Goal: Task Accomplishment & Management: Manage account settings

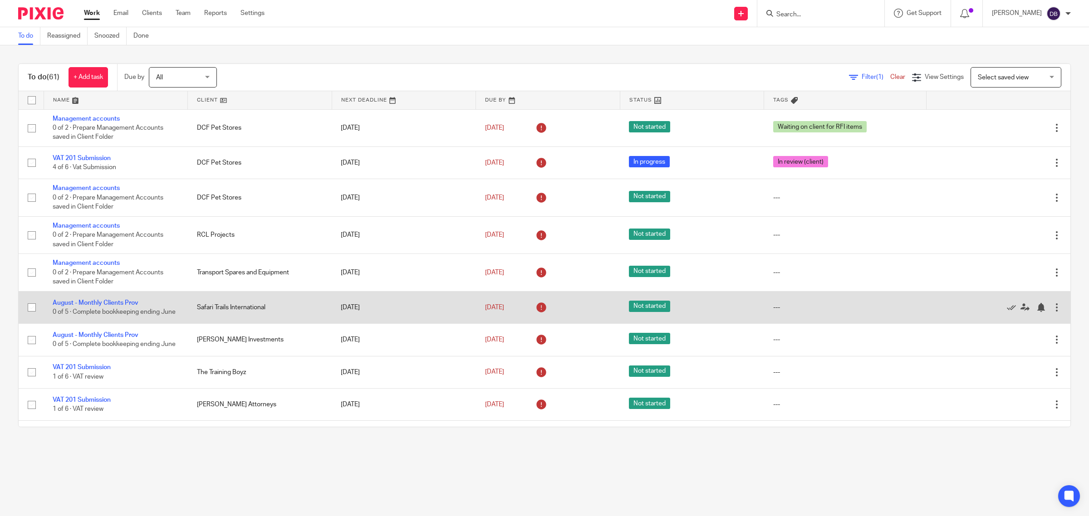
click at [1052, 306] on div at bounding box center [1056, 307] width 9 height 9
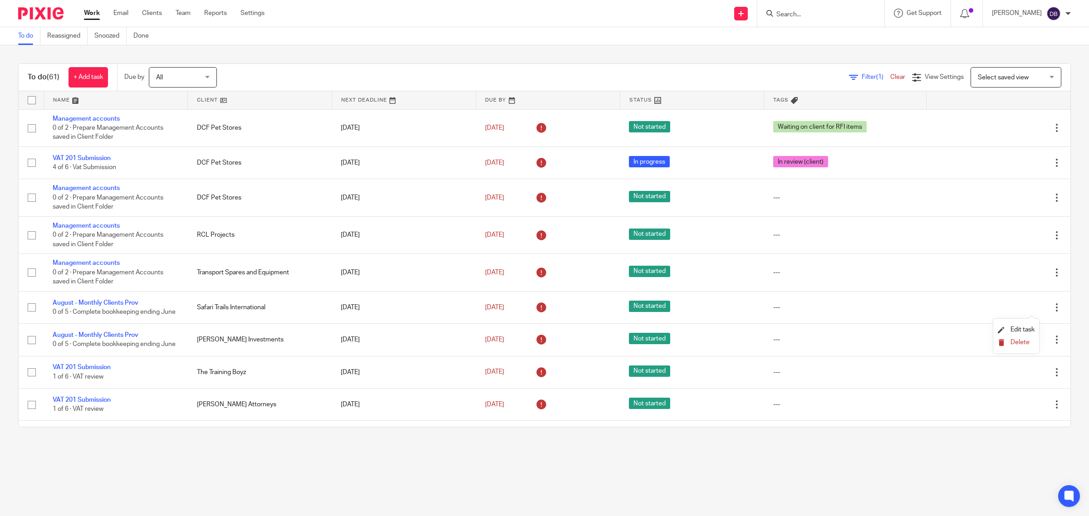
click at [1019, 345] on span "Delete" at bounding box center [1019, 342] width 19 height 6
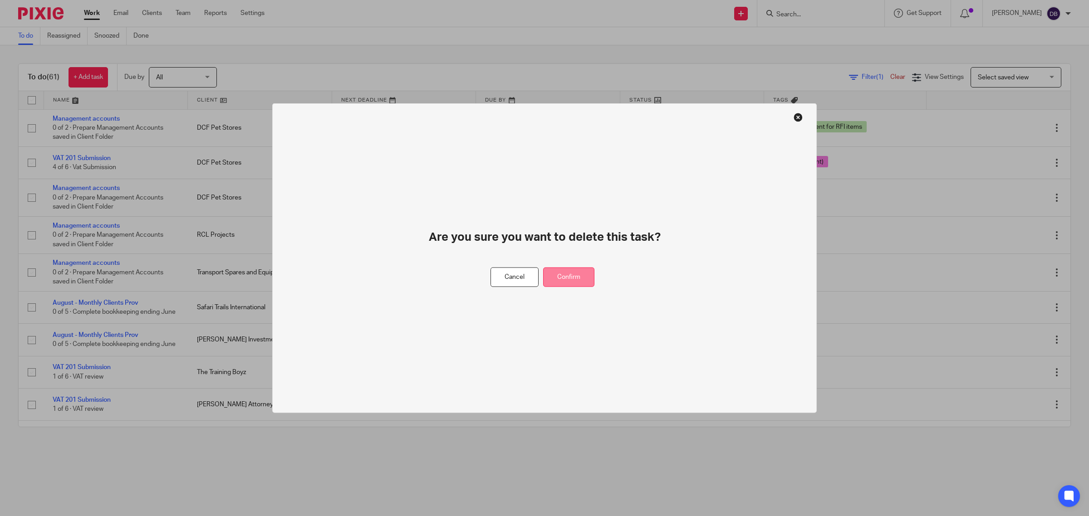
click at [578, 277] on button "Confirm" at bounding box center [568, 278] width 51 height 20
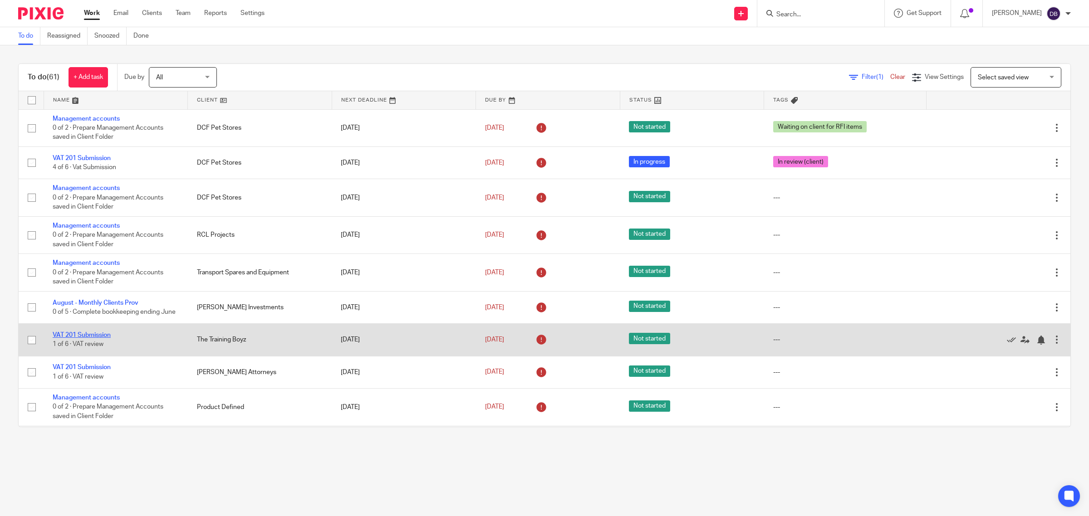
click at [103, 338] on link "VAT 201 Submission" at bounding box center [82, 335] width 58 height 6
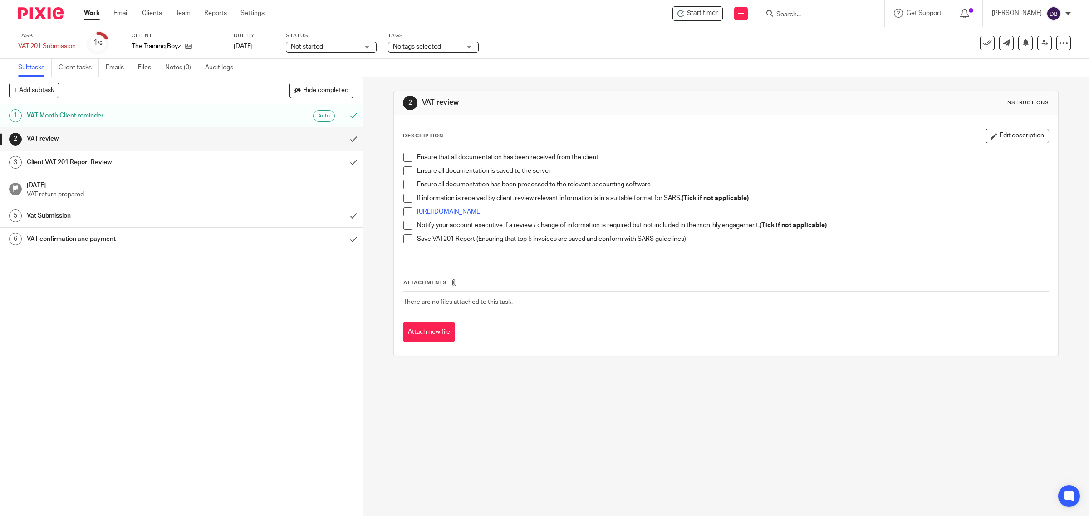
click at [405, 157] on span at bounding box center [407, 157] width 9 height 9
drag, startPoint x: 407, startPoint y: 173, endPoint x: 407, endPoint y: 186, distance: 13.2
click at [407, 174] on span at bounding box center [407, 171] width 9 height 9
drag, startPoint x: 407, startPoint y: 187, endPoint x: 402, endPoint y: 204, distance: 17.6
click at [407, 189] on span at bounding box center [407, 184] width 9 height 9
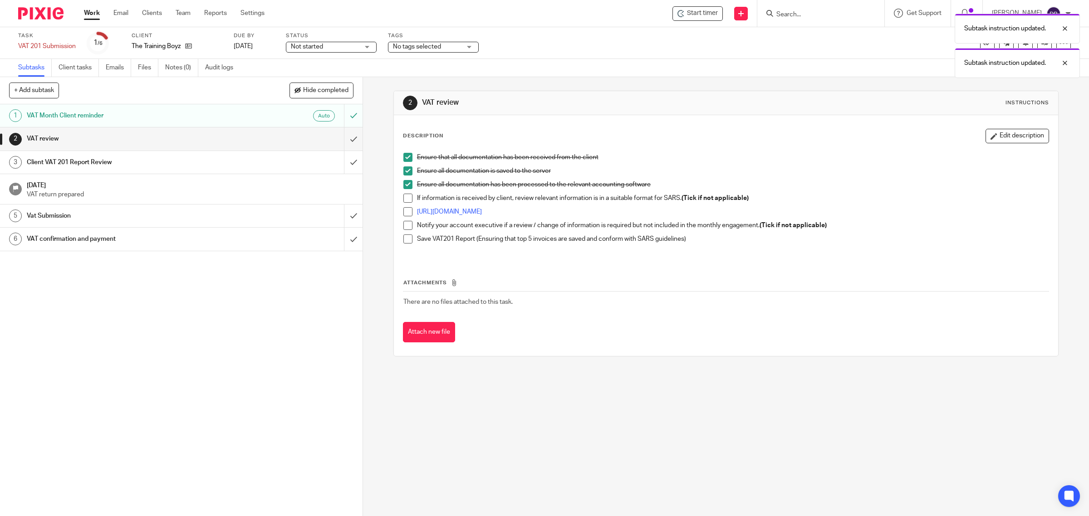
click at [407, 201] on span at bounding box center [407, 198] width 9 height 9
drag, startPoint x: 406, startPoint y: 211, endPoint x: 405, endPoint y: 220, distance: 8.7
click at [406, 212] on span at bounding box center [407, 211] width 9 height 9
click at [405, 225] on span at bounding box center [407, 225] width 9 height 9
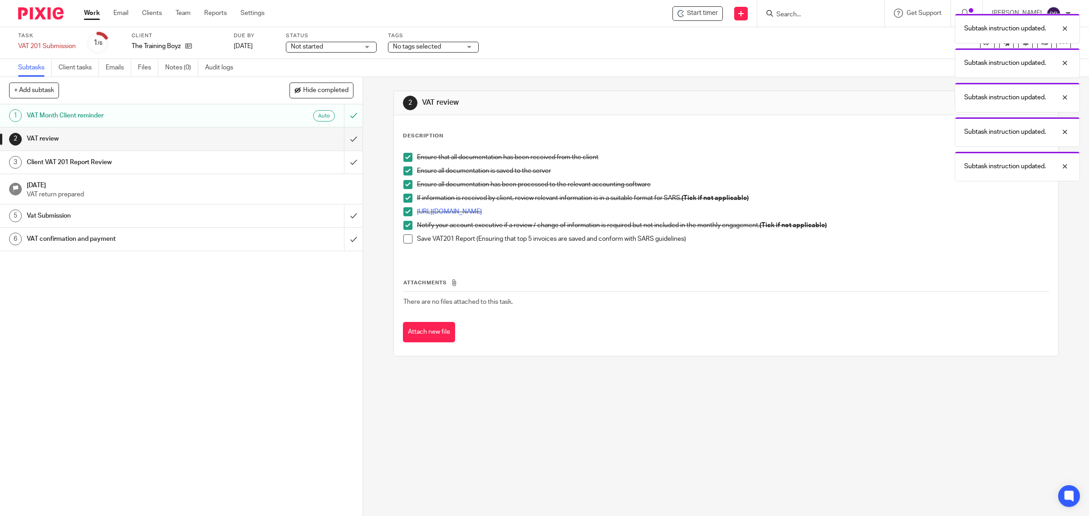
drag, startPoint x: 404, startPoint y: 237, endPoint x: 391, endPoint y: 218, distance: 23.2
click at [404, 238] on span at bounding box center [407, 239] width 9 height 9
click at [344, 134] on input "submit" at bounding box center [181, 139] width 363 height 23
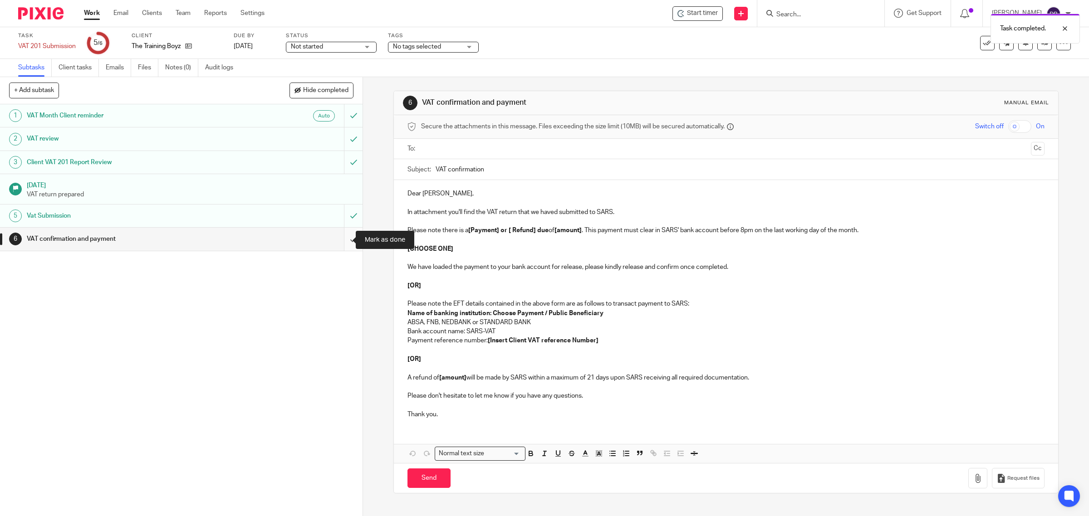
click at [345, 239] on input "submit" at bounding box center [181, 239] width 363 height 23
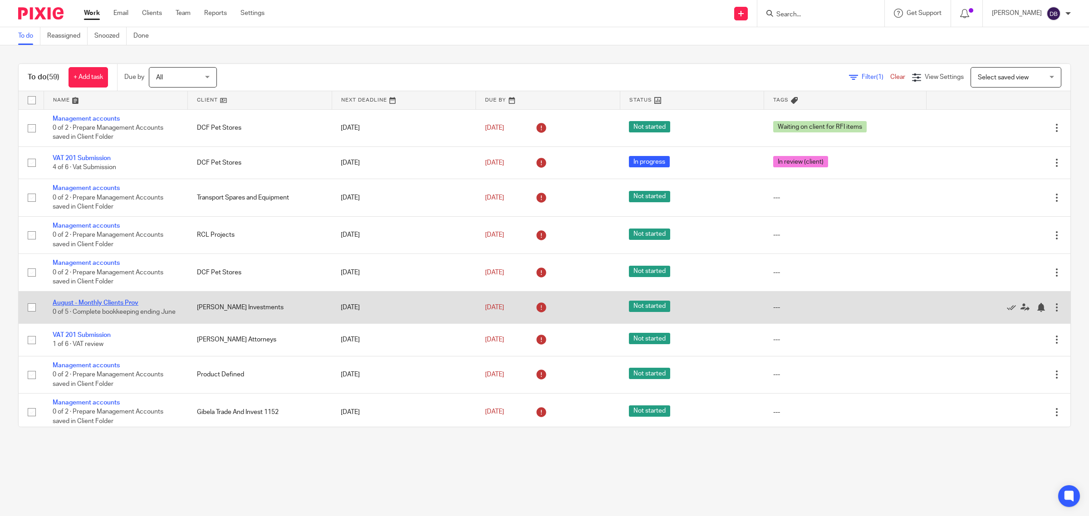
click at [111, 300] on link "August - Monthly Clients Prov" at bounding box center [96, 303] width 86 height 6
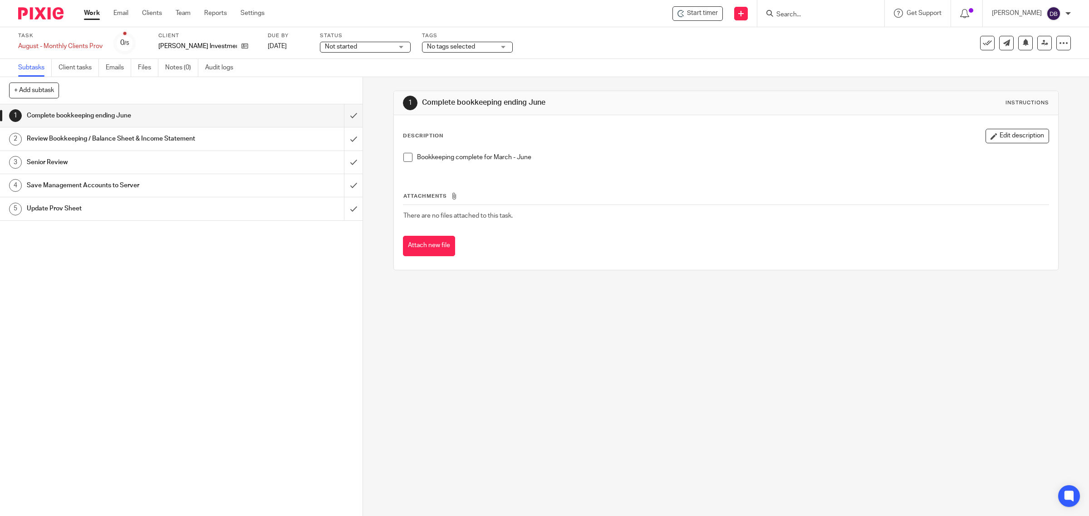
click at [403, 160] on span at bounding box center [407, 157] width 9 height 9
click at [404, 161] on span at bounding box center [407, 157] width 9 height 9
click at [94, 15] on link "Work" at bounding box center [92, 13] width 16 height 9
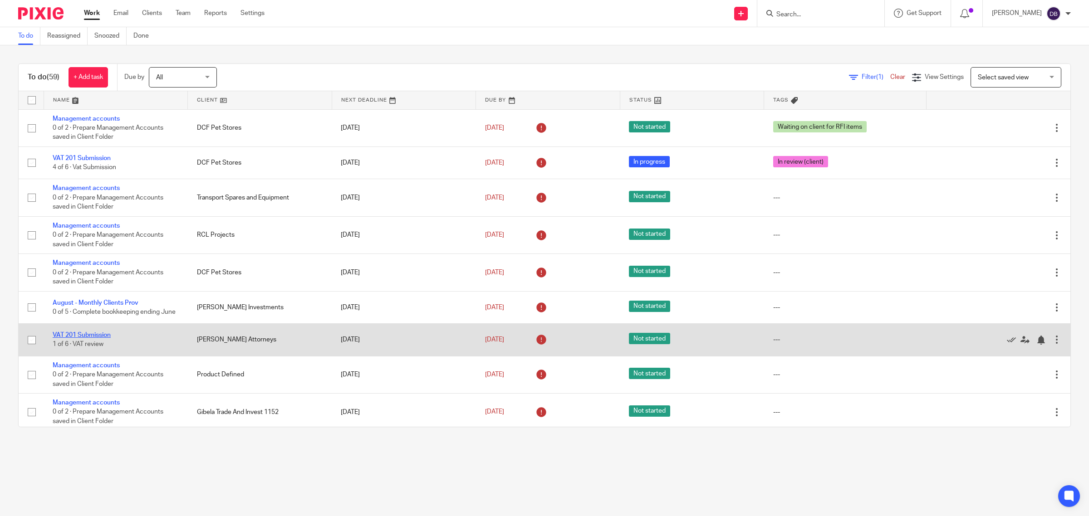
click at [85, 338] on link "VAT 201 Submission" at bounding box center [82, 335] width 58 height 6
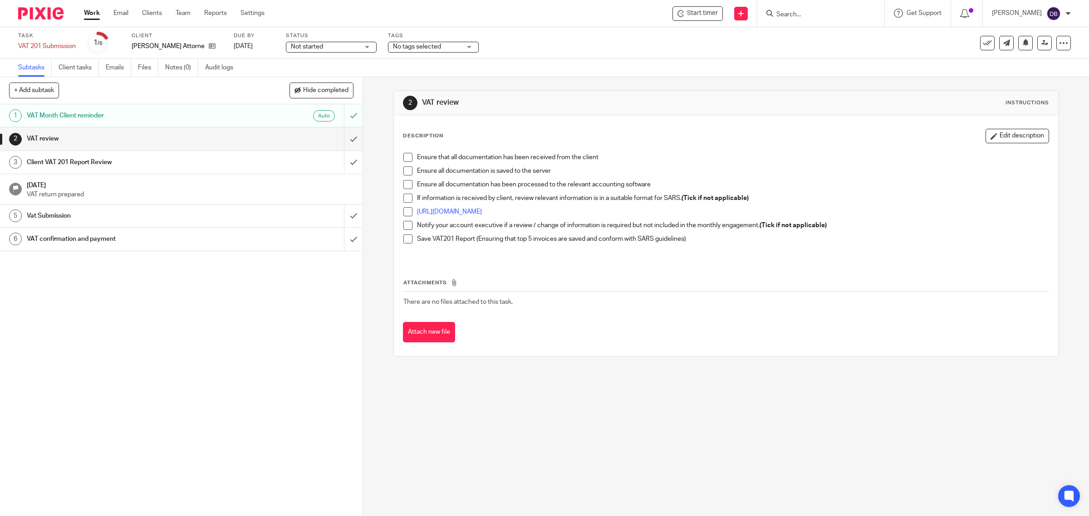
click at [403, 157] on span at bounding box center [407, 157] width 9 height 9
click at [403, 171] on span at bounding box center [407, 171] width 9 height 9
click at [406, 188] on span at bounding box center [407, 184] width 9 height 9
click at [405, 201] on span at bounding box center [407, 198] width 9 height 9
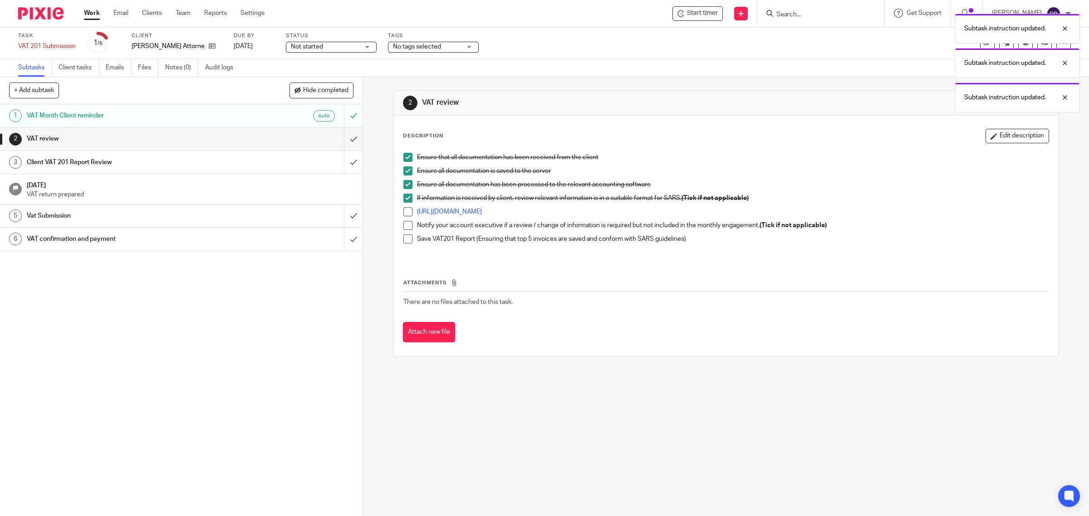
click at [405, 214] on span at bounding box center [407, 211] width 9 height 9
click at [405, 226] on span at bounding box center [407, 225] width 9 height 9
click at [407, 240] on span at bounding box center [407, 239] width 9 height 9
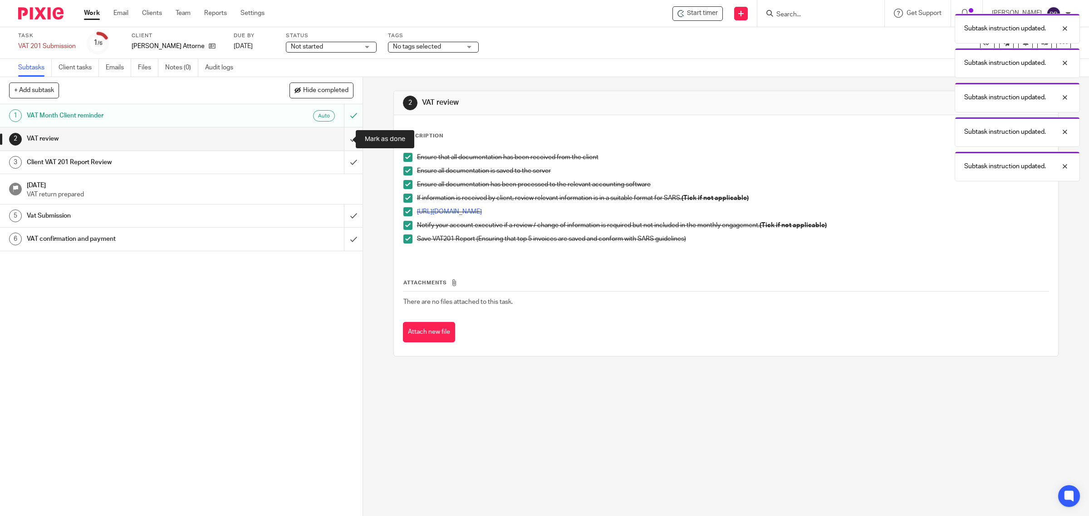
click at [343, 134] on input "submit" at bounding box center [181, 139] width 363 height 23
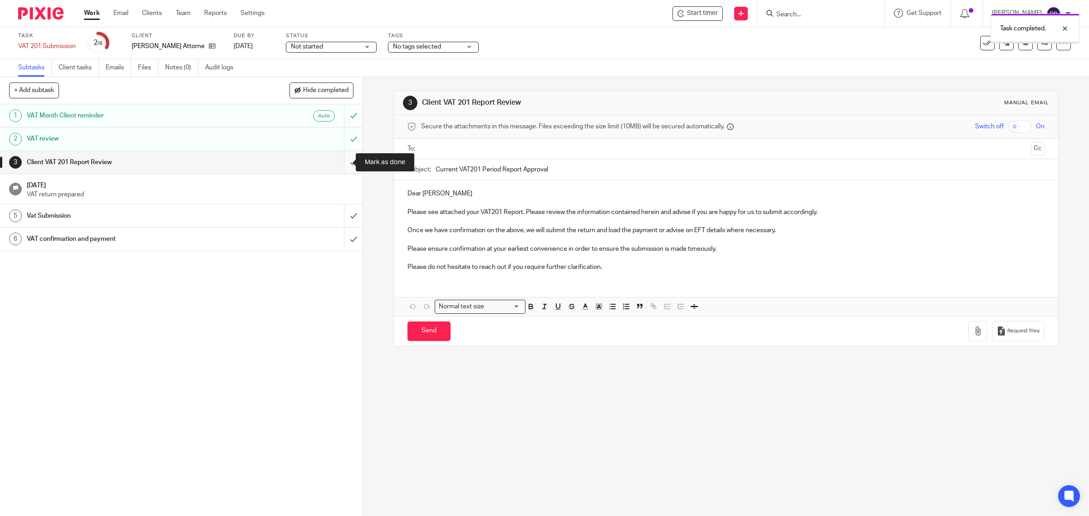
click at [343, 158] on input "submit" at bounding box center [181, 162] width 363 height 23
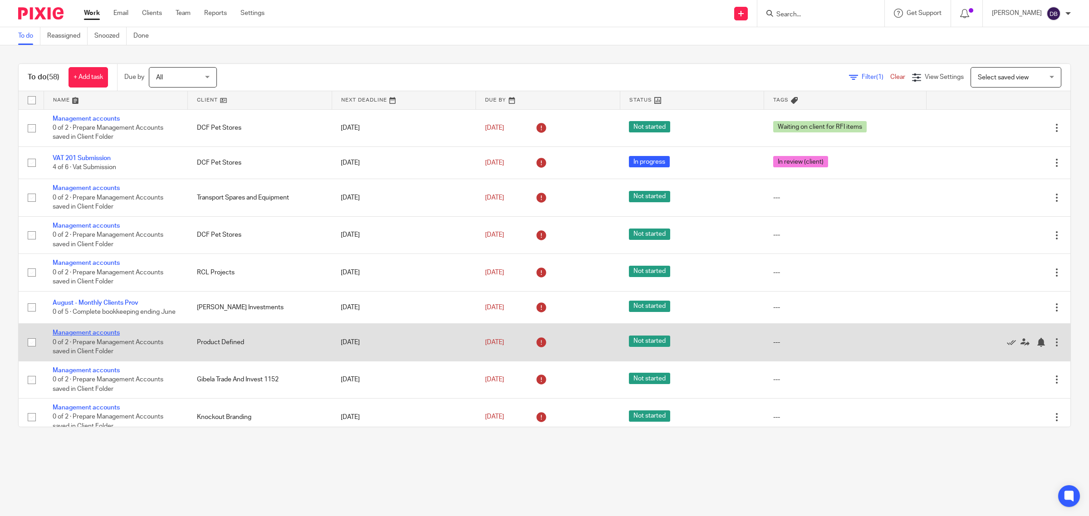
click at [103, 336] on link "Management accounts" at bounding box center [86, 333] width 67 height 6
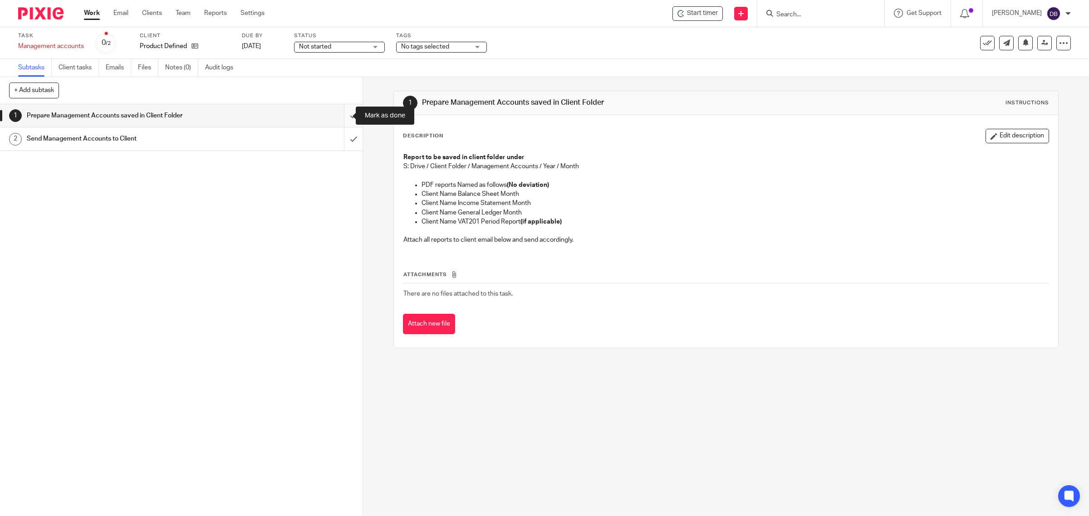
click at [339, 116] on input "submit" at bounding box center [181, 115] width 363 height 23
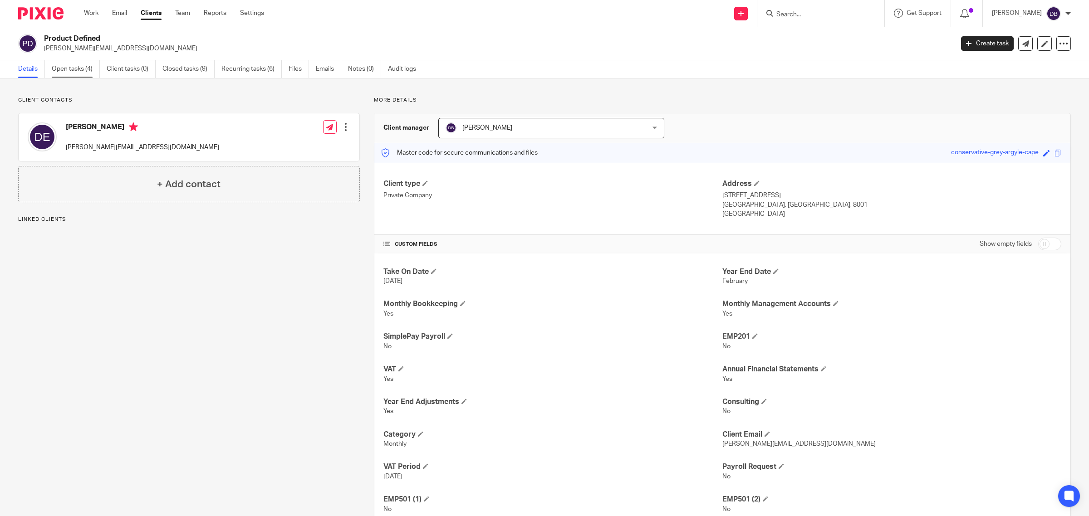
click at [87, 71] on link "Open tasks (4)" at bounding box center [76, 69] width 48 height 18
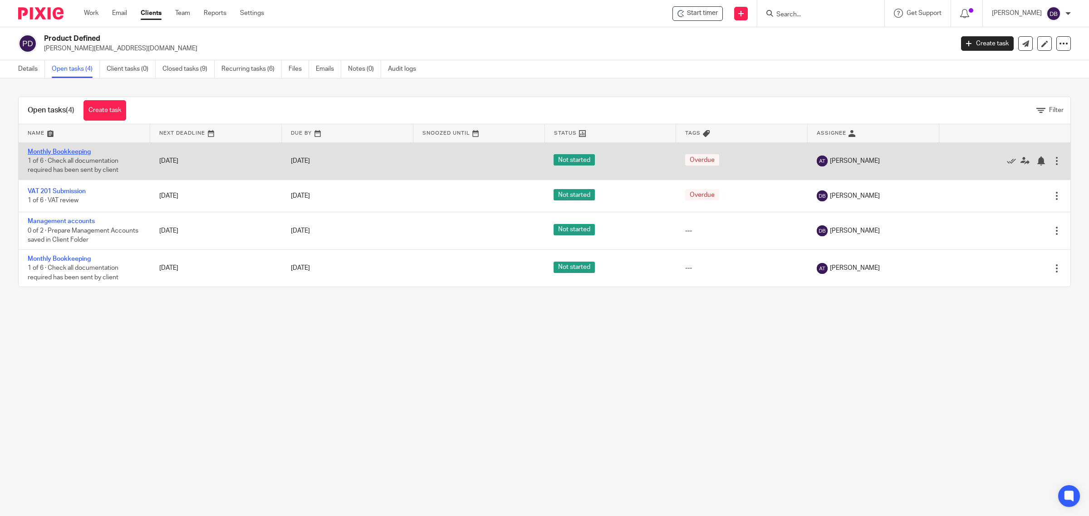
click at [73, 151] on link "Monthly Bookkeeping" at bounding box center [59, 152] width 63 height 6
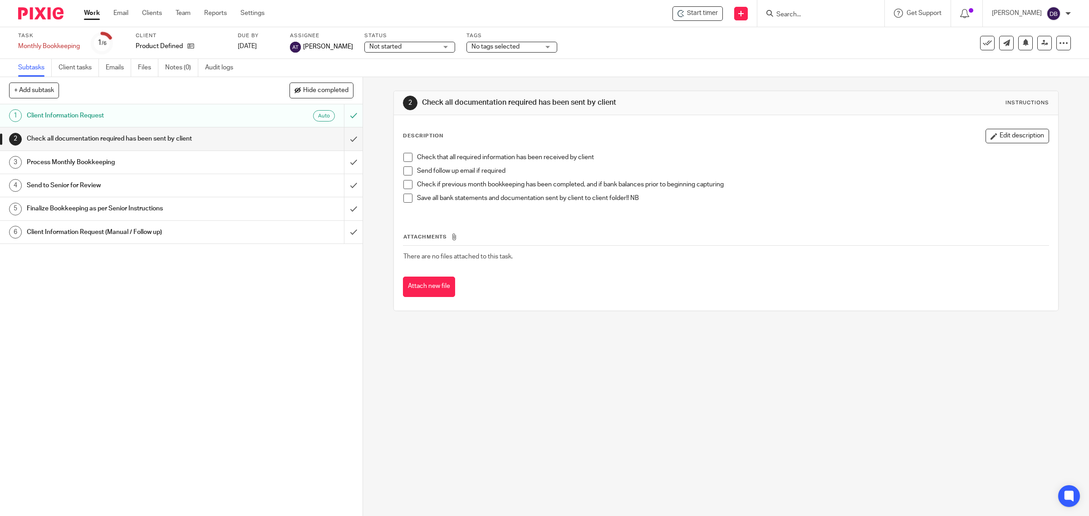
click at [407, 157] on span at bounding box center [407, 157] width 9 height 9
click at [407, 167] on span at bounding box center [407, 171] width 9 height 9
click at [405, 181] on span at bounding box center [407, 184] width 9 height 9
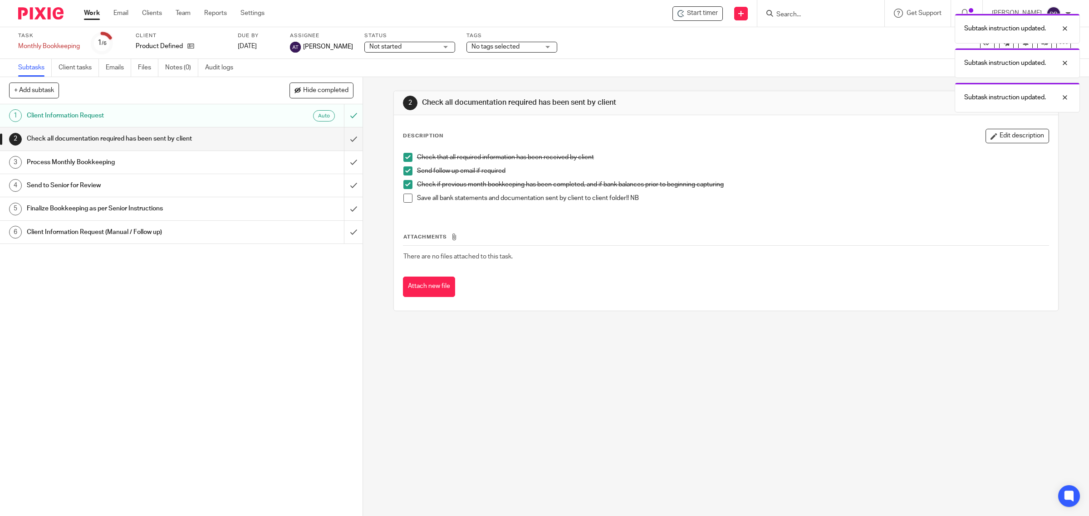
drag, startPoint x: 406, startPoint y: 196, endPoint x: 359, endPoint y: 158, distance: 60.7
click at [405, 195] on span at bounding box center [407, 198] width 9 height 9
click at [344, 139] on input "submit" at bounding box center [181, 139] width 363 height 23
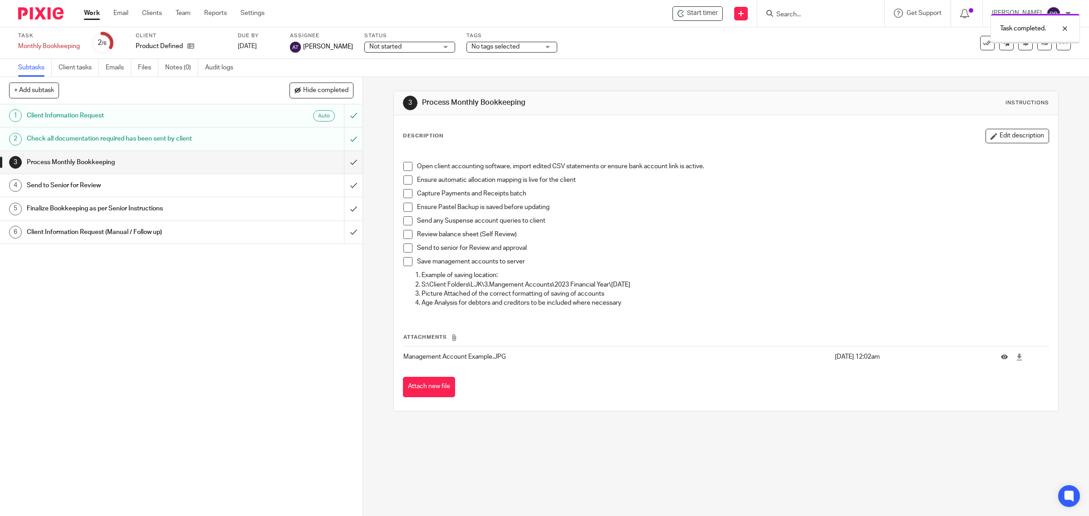
click at [403, 164] on span at bounding box center [407, 166] width 9 height 9
drag, startPoint x: 409, startPoint y: 180, endPoint x: 403, endPoint y: 195, distance: 16.1
click at [409, 181] on span at bounding box center [407, 180] width 9 height 9
click at [403, 196] on span at bounding box center [407, 193] width 9 height 9
drag, startPoint x: 402, startPoint y: 209, endPoint x: 407, endPoint y: 228, distance: 19.9
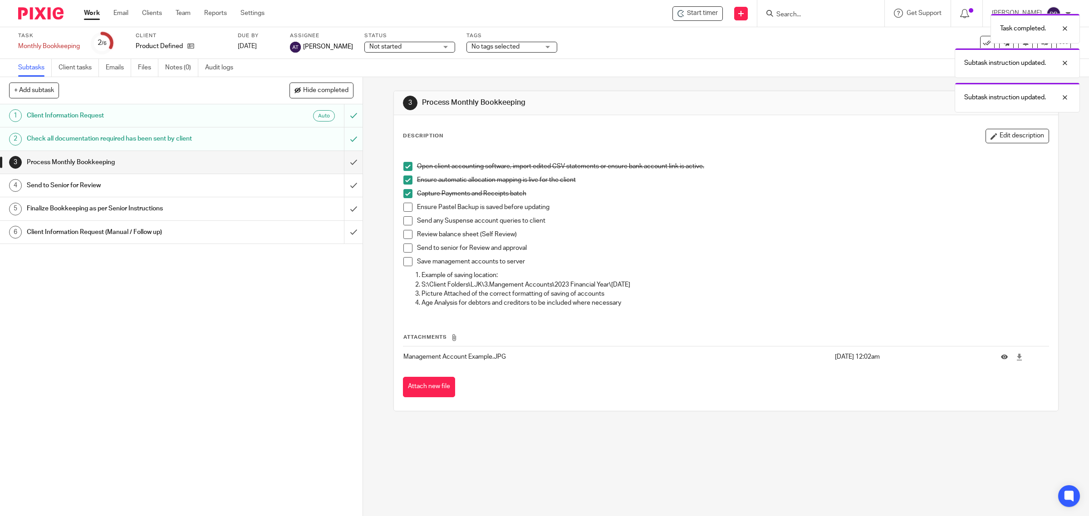
click at [403, 210] on span at bounding box center [407, 207] width 9 height 9
click at [407, 228] on li "Send any Suspense account queries to client" at bounding box center [726, 223] width 646 height 14
click at [406, 222] on span at bounding box center [407, 220] width 9 height 9
click at [404, 234] on span at bounding box center [407, 234] width 9 height 9
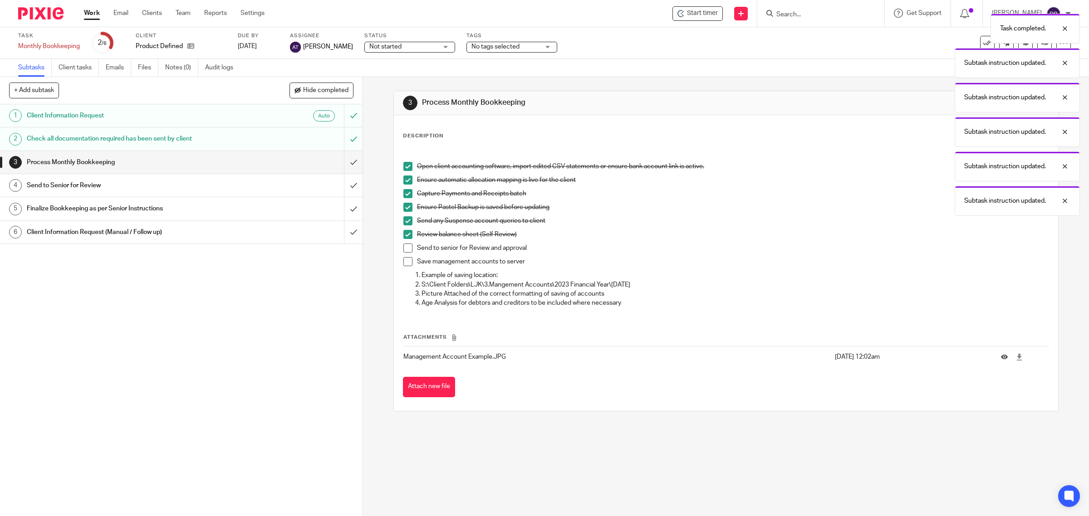
click at [405, 250] on span at bounding box center [407, 248] width 9 height 9
click at [403, 265] on span at bounding box center [407, 261] width 9 height 9
click at [343, 159] on input "submit" at bounding box center [181, 162] width 363 height 23
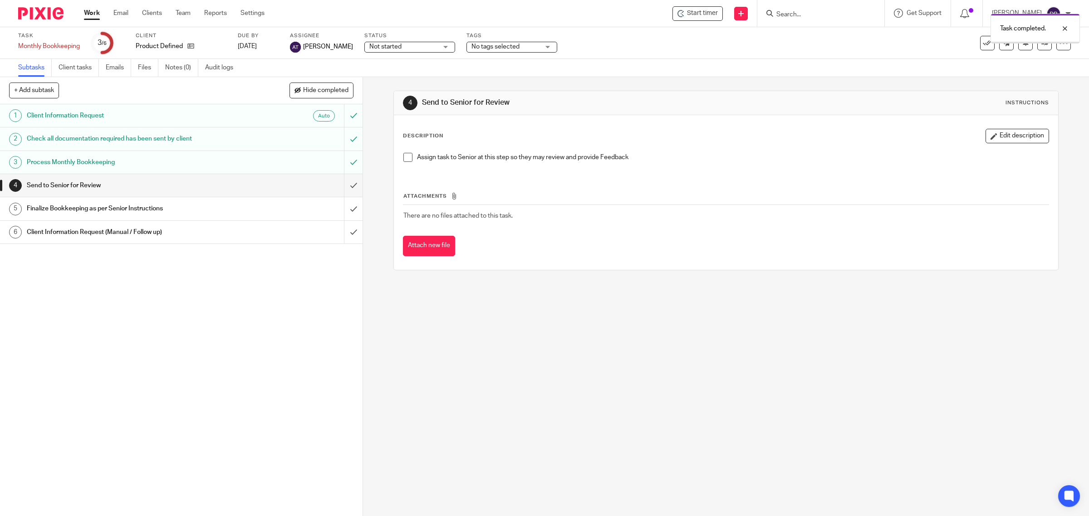
click at [404, 160] on span at bounding box center [407, 157] width 9 height 9
click at [343, 186] on input "submit" at bounding box center [181, 185] width 363 height 23
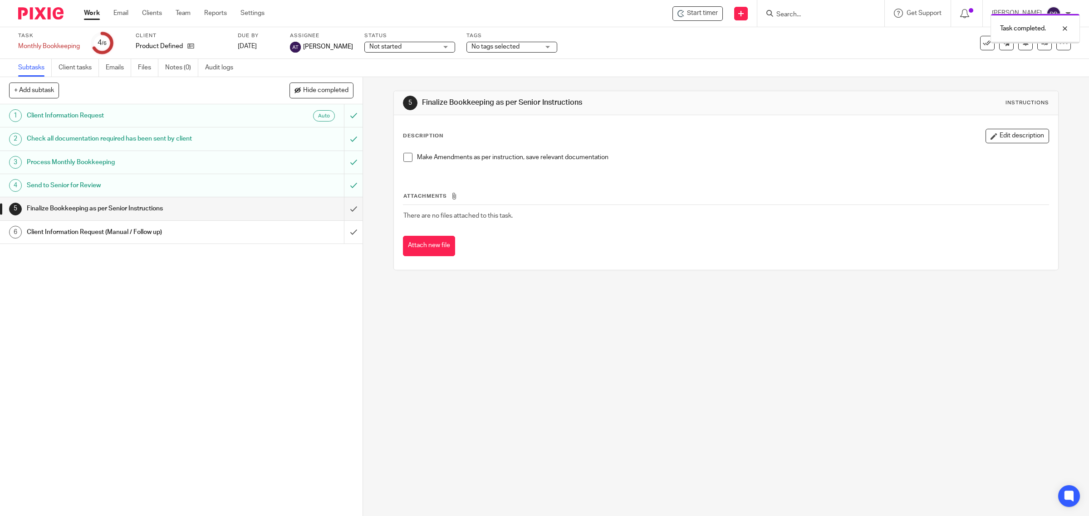
click at [404, 161] on span at bounding box center [407, 157] width 9 height 9
click at [343, 207] on input "submit" at bounding box center [181, 208] width 363 height 23
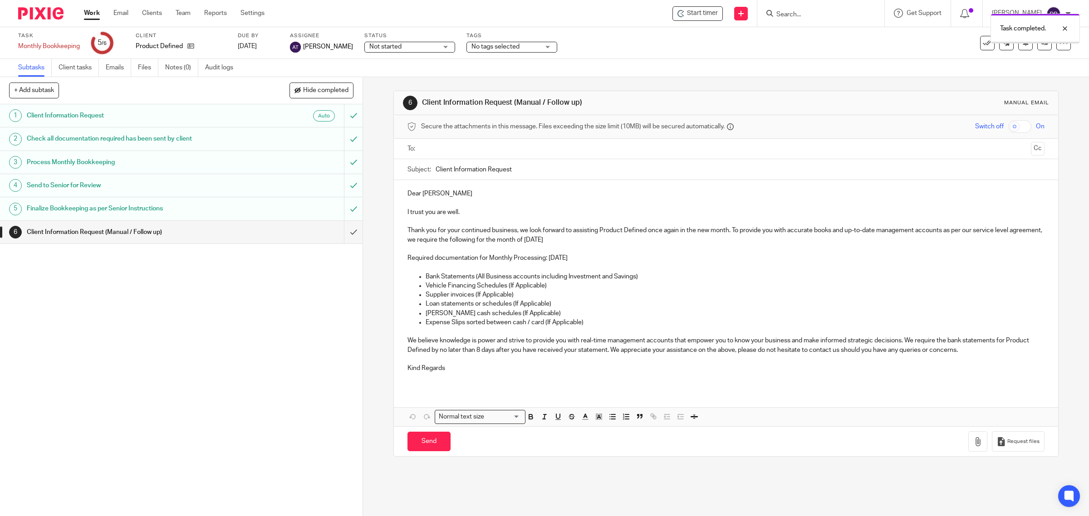
click at [341, 230] on input "submit" at bounding box center [181, 232] width 363 height 23
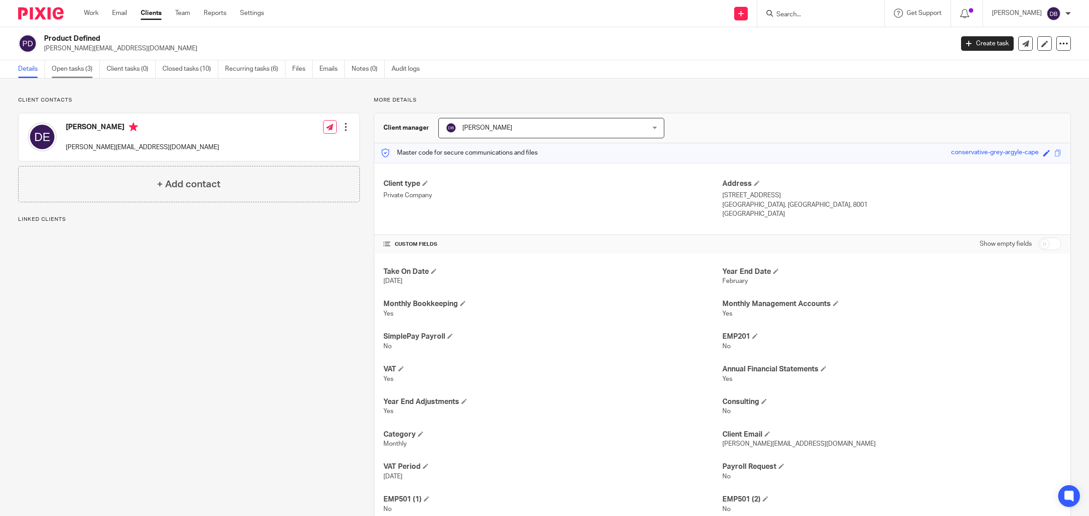
click at [84, 75] on link "Open tasks (3)" at bounding box center [76, 69] width 48 height 18
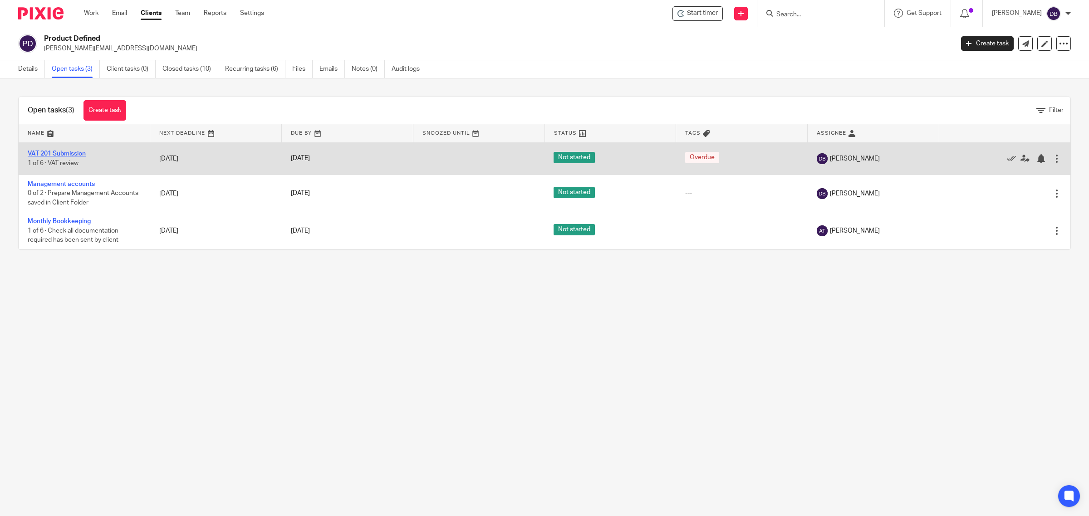
click at [81, 152] on link "VAT 201 Submission" at bounding box center [57, 154] width 58 height 6
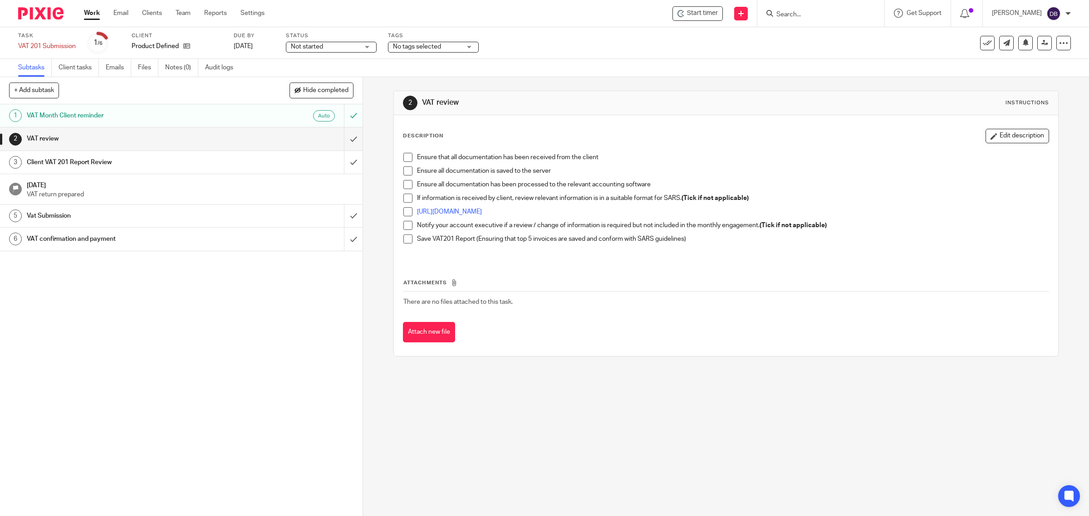
click at [403, 156] on span at bounding box center [407, 157] width 9 height 9
drag, startPoint x: 402, startPoint y: 171, endPoint x: 402, endPoint y: 176, distance: 5.0
click at [403, 172] on span at bounding box center [407, 171] width 9 height 9
click at [404, 191] on li "Ensure all documentation has been processed to the relevant accounting software" at bounding box center [726, 187] width 646 height 14
click at [405, 189] on span at bounding box center [407, 184] width 9 height 9
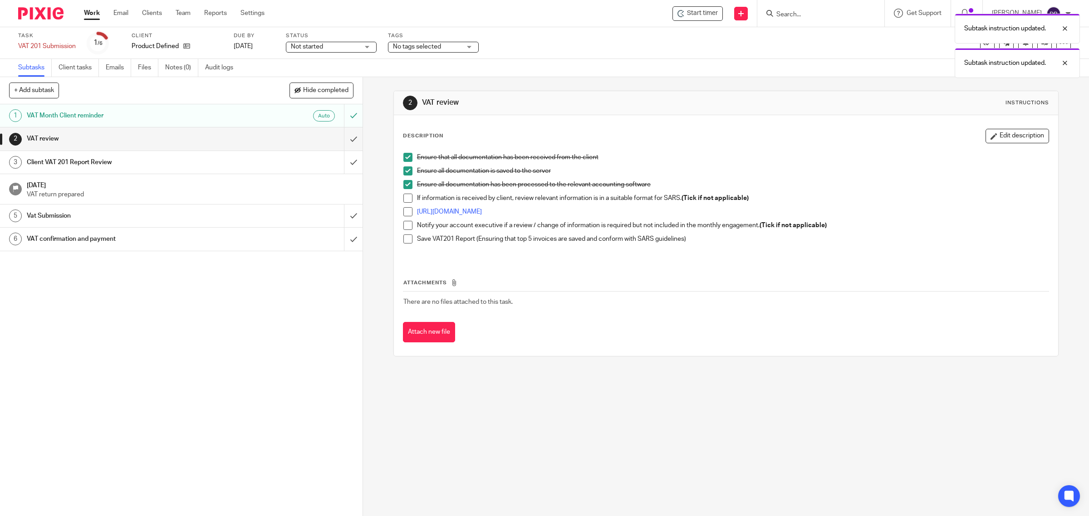
click at [405, 201] on span at bounding box center [407, 198] width 9 height 9
click at [404, 212] on span at bounding box center [407, 211] width 9 height 9
click at [404, 222] on span at bounding box center [407, 225] width 9 height 9
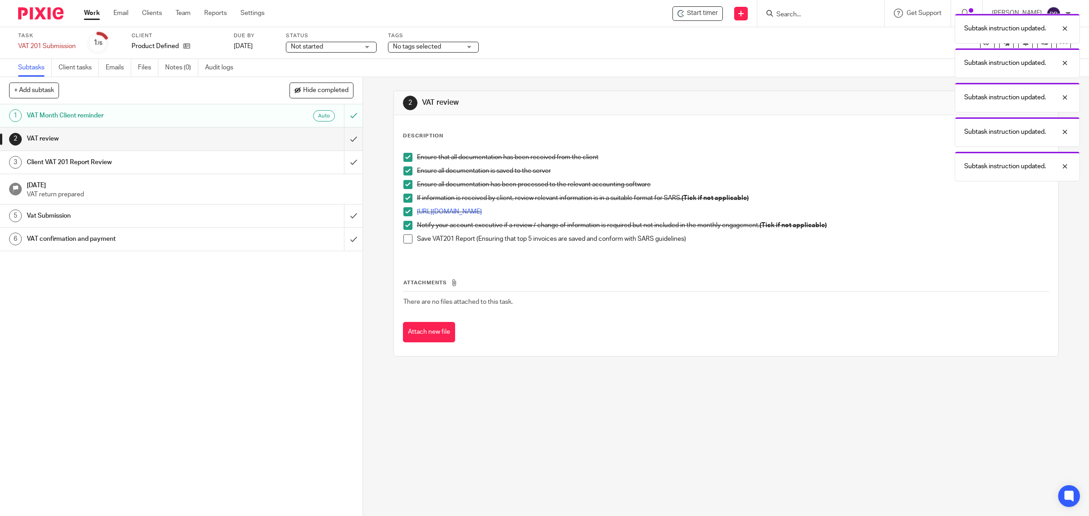
click at [403, 241] on span at bounding box center [407, 239] width 9 height 9
click at [343, 140] on input "submit" at bounding box center [181, 139] width 363 height 23
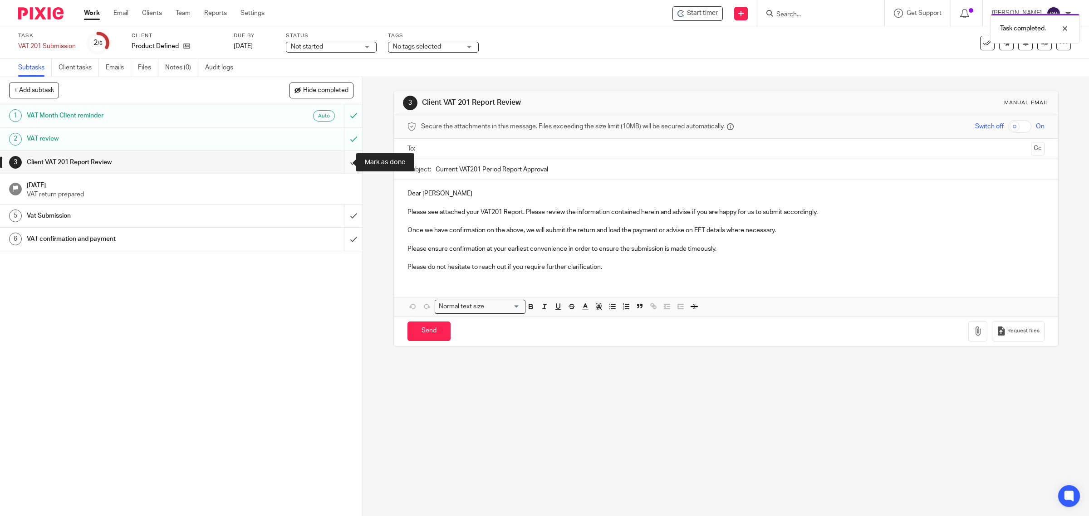
click at [343, 164] on input "submit" at bounding box center [181, 162] width 363 height 23
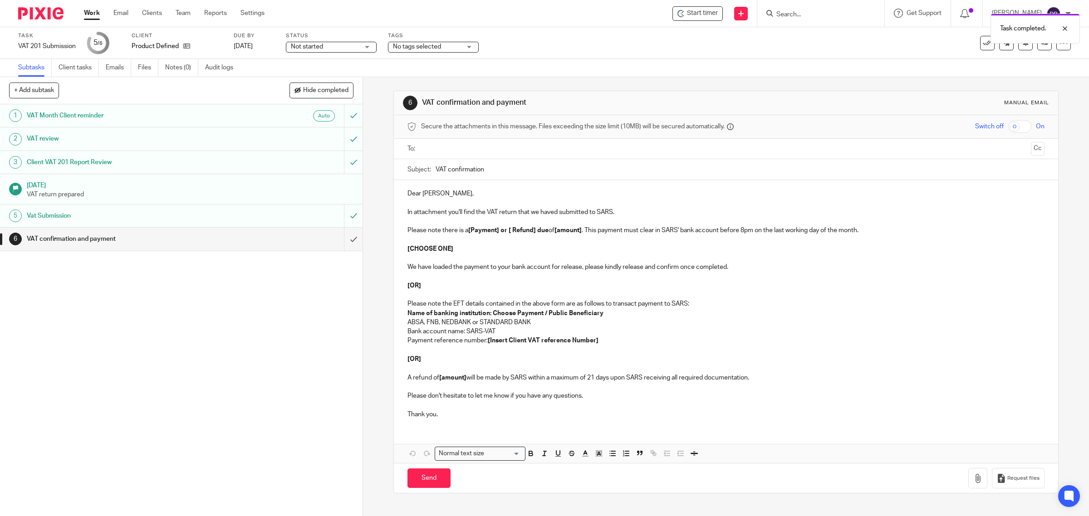
click at [341, 235] on input "submit" at bounding box center [181, 239] width 363 height 23
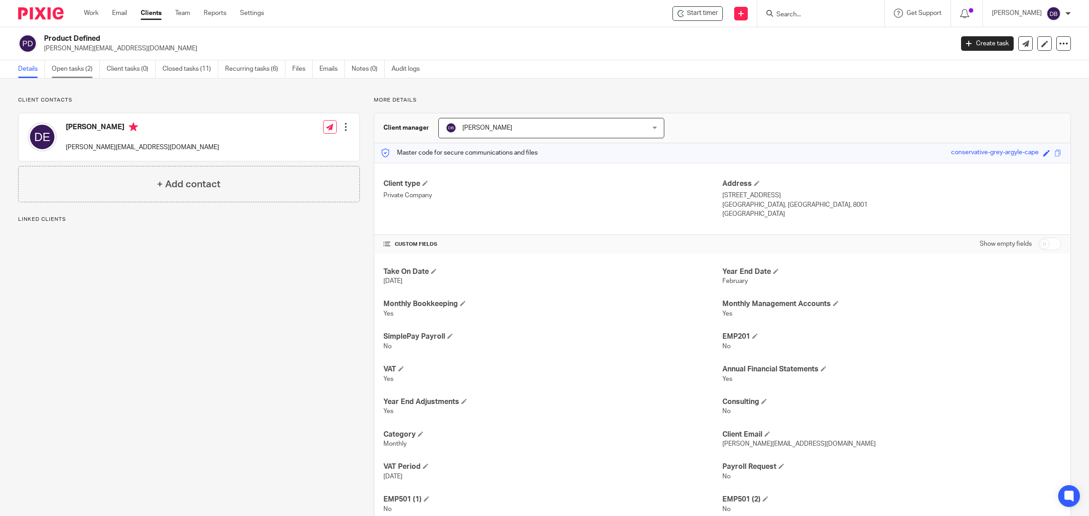
click at [71, 71] on link "Open tasks (2)" at bounding box center [76, 69] width 48 height 18
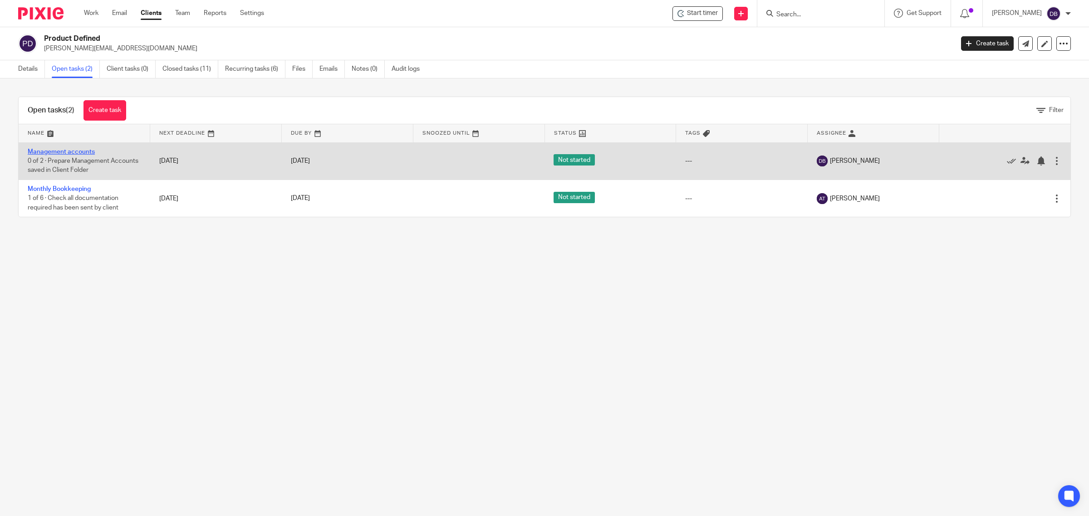
click at [83, 150] on link "Management accounts" at bounding box center [61, 152] width 67 height 6
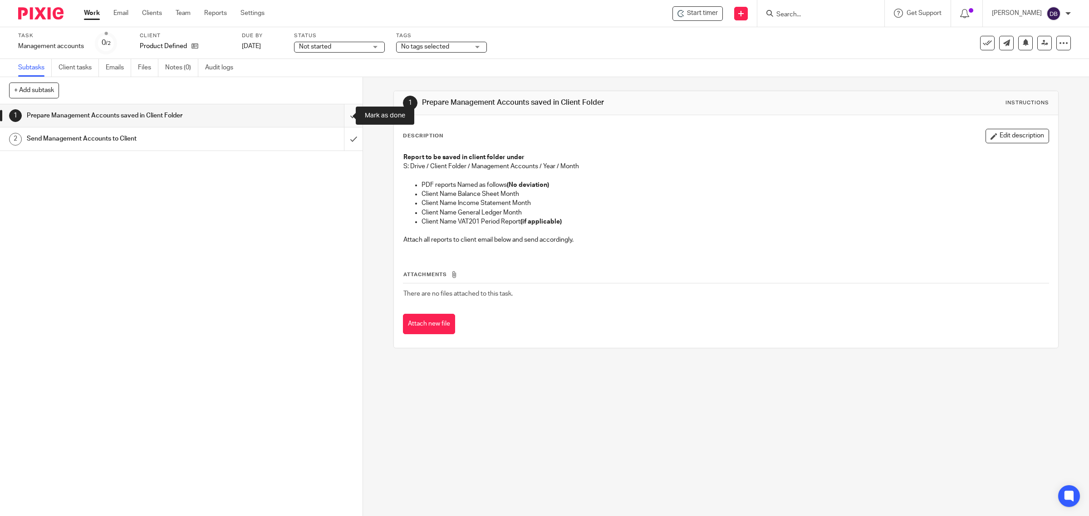
click at [341, 118] on input "submit" at bounding box center [181, 115] width 363 height 23
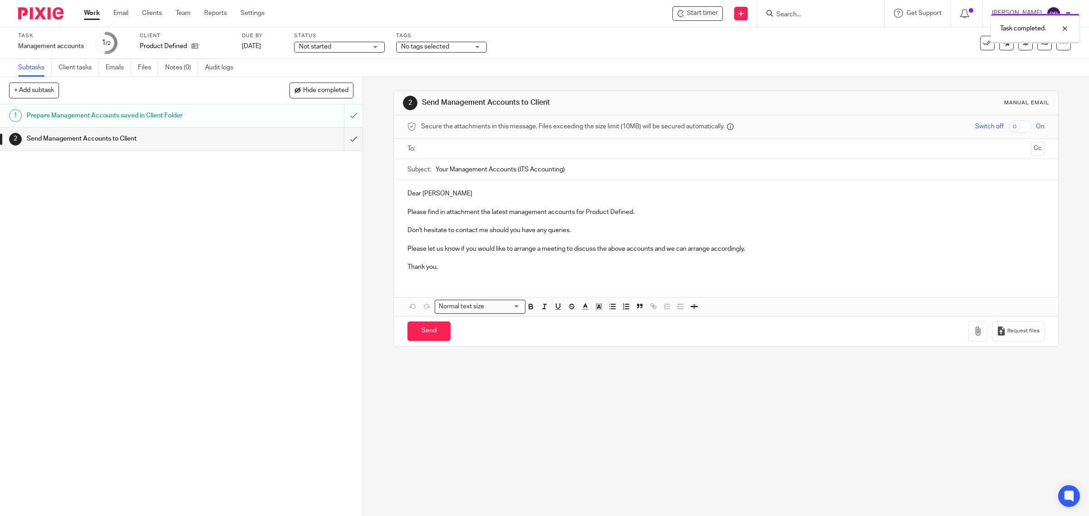
click at [343, 137] on input "submit" at bounding box center [181, 139] width 363 height 23
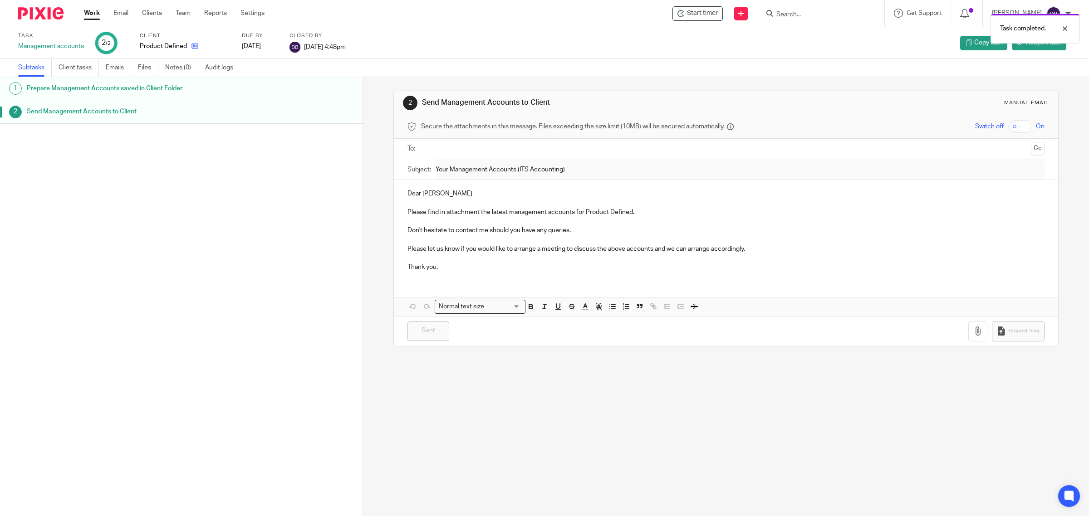
drag, startPoint x: 0, startPoint y: 0, endPoint x: 193, endPoint y: 44, distance: 197.7
click icon
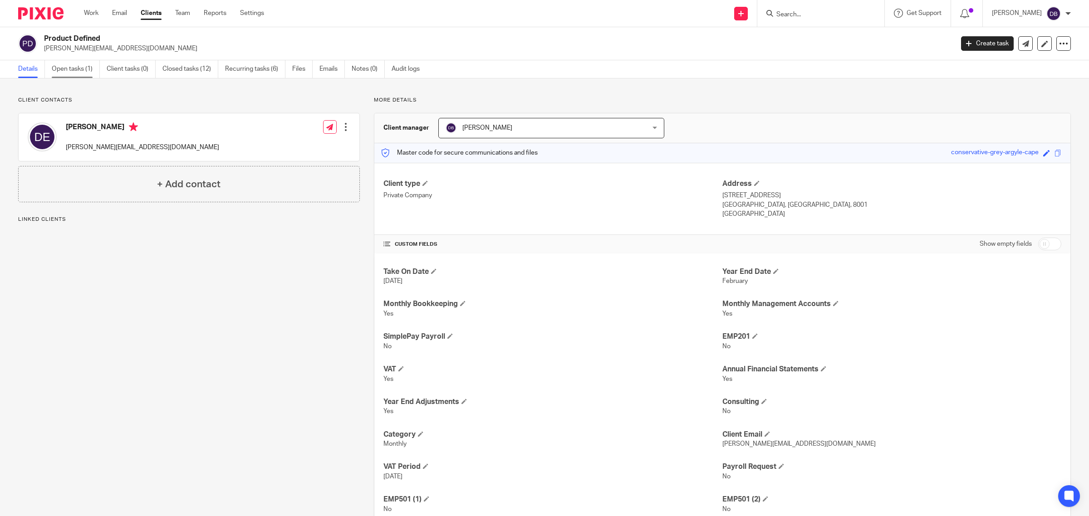
click at [89, 68] on link "Open tasks (1)" at bounding box center [76, 69] width 48 height 18
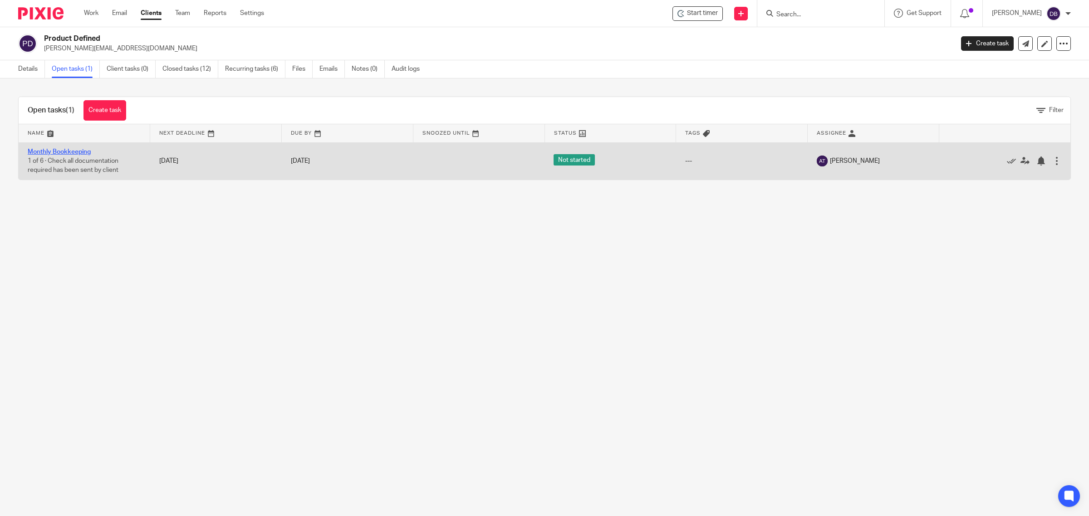
click at [80, 150] on link "Monthly Bookkeeping" at bounding box center [59, 152] width 63 height 6
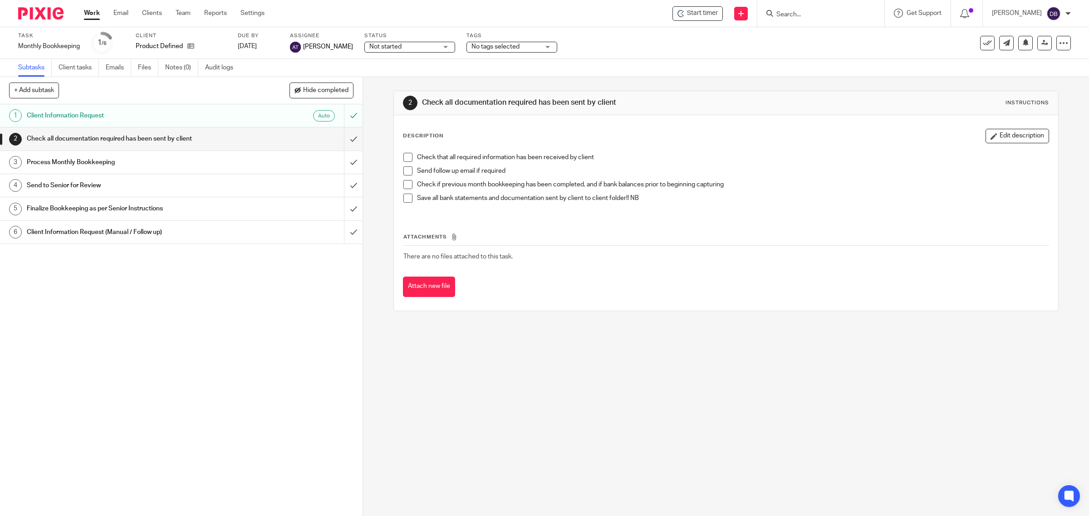
click at [405, 155] on span at bounding box center [407, 157] width 9 height 9
click at [405, 175] on span at bounding box center [407, 171] width 9 height 9
click at [405, 187] on span at bounding box center [407, 184] width 9 height 9
click at [405, 196] on span at bounding box center [407, 198] width 9 height 9
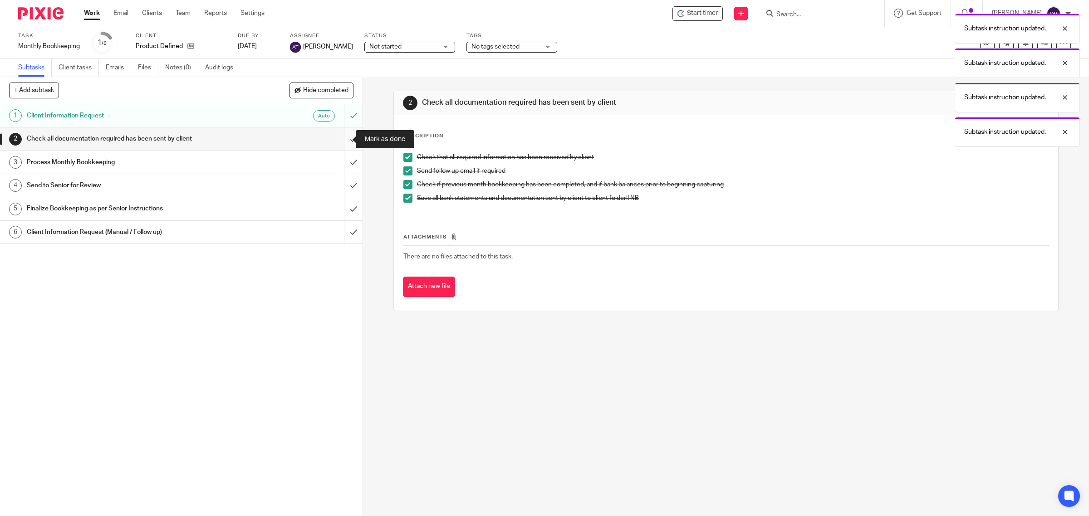
click at [339, 142] on input "submit" at bounding box center [181, 139] width 363 height 23
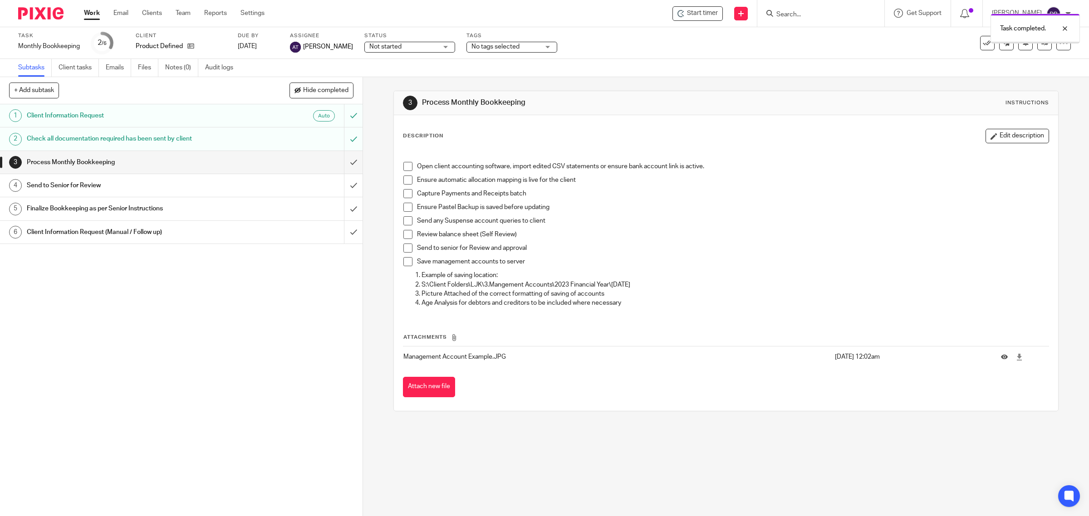
click at [404, 167] on span at bounding box center [407, 166] width 9 height 9
click at [404, 181] on span at bounding box center [407, 180] width 9 height 9
click at [406, 197] on span at bounding box center [407, 193] width 9 height 9
click at [405, 214] on li "Ensure Pastel Backup is saved before updating" at bounding box center [726, 210] width 646 height 14
click at [405, 206] on span at bounding box center [407, 207] width 9 height 9
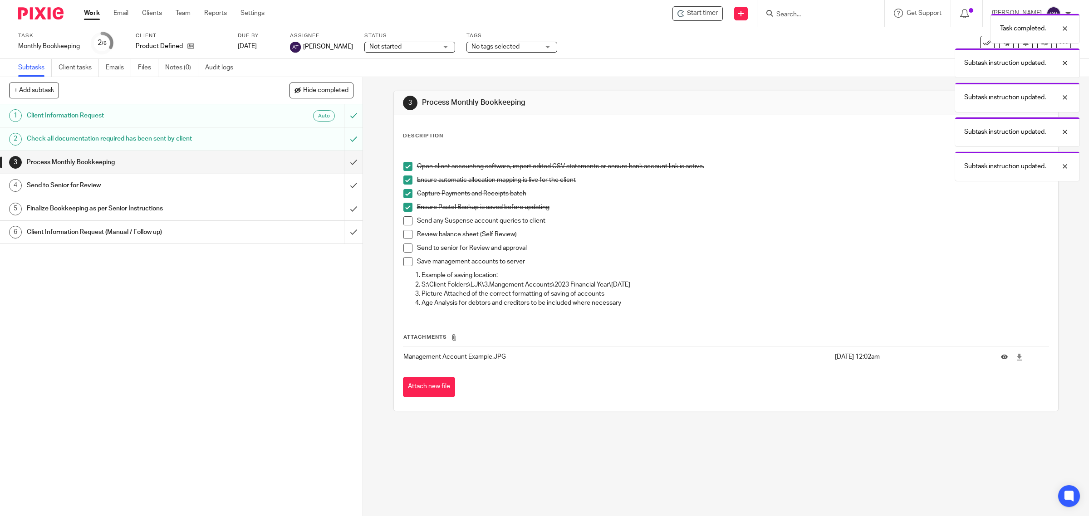
click at [407, 225] on span at bounding box center [407, 220] width 9 height 9
click at [407, 231] on span at bounding box center [407, 234] width 9 height 9
click at [404, 246] on span at bounding box center [407, 248] width 9 height 9
click at [404, 262] on span at bounding box center [407, 261] width 9 height 9
click at [342, 163] on input "submit" at bounding box center [181, 162] width 363 height 23
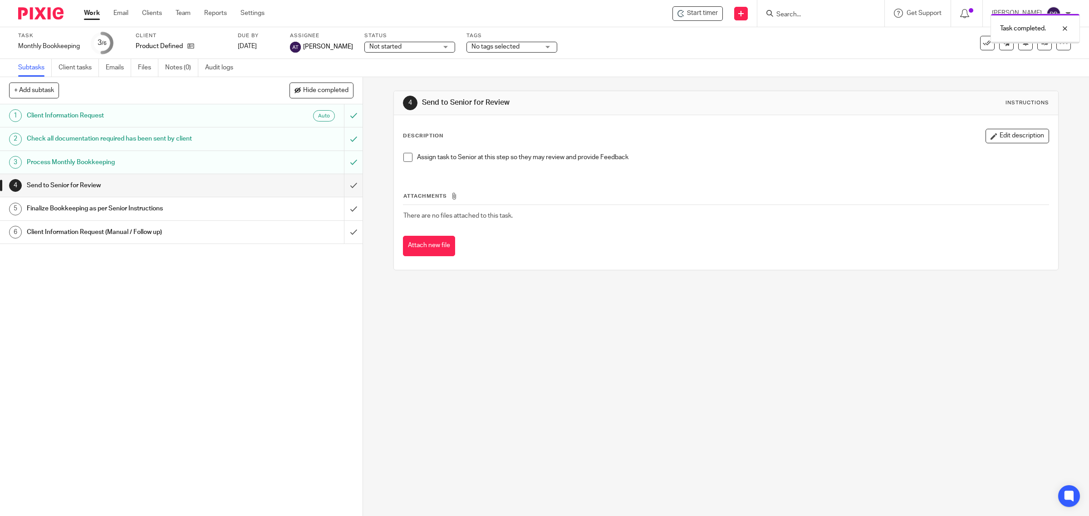
click at [406, 159] on span at bounding box center [407, 157] width 9 height 9
click at [343, 186] on input "submit" at bounding box center [181, 185] width 363 height 23
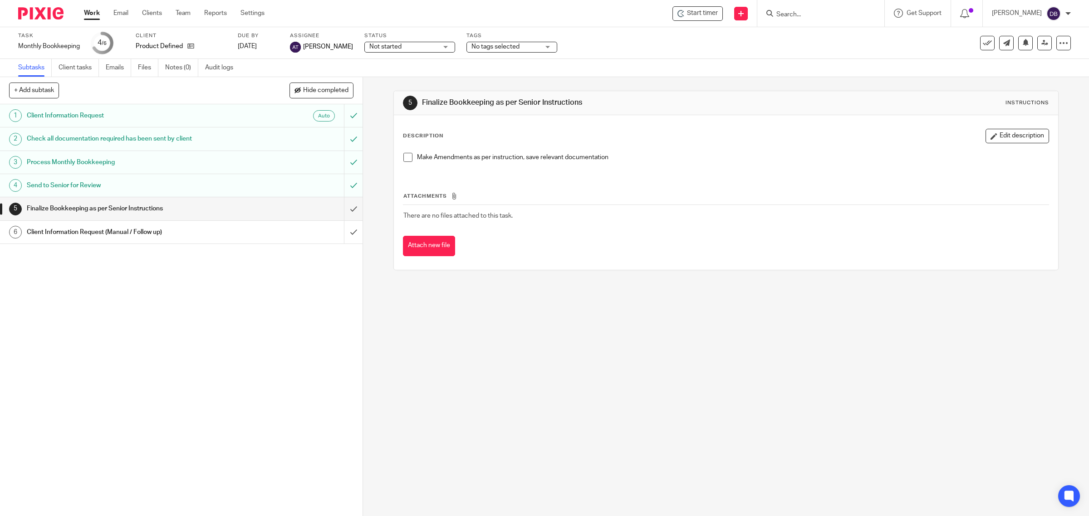
click at [407, 157] on span at bounding box center [407, 157] width 9 height 9
click at [339, 208] on input "submit" at bounding box center [181, 208] width 363 height 23
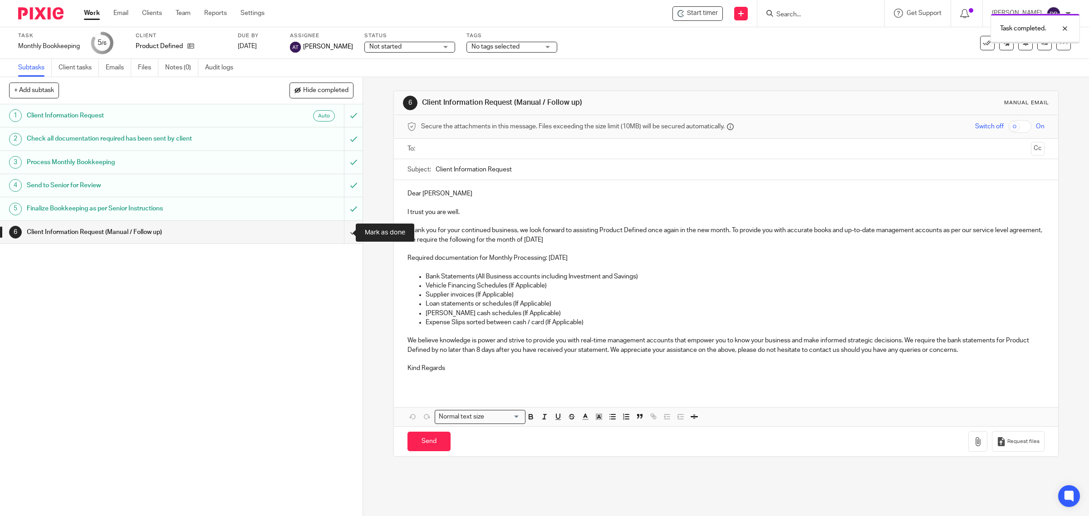
click at [340, 231] on input "submit" at bounding box center [181, 232] width 363 height 23
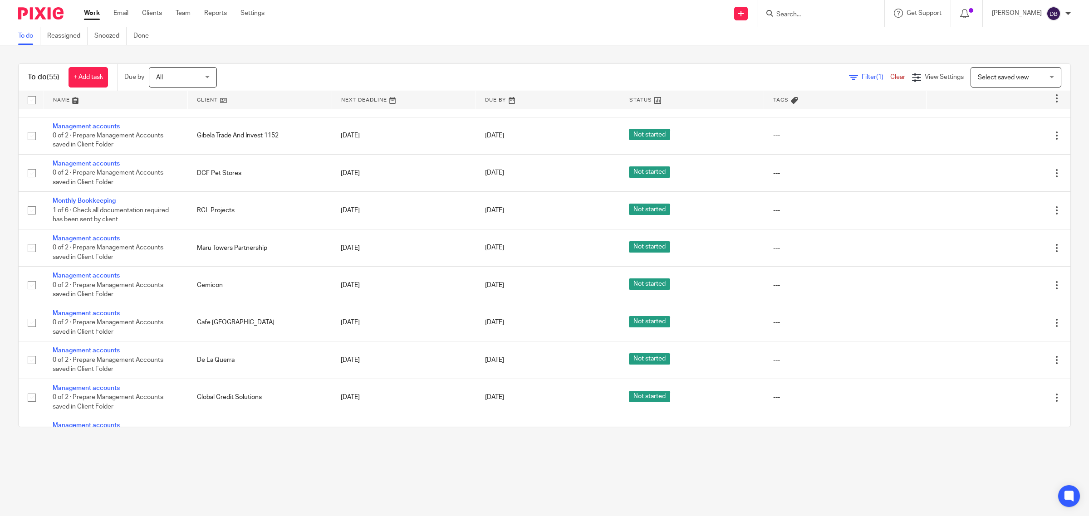
scroll to position [1671, 0]
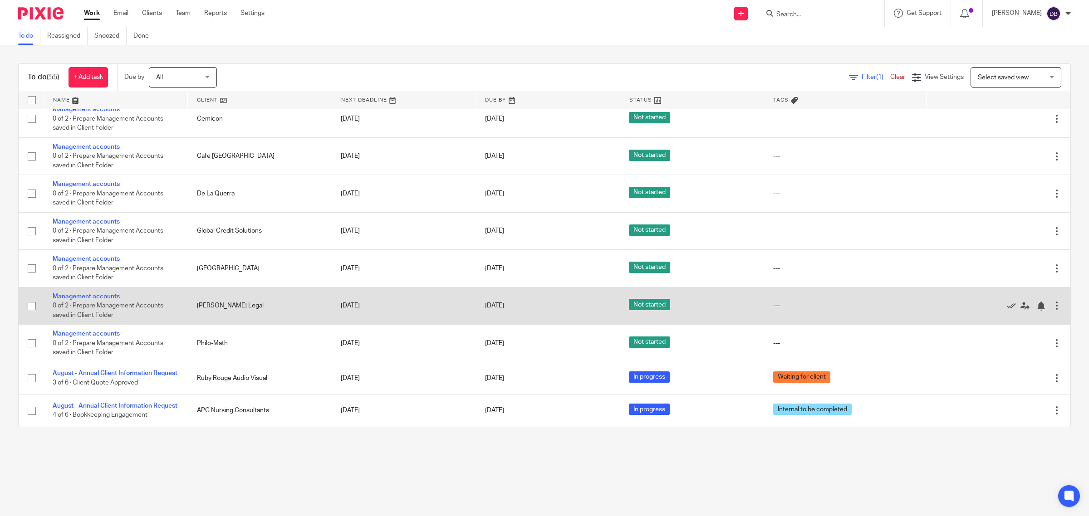
click at [109, 294] on link "Management accounts" at bounding box center [86, 297] width 67 height 6
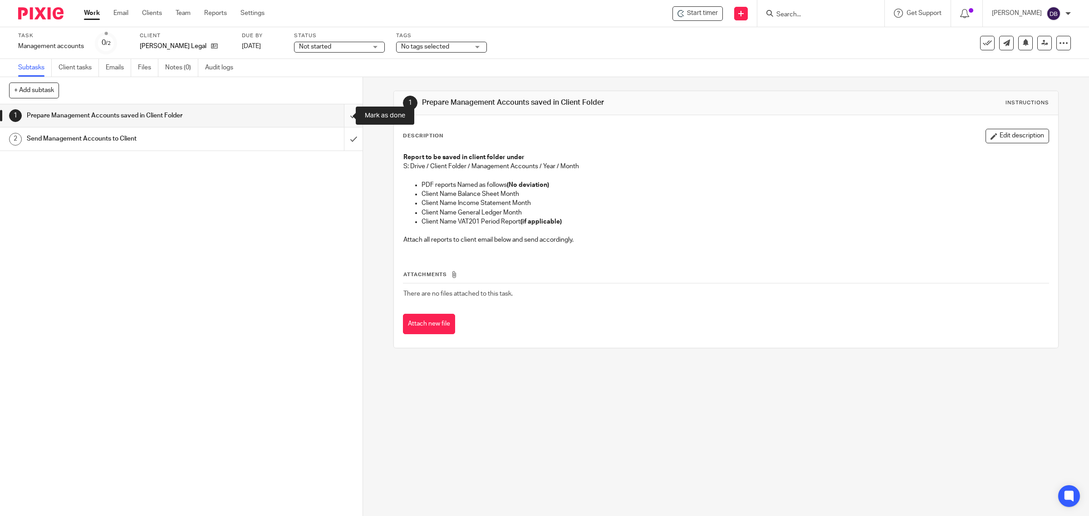
click at [340, 113] on input "submit" at bounding box center [181, 115] width 363 height 23
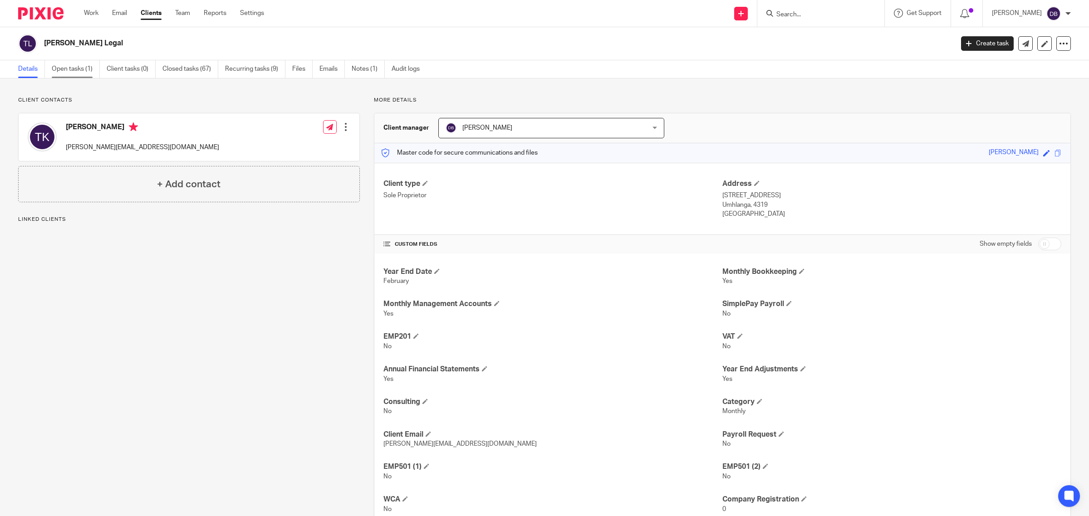
click at [83, 67] on link "Open tasks (1)" at bounding box center [76, 69] width 48 height 18
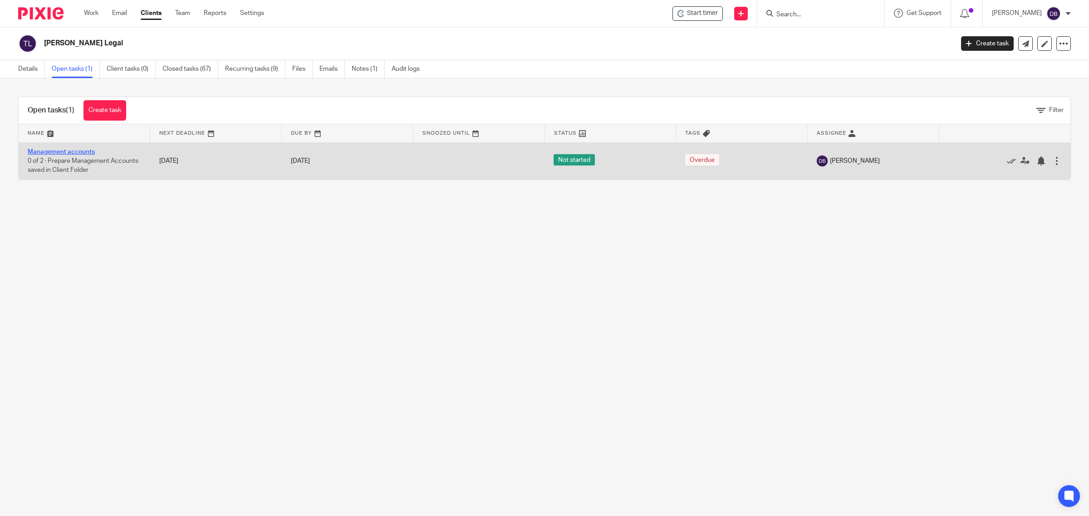
click at [73, 150] on link "Management accounts" at bounding box center [61, 152] width 67 height 6
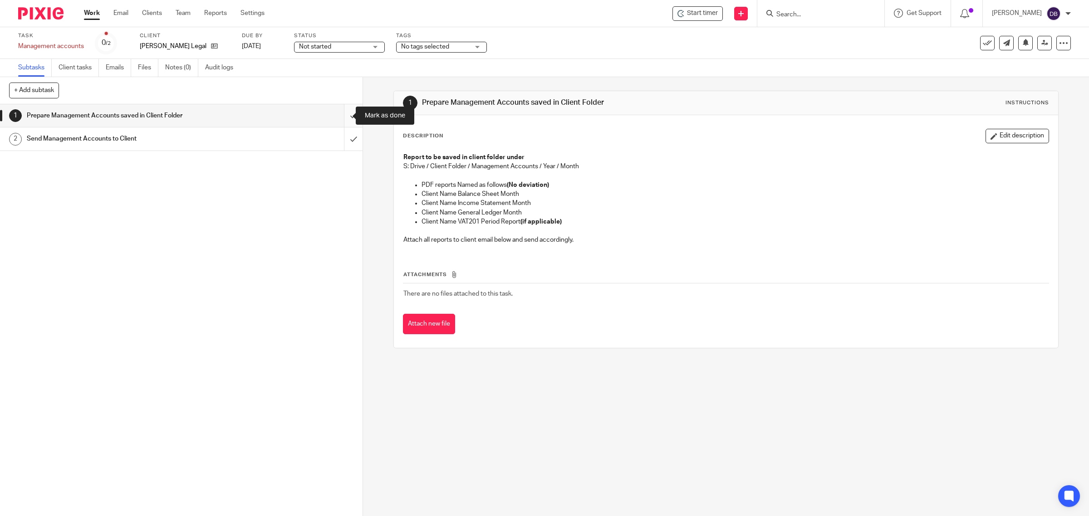
click at [338, 116] on input "submit" at bounding box center [181, 115] width 363 height 23
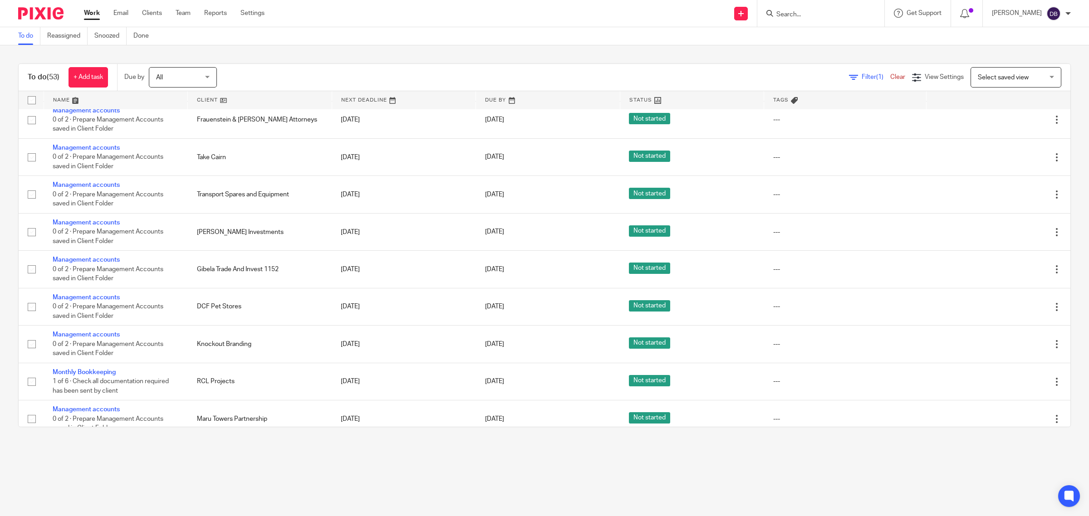
scroll to position [1597, 0]
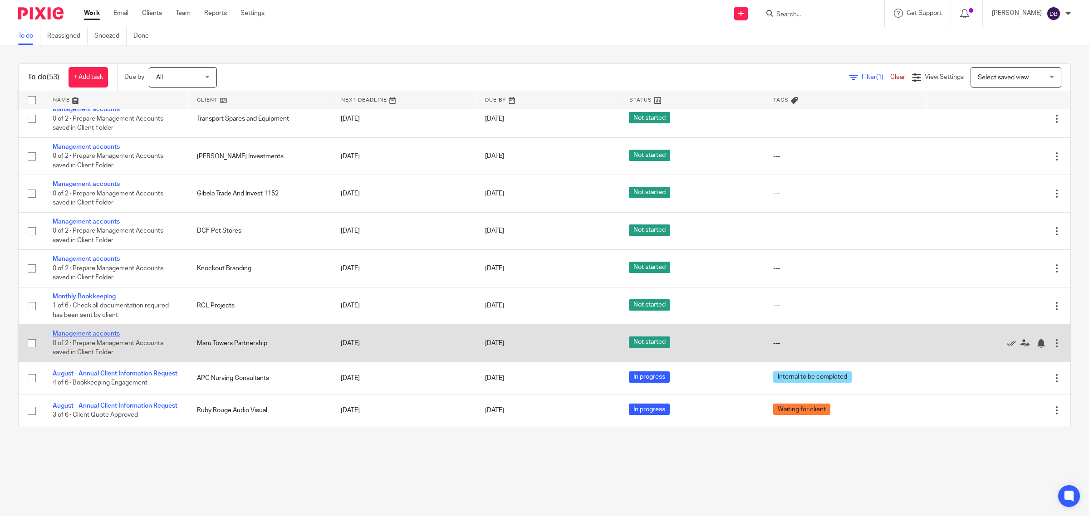
click at [103, 331] on link "Management accounts" at bounding box center [86, 334] width 67 height 6
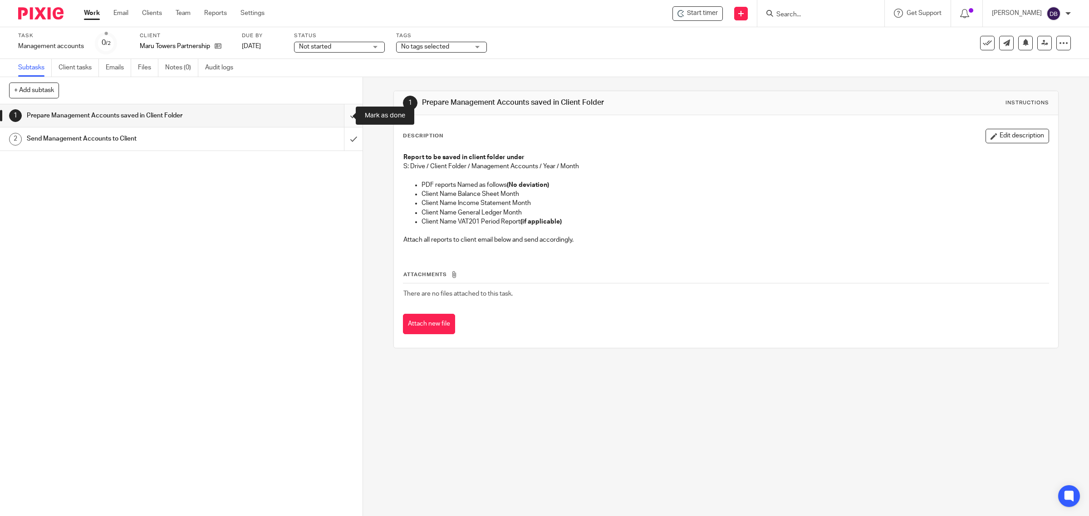
click at [338, 115] on input "submit" at bounding box center [181, 115] width 363 height 23
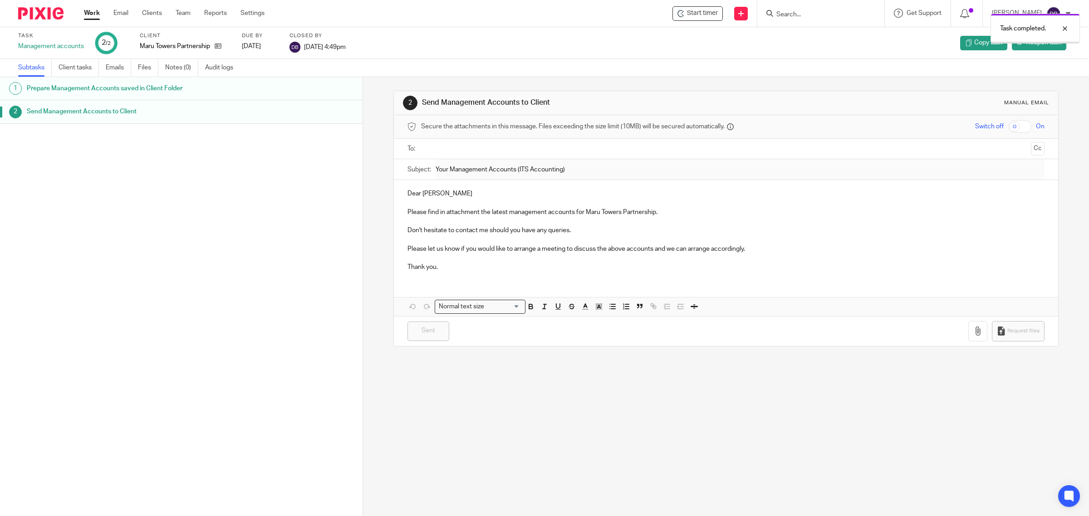
click at [216, 47] on icon at bounding box center [218, 46] width 7 height 7
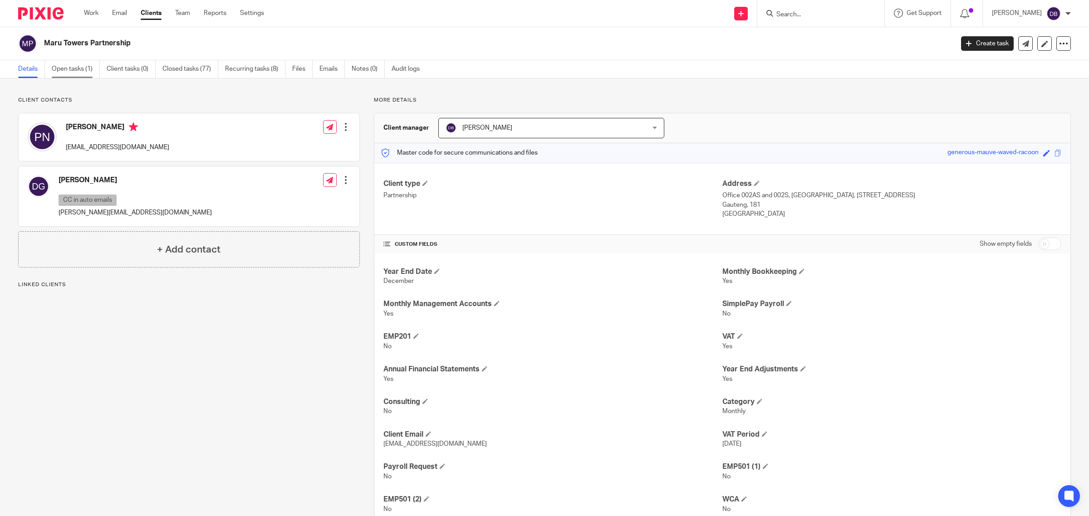
click at [82, 66] on link "Open tasks (1)" at bounding box center [76, 69] width 48 height 18
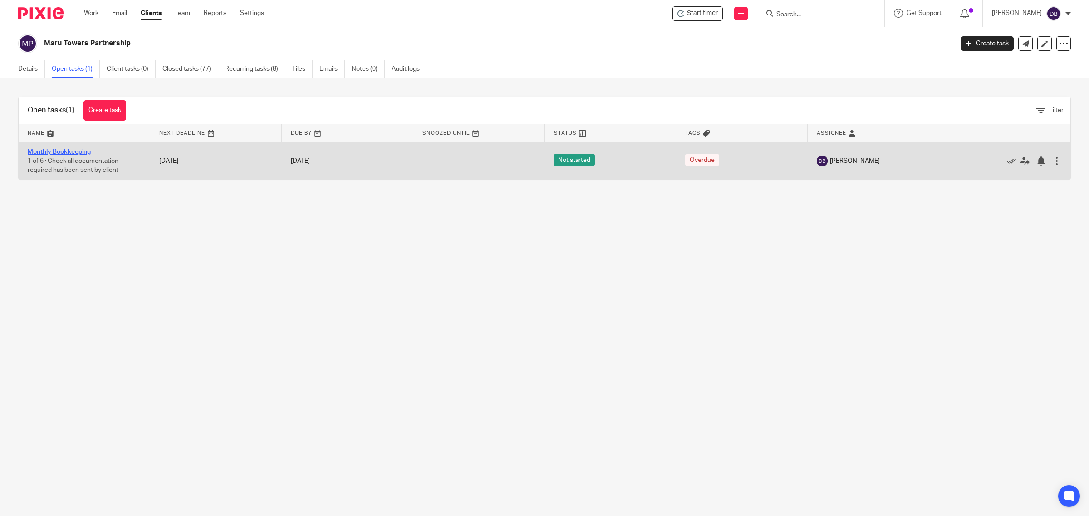
click at [79, 151] on link "Monthly Bookkeeping" at bounding box center [59, 152] width 63 height 6
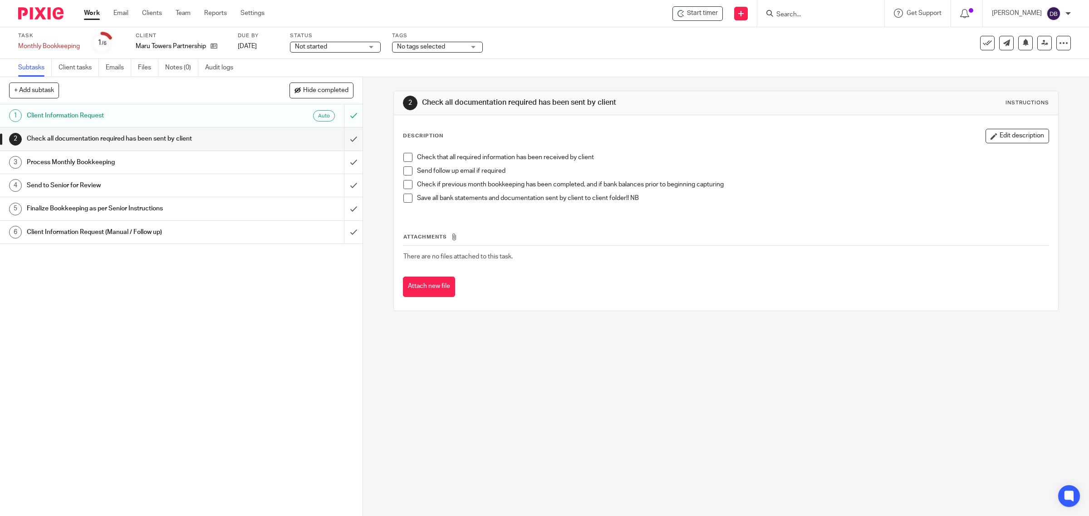
click at [403, 157] on span at bounding box center [407, 157] width 9 height 9
drag, startPoint x: 404, startPoint y: 168, endPoint x: 404, endPoint y: 181, distance: 12.3
click at [404, 169] on span at bounding box center [407, 171] width 9 height 9
drag, startPoint x: 404, startPoint y: 181, endPoint x: 409, endPoint y: 200, distance: 19.6
click at [404, 181] on span at bounding box center [407, 184] width 9 height 9
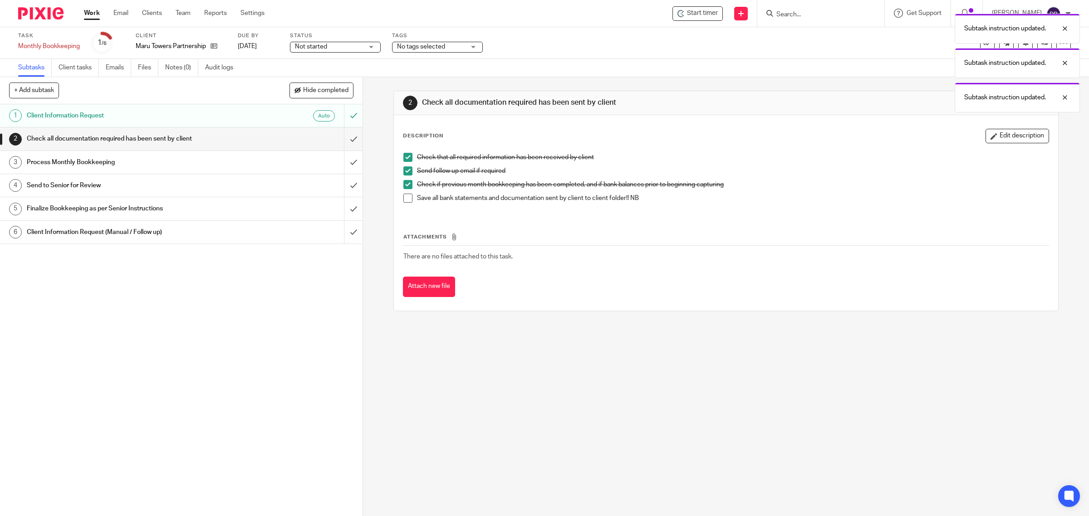
click at [406, 200] on span at bounding box center [407, 198] width 9 height 9
click at [343, 135] on input "submit" at bounding box center [181, 139] width 363 height 23
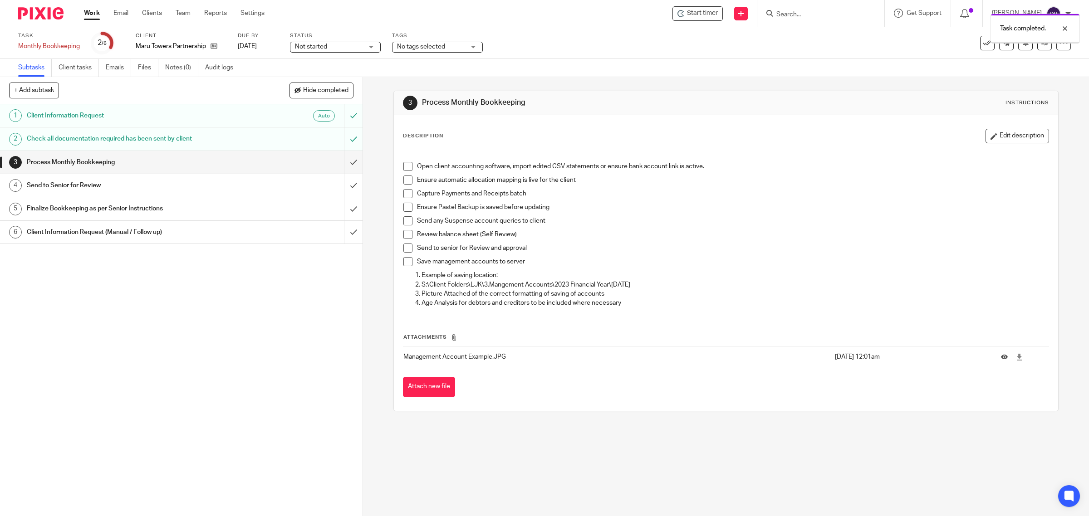
click at [405, 166] on span at bounding box center [407, 166] width 9 height 9
click at [403, 181] on span at bounding box center [407, 180] width 9 height 9
drag, startPoint x: 402, startPoint y: 196, endPoint x: 407, endPoint y: 220, distance: 25.0
click at [403, 196] on span at bounding box center [407, 193] width 9 height 9
click at [403, 210] on span at bounding box center [407, 207] width 9 height 9
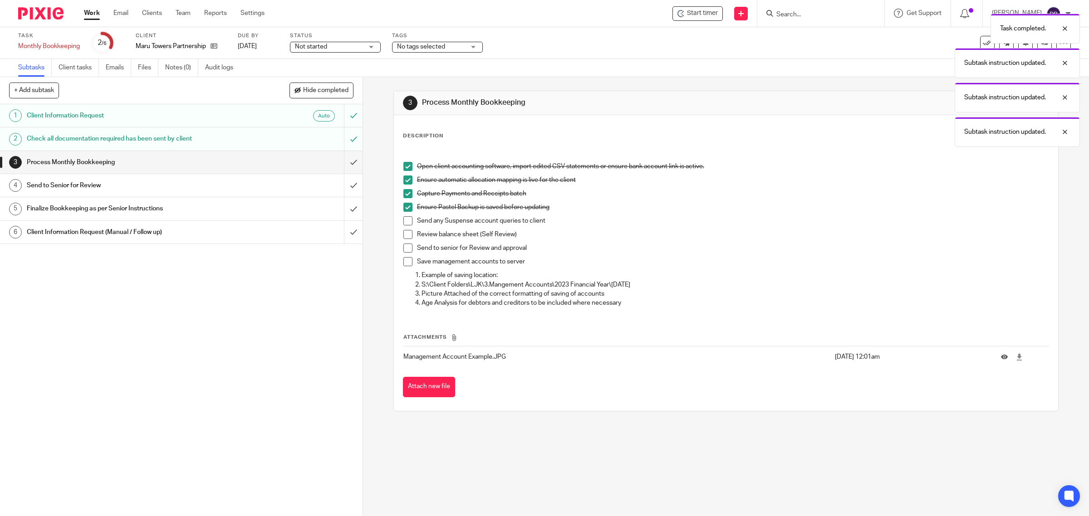
click at [403, 221] on span at bounding box center [407, 220] width 9 height 9
click at [404, 234] on span at bounding box center [407, 234] width 9 height 9
drag, startPoint x: 404, startPoint y: 243, endPoint x: 406, endPoint y: 249, distance: 5.7
click at [405, 244] on ul "Open client accounting software, import edited CSV statements or ensure bank ac…" at bounding box center [726, 216] width 646 height 109
click at [407, 249] on span at bounding box center [407, 248] width 9 height 9
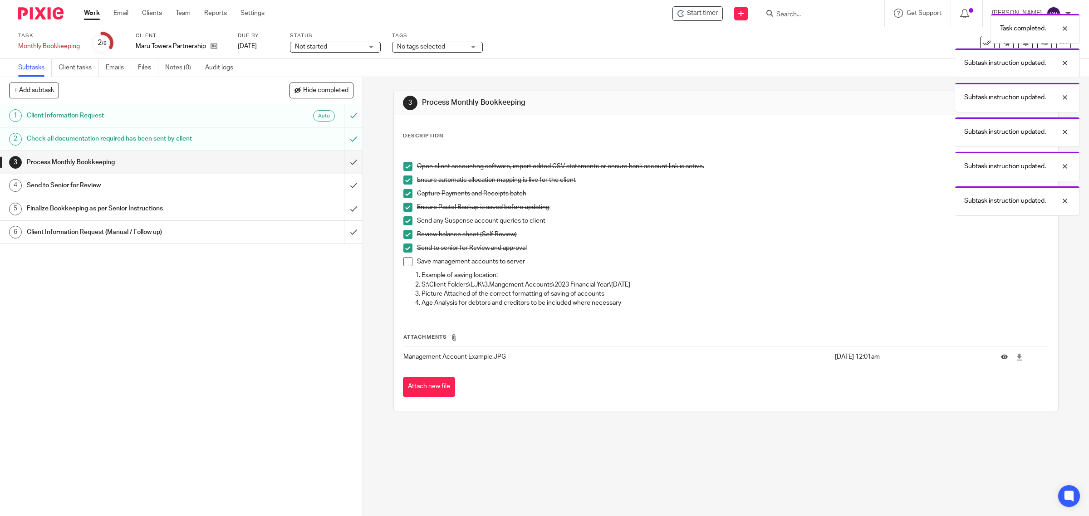
click at [406, 260] on span at bounding box center [407, 261] width 9 height 9
click at [345, 153] on input "submit" at bounding box center [181, 162] width 363 height 23
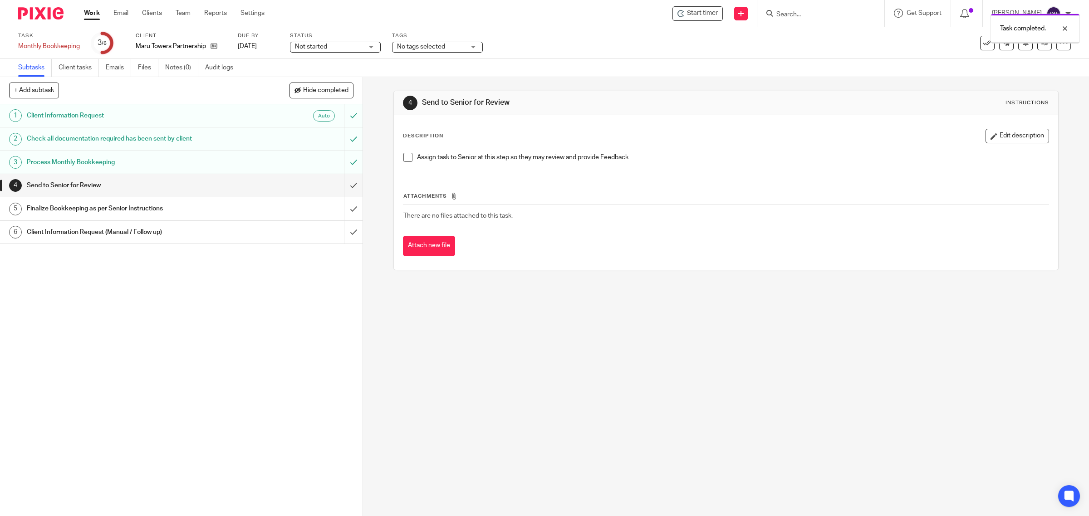
click at [403, 160] on span at bounding box center [407, 157] width 9 height 9
click at [341, 187] on input "submit" at bounding box center [181, 185] width 363 height 23
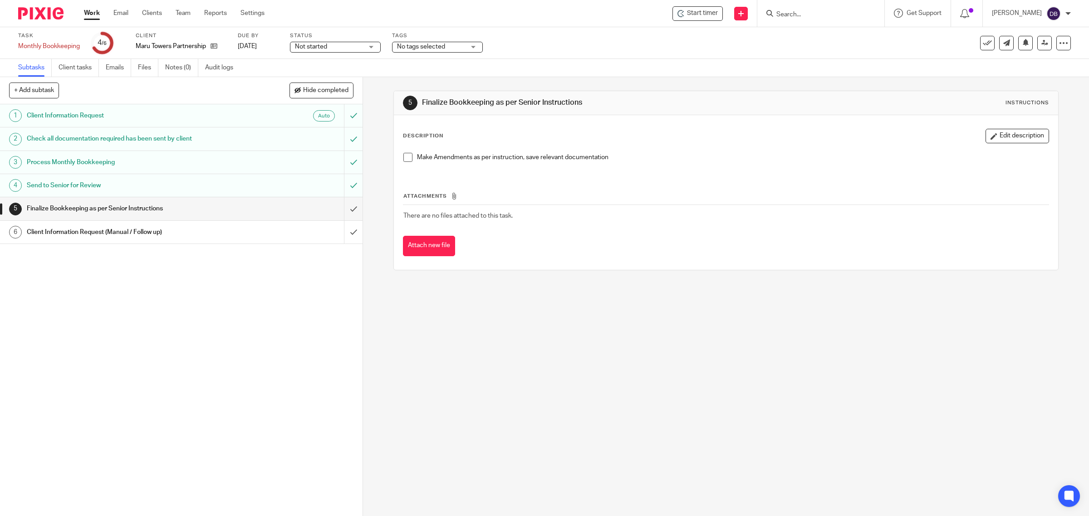
click at [406, 158] on span at bounding box center [407, 157] width 9 height 9
click at [343, 210] on input "submit" at bounding box center [181, 208] width 363 height 23
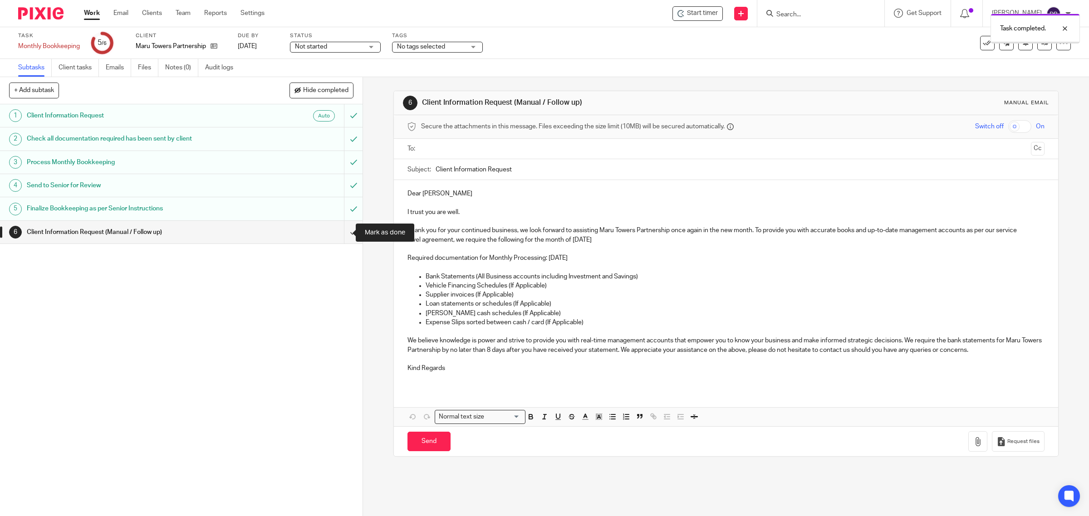
click at [343, 233] on input "submit" at bounding box center [181, 232] width 363 height 23
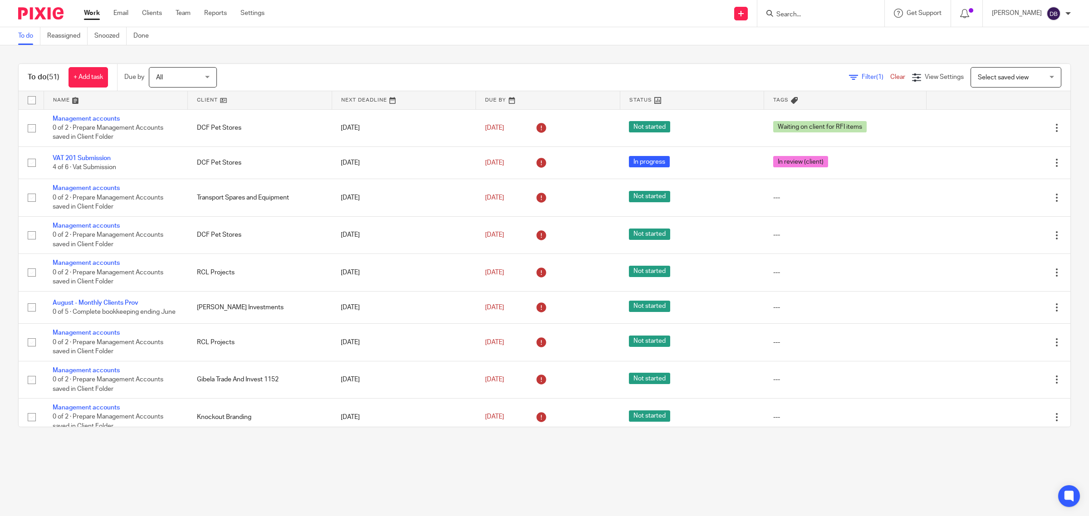
scroll to position [1522, 0]
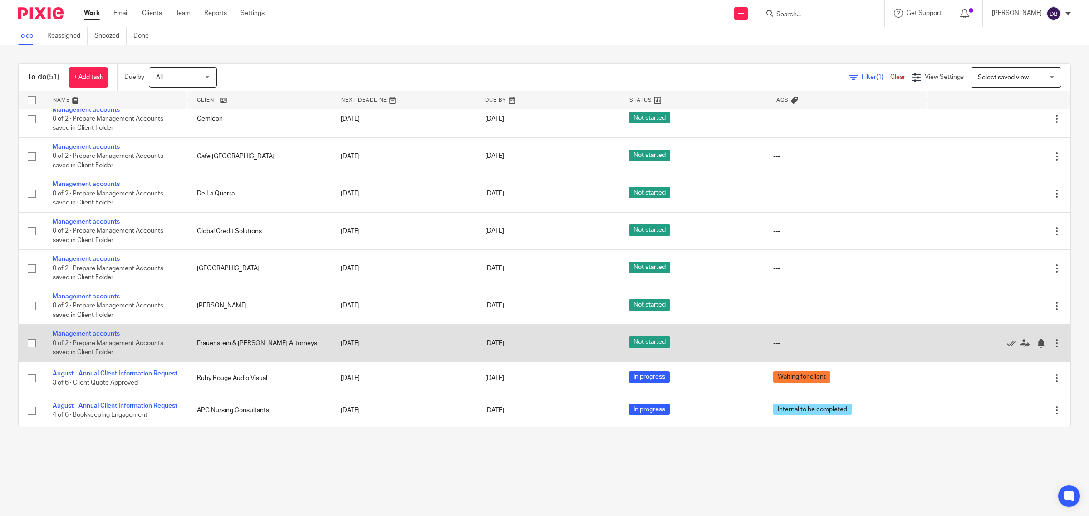
click at [97, 331] on link "Management accounts" at bounding box center [86, 334] width 67 height 6
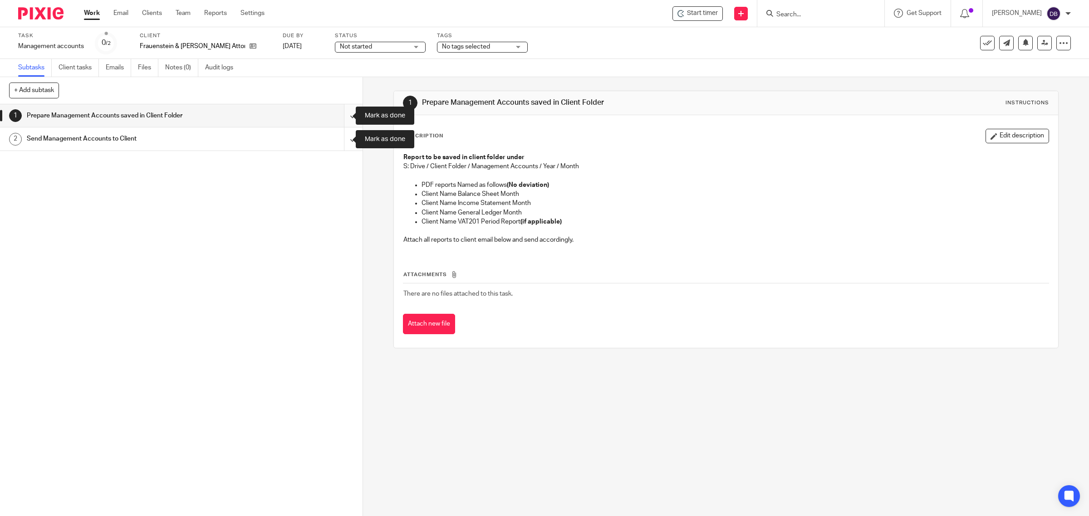
click at [341, 119] on input "submit" at bounding box center [181, 115] width 363 height 23
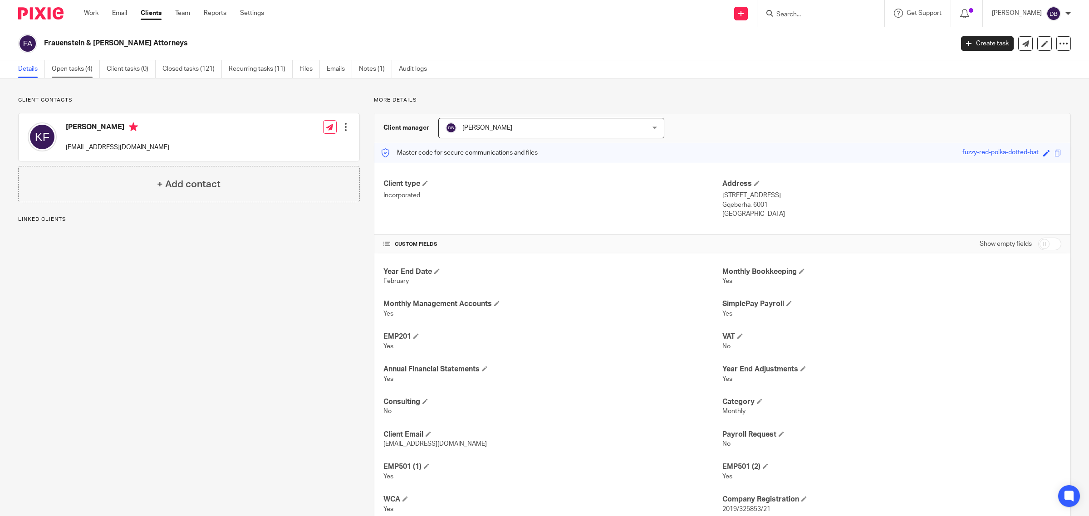
click at [80, 70] on link "Open tasks (4)" at bounding box center [76, 69] width 48 height 18
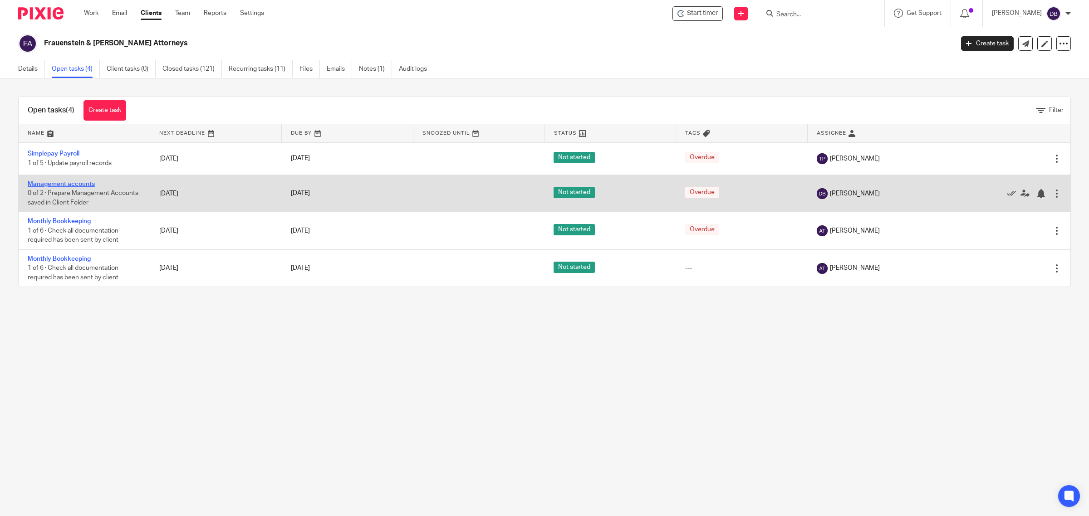
click at [74, 184] on link "Management accounts" at bounding box center [61, 184] width 67 height 6
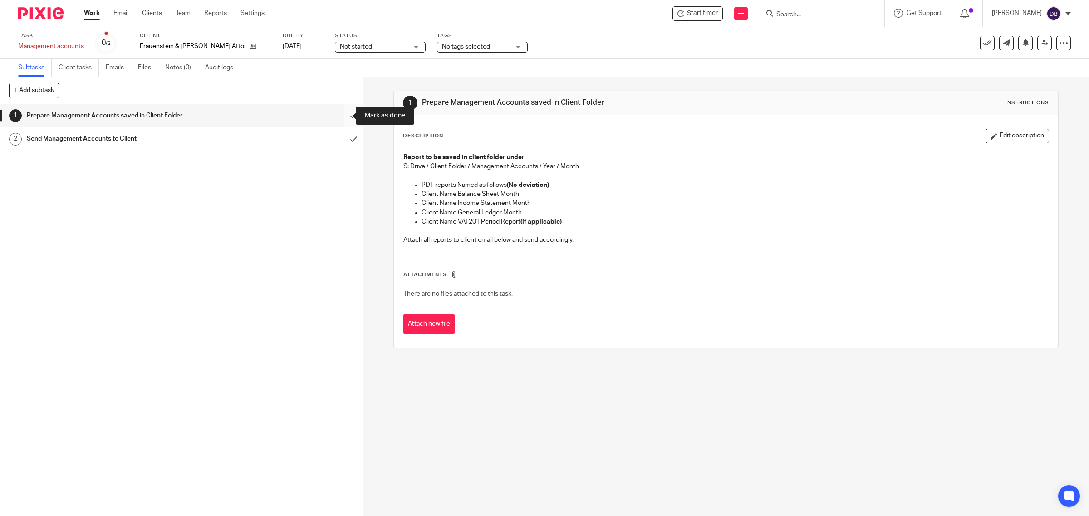
click at [346, 114] on input "submit" at bounding box center [181, 115] width 363 height 23
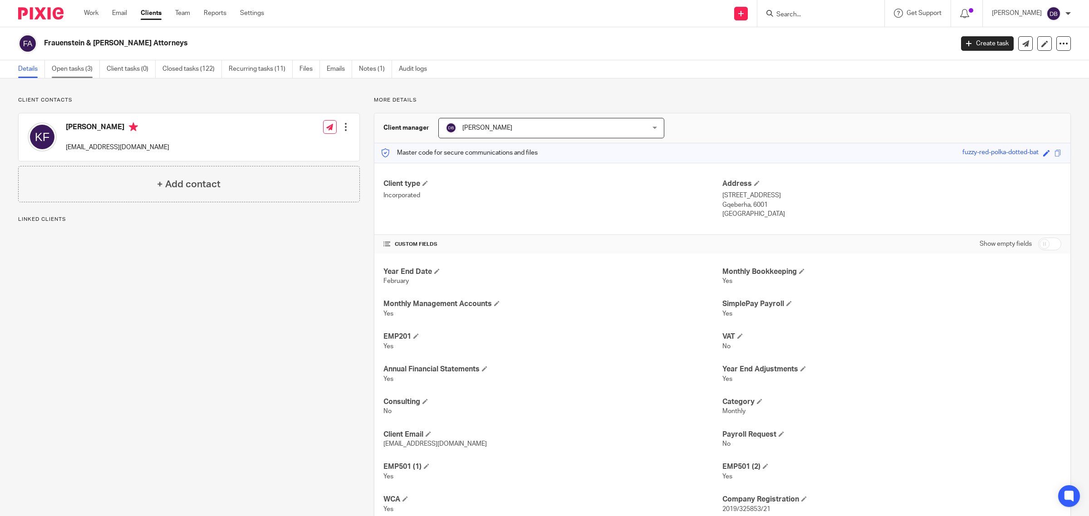
click at [78, 69] on link "Open tasks (3)" at bounding box center [76, 69] width 48 height 18
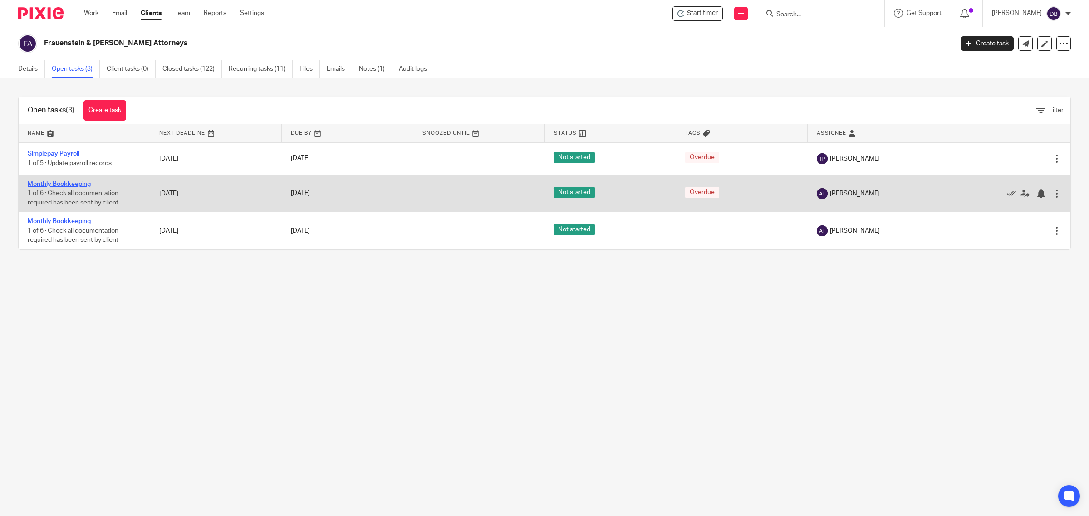
click at [71, 182] on link "Monthly Bookkeeping" at bounding box center [59, 184] width 63 height 6
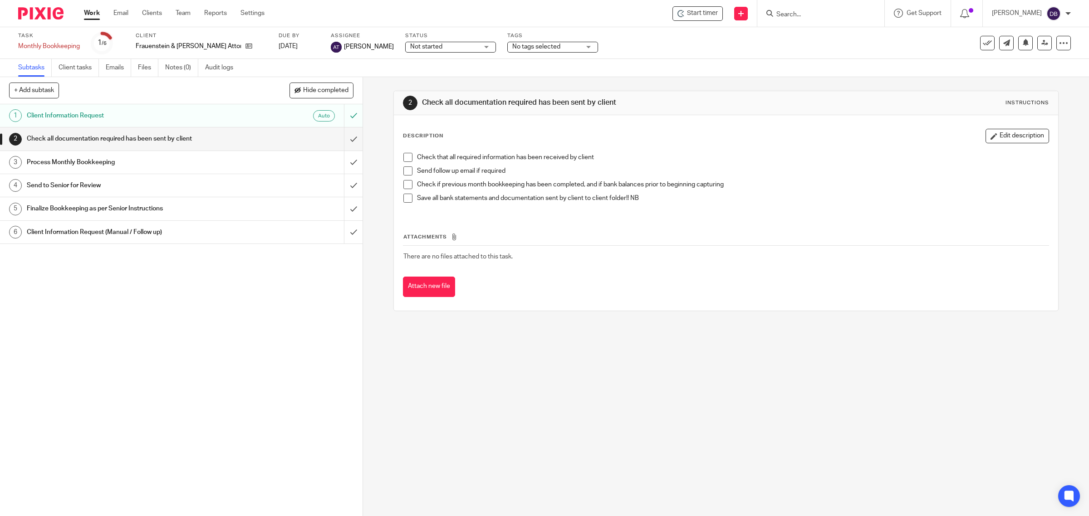
click at [403, 160] on span at bounding box center [407, 157] width 9 height 9
click at [403, 172] on span at bounding box center [407, 171] width 9 height 9
drag, startPoint x: 404, startPoint y: 186, endPoint x: 404, endPoint y: 200, distance: 13.6
click at [404, 187] on span at bounding box center [407, 184] width 9 height 9
click at [403, 196] on span at bounding box center [407, 198] width 9 height 9
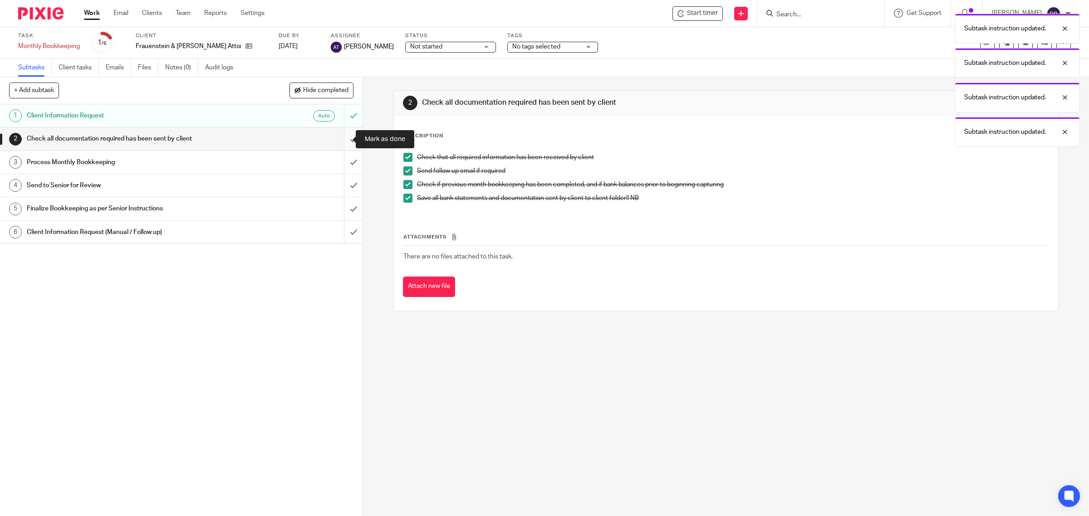
click at [339, 137] on input "submit" at bounding box center [181, 139] width 363 height 23
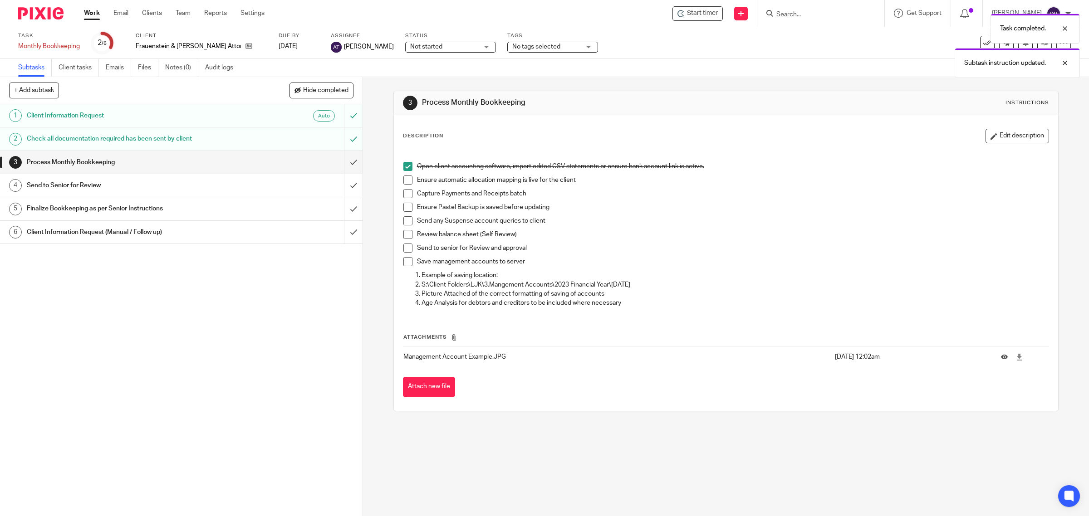
click at [405, 180] on span at bounding box center [407, 180] width 9 height 9
click at [405, 191] on span at bounding box center [407, 193] width 9 height 9
click at [405, 204] on span at bounding box center [407, 207] width 9 height 9
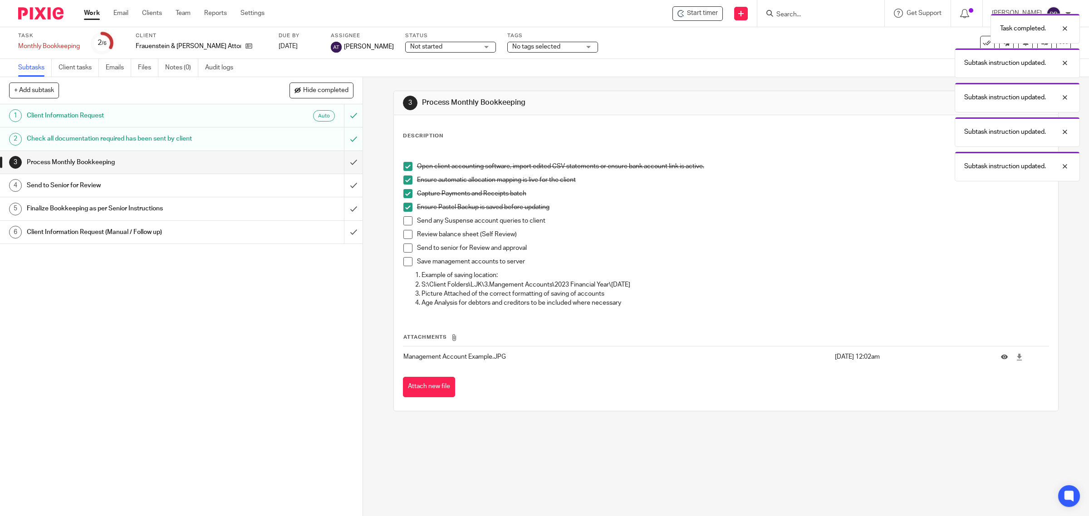
click at [404, 231] on span at bounding box center [407, 234] width 9 height 9
click at [403, 221] on span at bounding box center [407, 220] width 9 height 9
drag, startPoint x: 406, startPoint y: 251, endPoint x: 408, endPoint y: 259, distance: 8.5
click at [407, 251] on span at bounding box center [407, 248] width 9 height 9
click at [407, 261] on span at bounding box center [407, 261] width 9 height 9
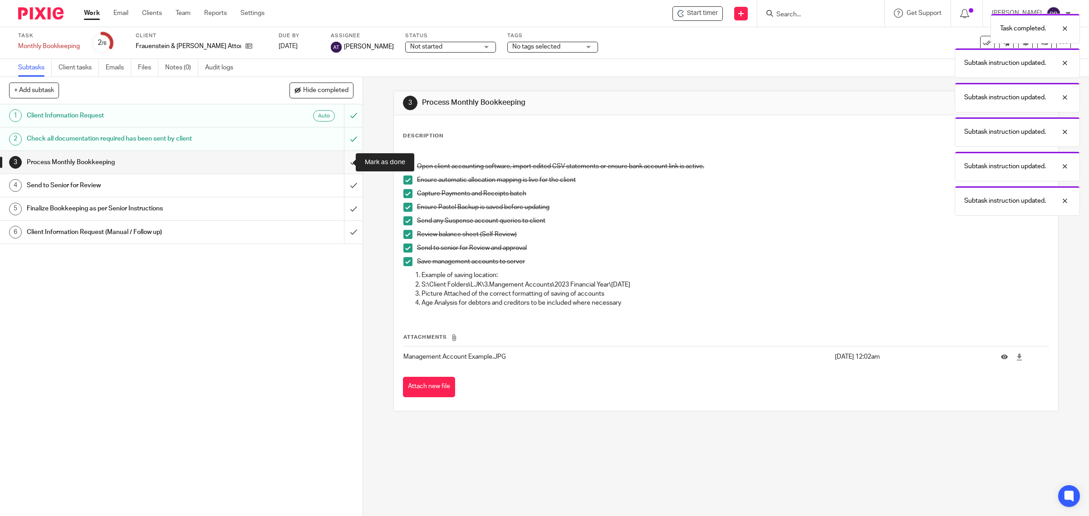
click at [338, 161] on input "submit" at bounding box center [181, 162] width 363 height 23
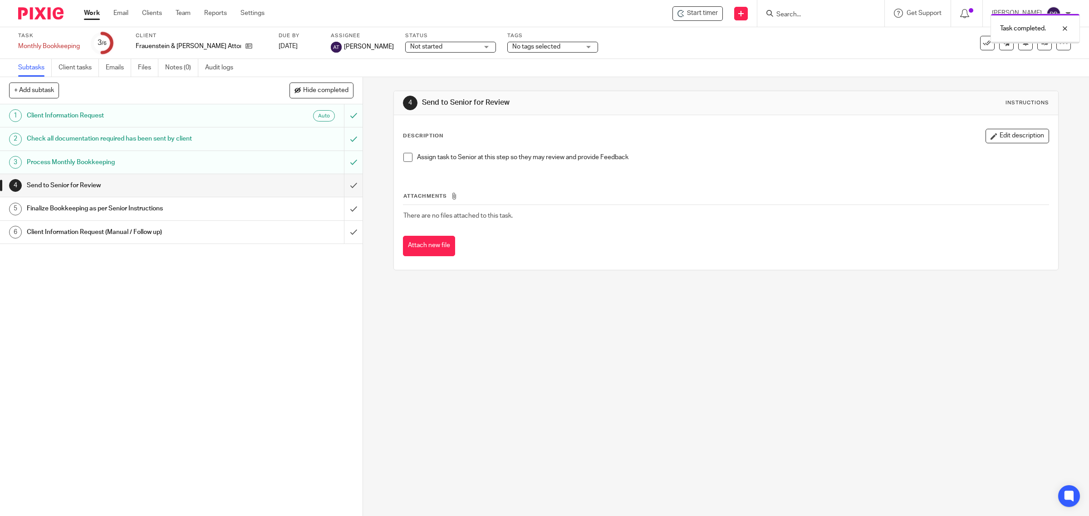
click at [405, 158] on span at bounding box center [407, 157] width 9 height 9
click at [341, 185] on input "submit" at bounding box center [181, 185] width 363 height 23
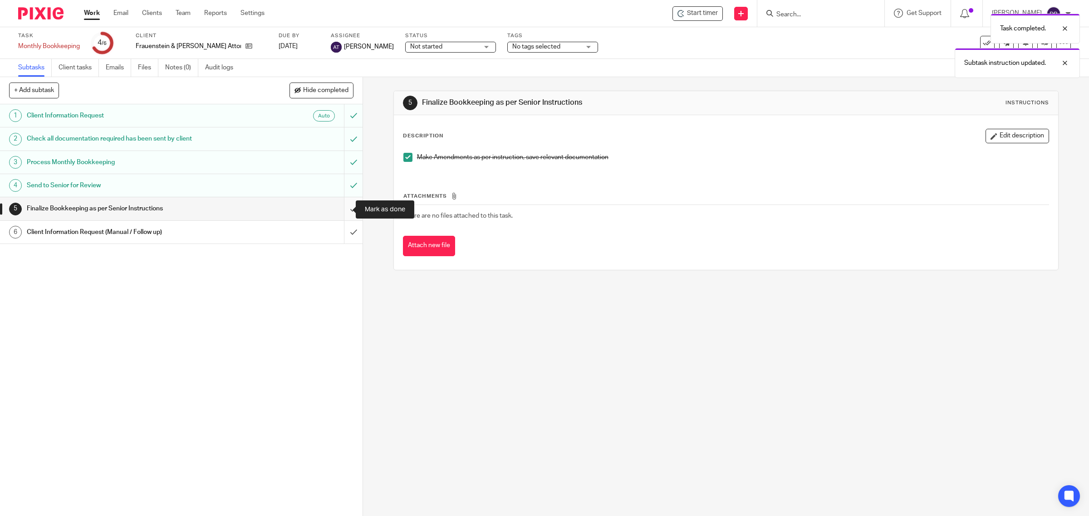
click at [338, 209] on input "submit" at bounding box center [181, 208] width 363 height 23
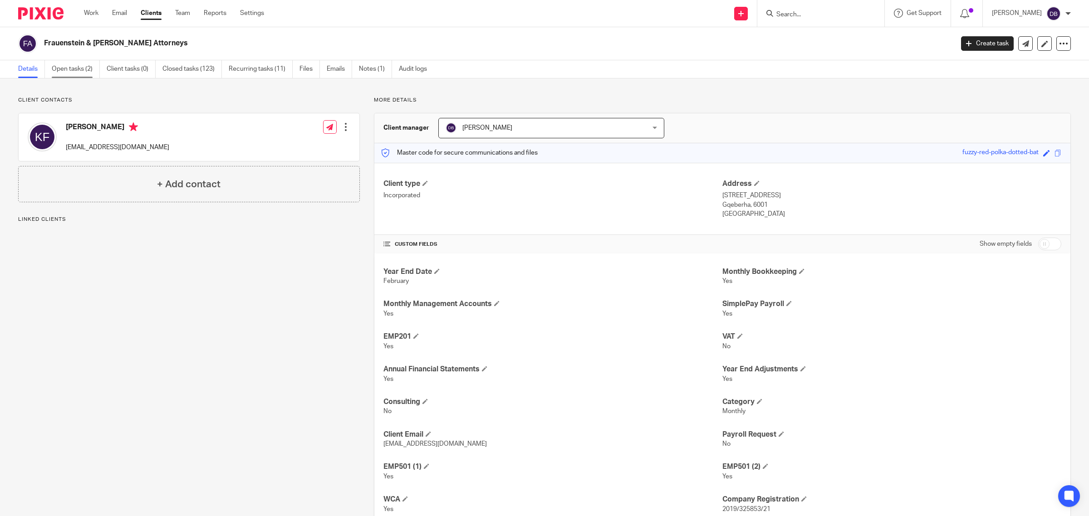
click at [82, 67] on link "Open tasks (2)" at bounding box center [76, 69] width 48 height 18
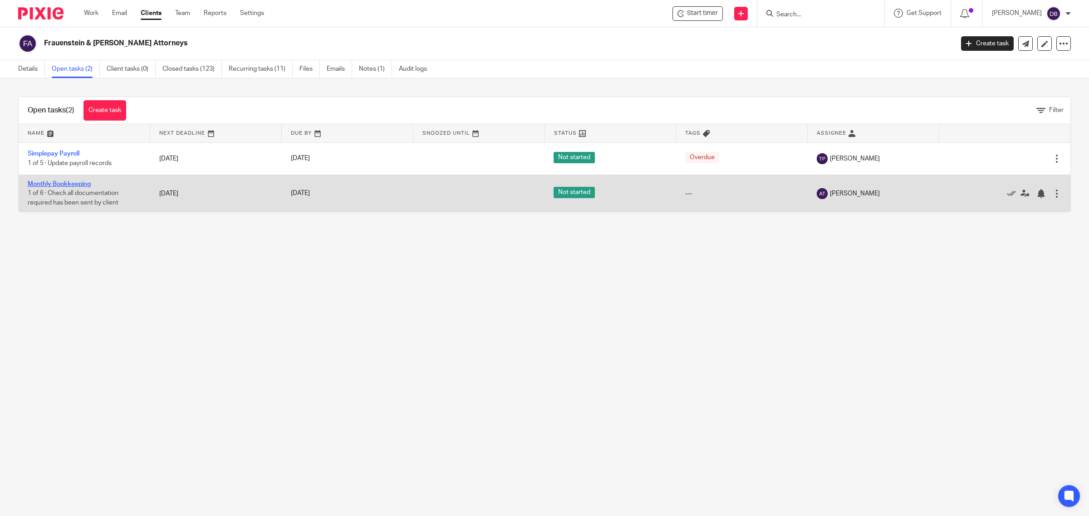
click at [78, 184] on link "Monthly Bookkeeping" at bounding box center [59, 184] width 63 height 6
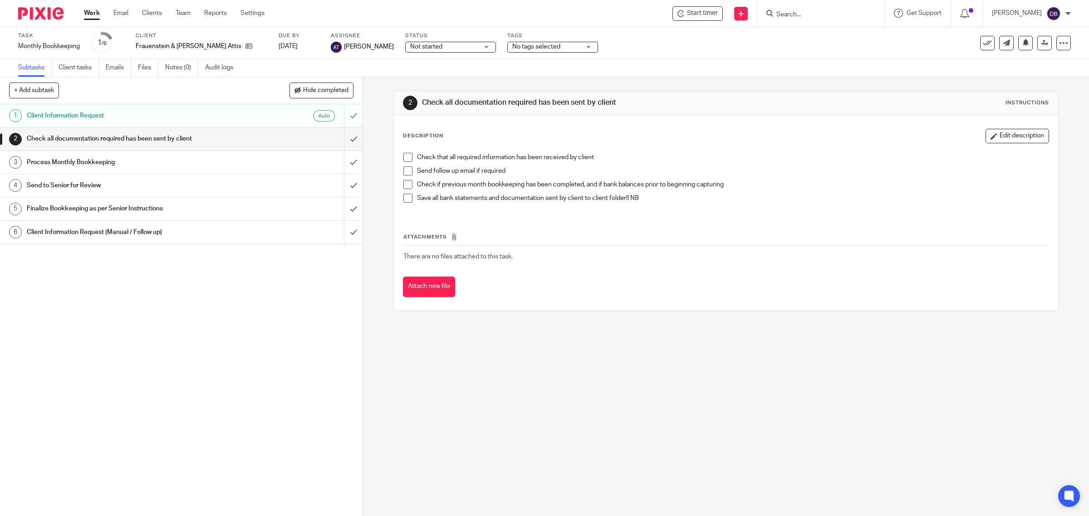
click at [404, 159] on span at bounding box center [407, 157] width 9 height 9
click at [403, 174] on span at bounding box center [407, 171] width 9 height 9
click at [403, 185] on span at bounding box center [407, 184] width 9 height 9
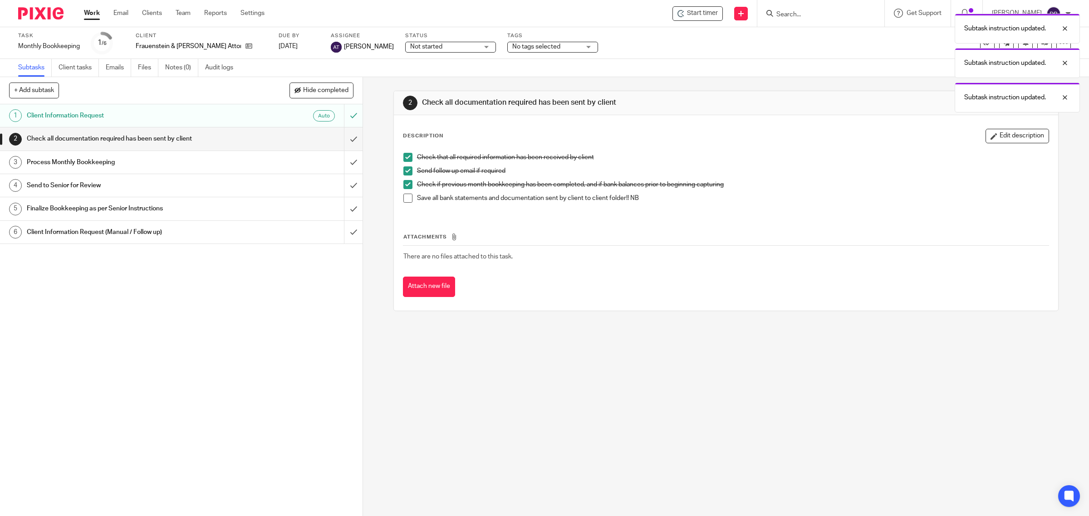
click at [405, 200] on span at bounding box center [407, 198] width 9 height 9
click at [343, 138] on input "submit" at bounding box center [181, 139] width 363 height 23
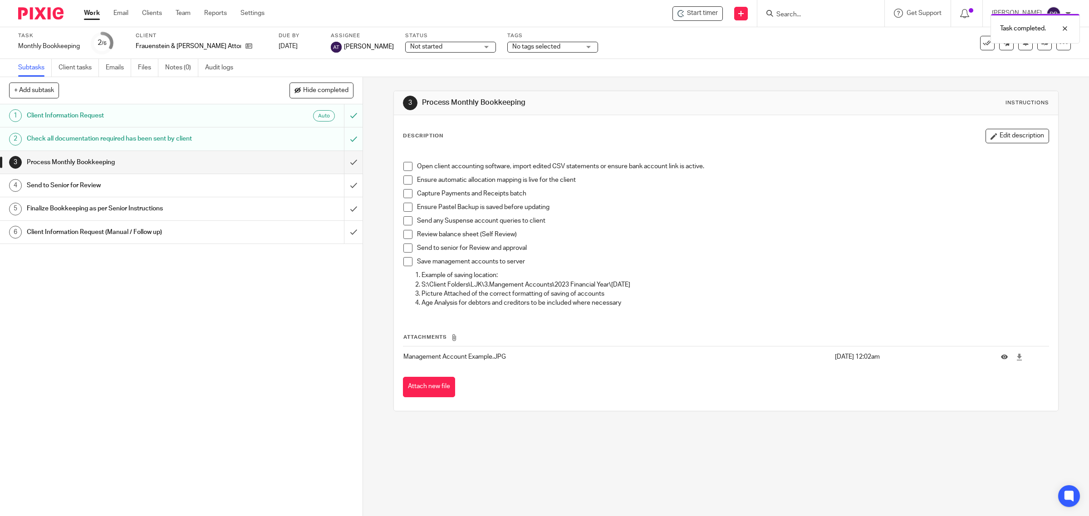
click at [403, 163] on span at bounding box center [407, 166] width 9 height 9
click at [403, 181] on span at bounding box center [407, 180] width 9 height 9
click at [403, 194] on span at bounding box center [407, 193] width 9 height 9
click at [405, 210] on span at bounding box center [407, 207] width 9 height 9
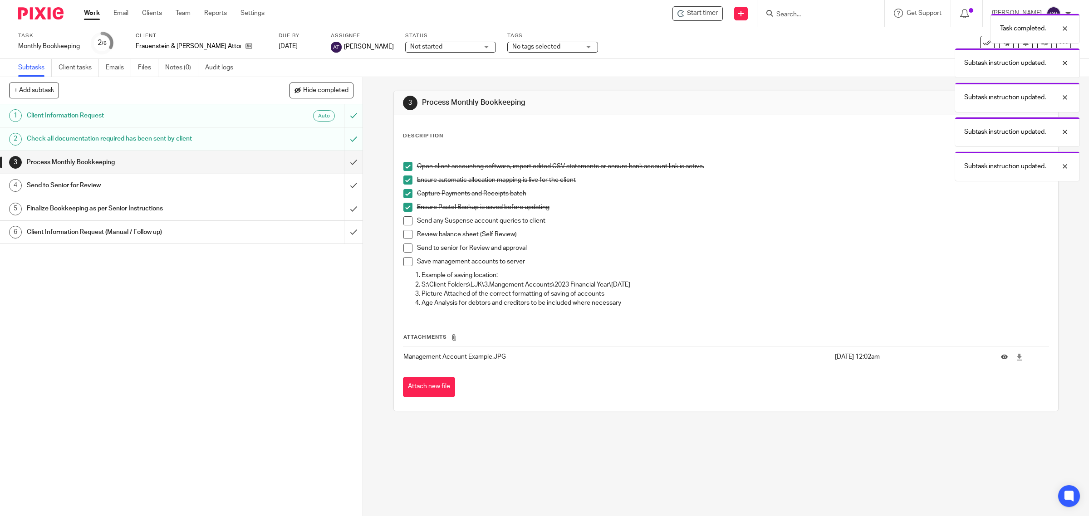
click at [403, 227] on li "Send any Suspense account queries to client" at bounding box center [726, 223] width 646 height 14
click at [405, 219] on span at bounding box center [407, 220] width 9 height 9
click at [405, 230] on ul "Open client accounting software, import edited CSV statements or ensure bank ac…" at bounding box center [726, 216] width 646 height 109
click at [405, 234] on span at bounding box center [407, 234] width 9 height 9
click at [407, 259] on span at bounding box center [407, 261] width 9 height 9
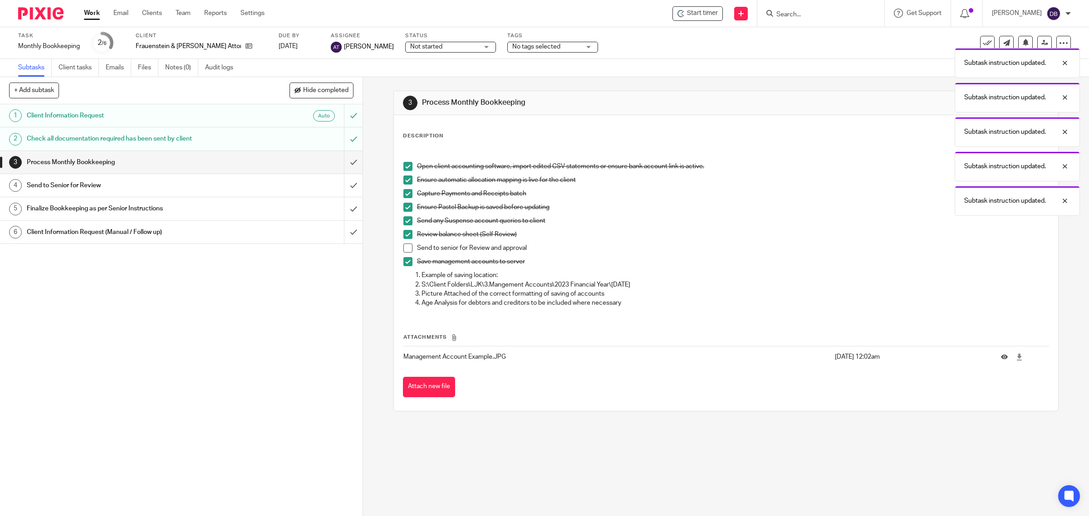
click at [405, 245] on span at bounding box center [407, 248] width 9 height 9
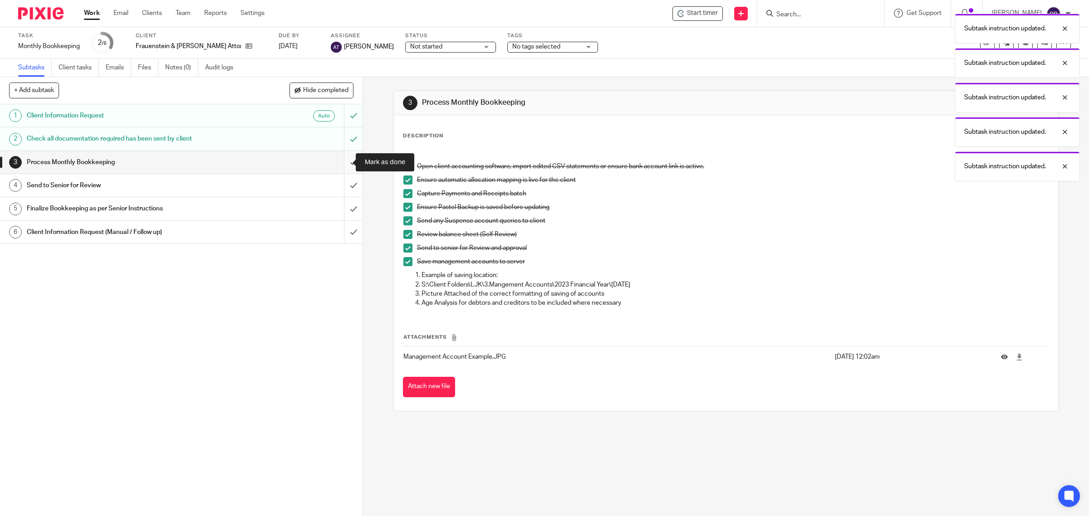
click at [343, 158] on input "submit" at bounding box center [181, 162] width 363 height 23
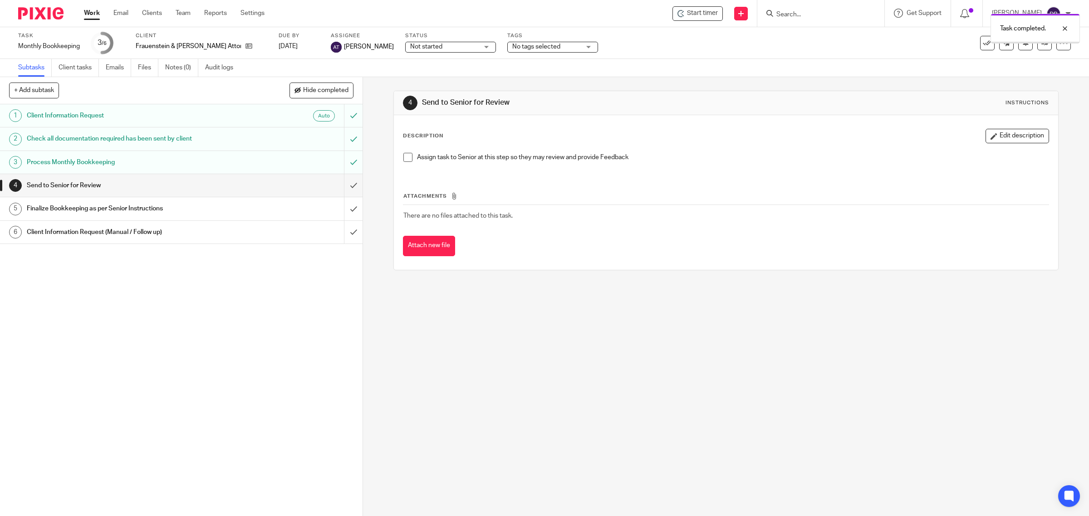
click at [404, 158] on span at bounding box center [407, 157] width 9 height 9
click at [334, 185] on input "submit" at bounding box center [181, 185] width 363 height 23
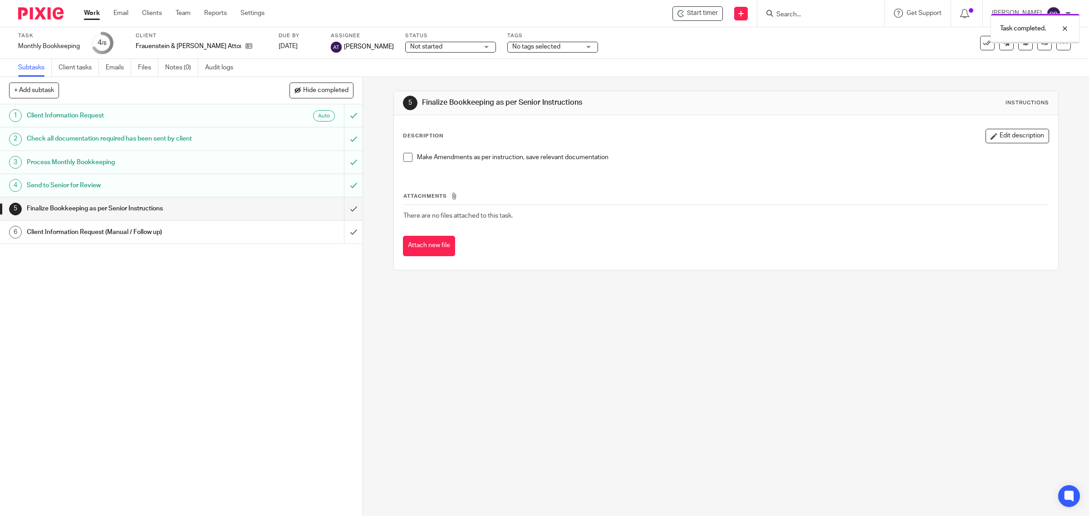
click at [406, 157] on span at bounding box center [407, 157] width 9 height 9
click at [339, 203] on input "submit" at bounding box center [181, 208] width 363 height 23
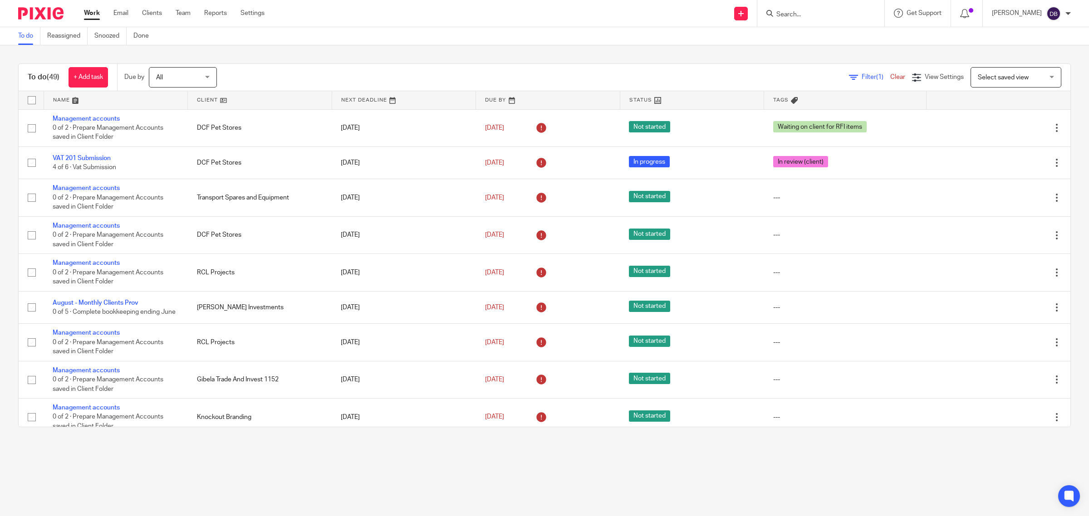
scroll to position [1448, 0]
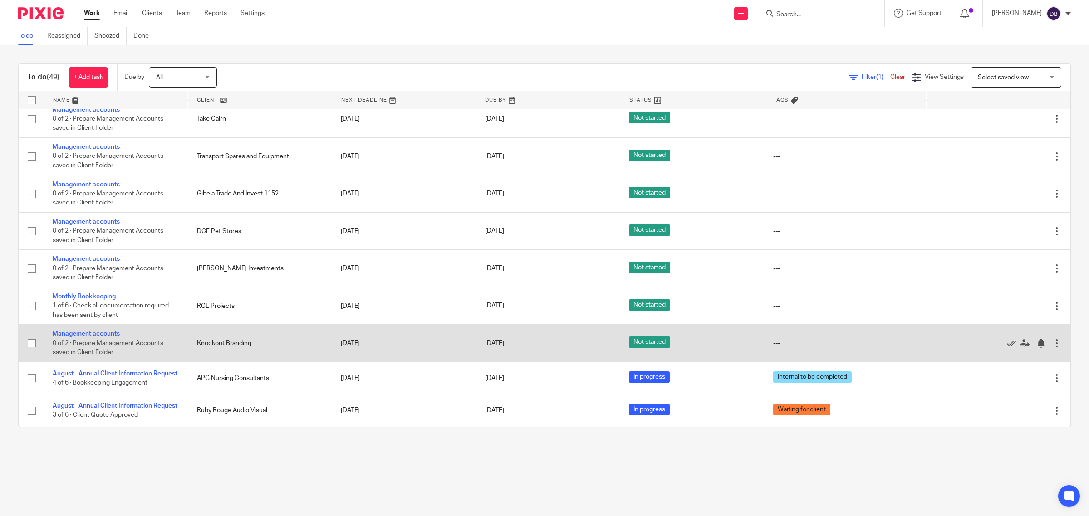
click at [109, 331] on link "Management accounts" at bounding box center [86, 334] width 67 height 6
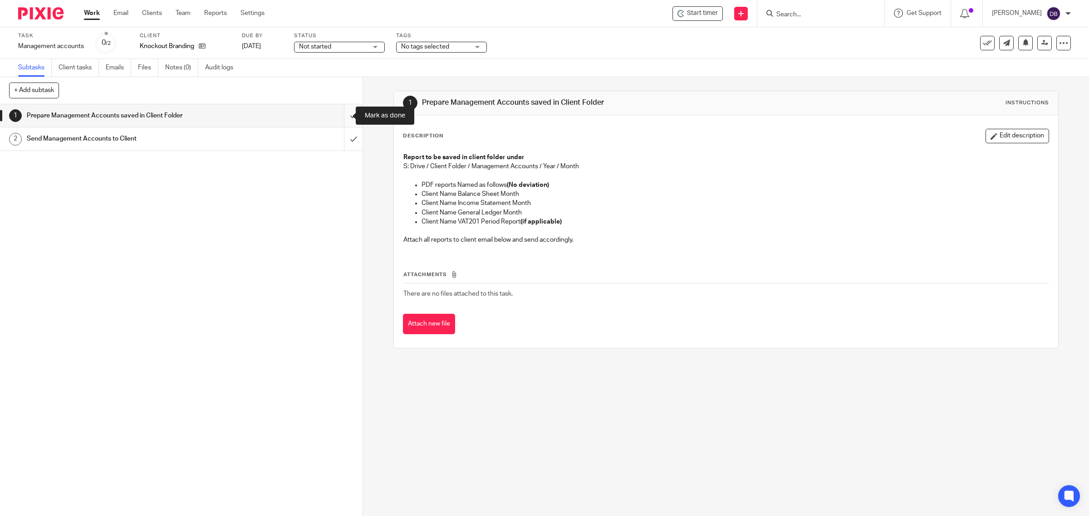
click at [337, 117] on input "submit" at bounding box center [181, 115] width 363 height 23
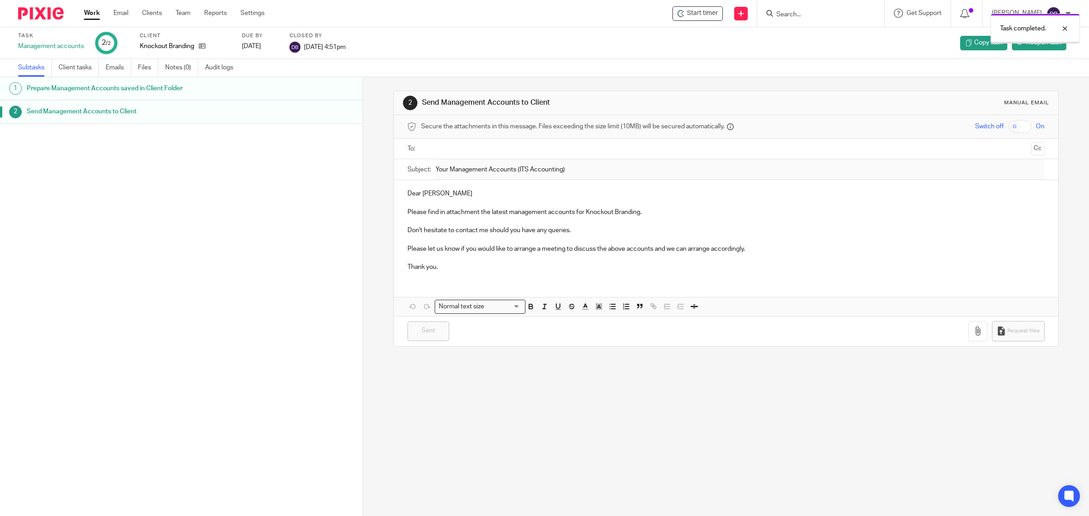
click at [200, 46] on icon at bounding box center [202, 46] width 7 height 7
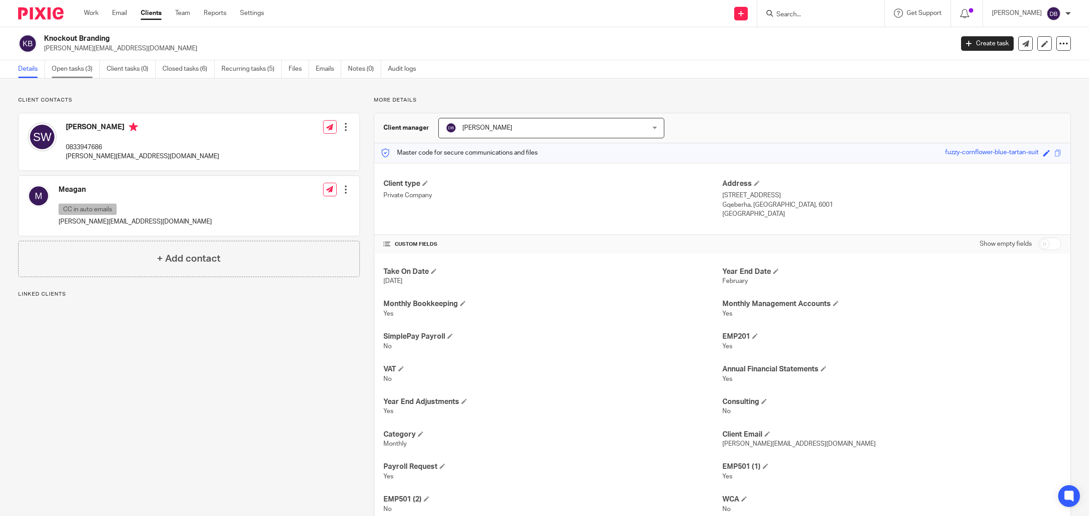
click at [88, 66] on link "Open tasks (3)" at bounding box center [76, 69] width 48 height 18
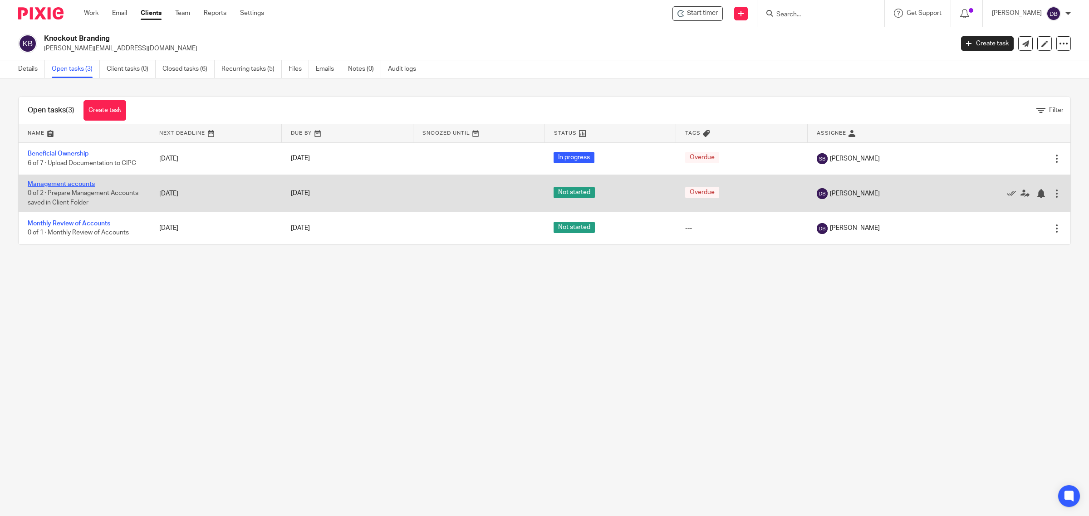
click at [69, 184] on link "Management accounts" at bounding box center [61, 184] width 67 height 6
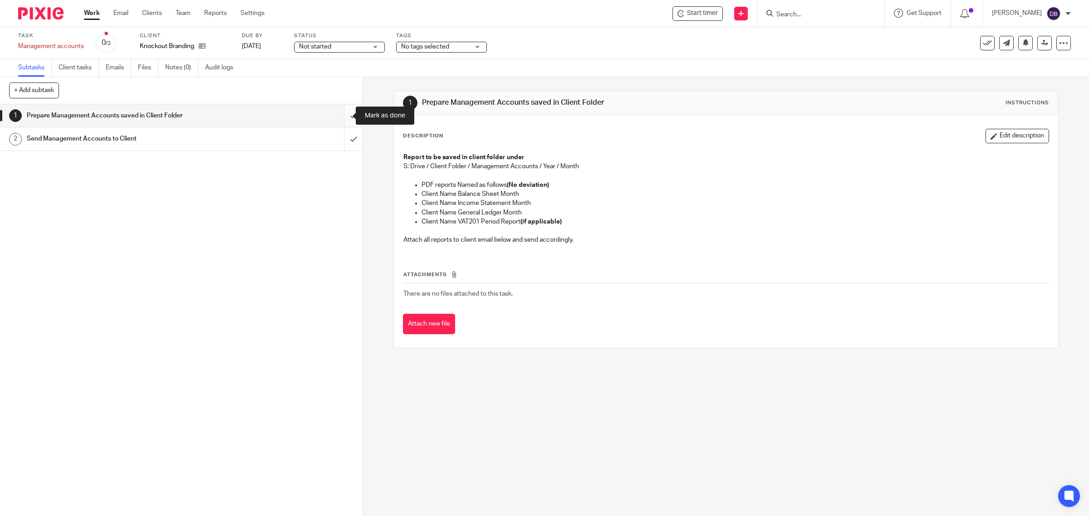
click at [343, 115] on input "submit" at bounding box center [181, 115] width 363 height 23
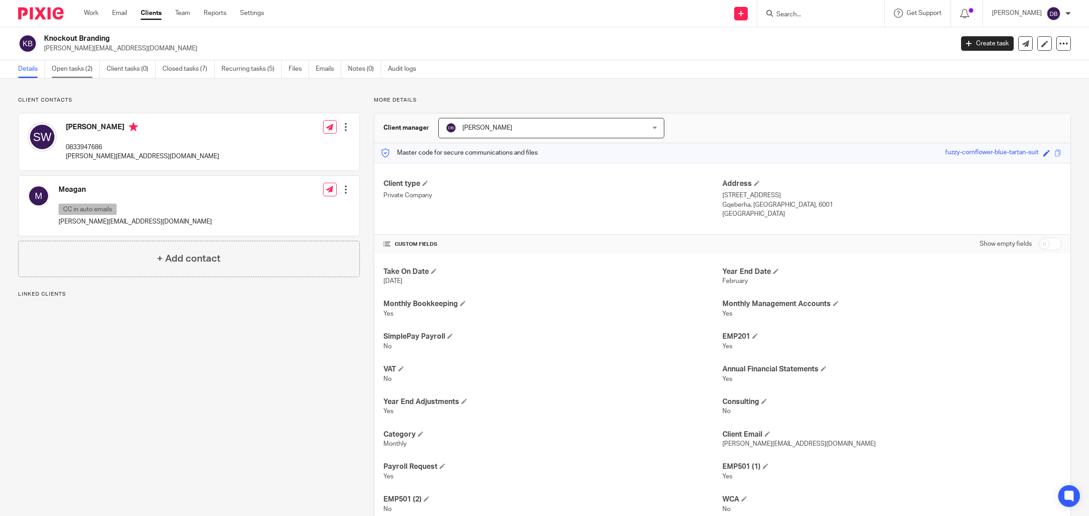
click at [82, 69] on link "Open tasks (2)" at bounding box center [76, 69] width 48 height 18
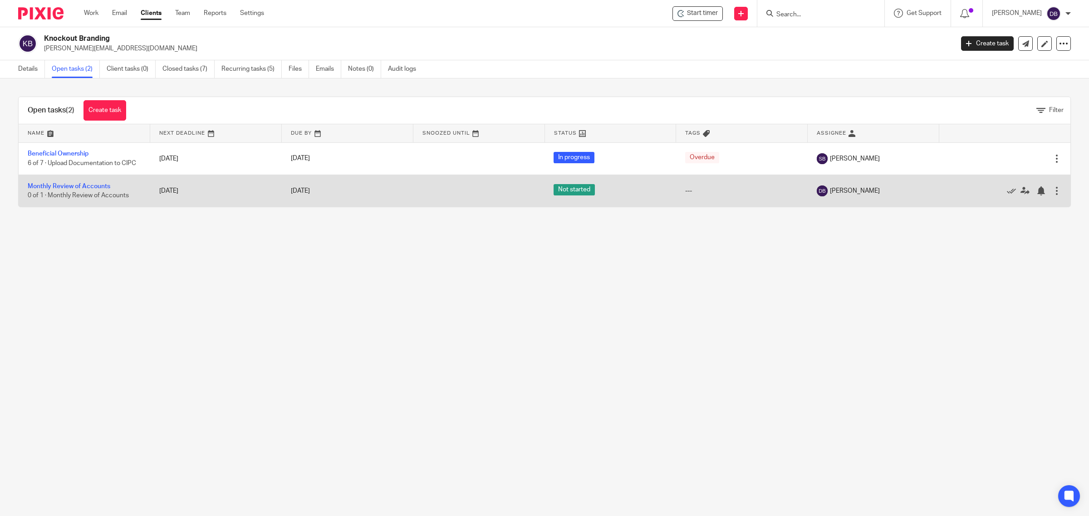
click at [85, 181] on td "Monthly Review of Accounts 0 of 1 · Monthly Review of Accounts" at bounding box center [85, 191] width 132 height 32
click at [84, 186] on link "Monthly Review of Accounts" at bounding box center [69, 186] width 83 height 6
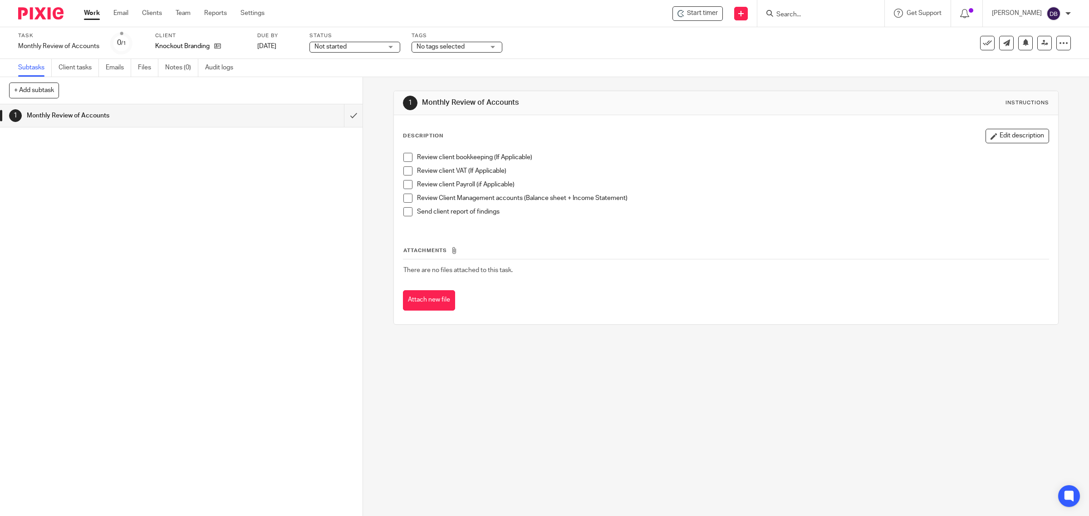
click at [404, 158] on span at bounding box center [407, 157] width 9 height 9
click at [405, 170] on span at bounding box center [407, 171] width 9 height 9
drag, startPoint x: 405, startPoint y: 183, endPoint x: 406, endPoint y: 194, distance: 11.4
click at [405, 184] on span at bounding box center [407, 184] width 9 height 9
click at [405, 198] on span at bounding box center [407, 198] width 9 height 9
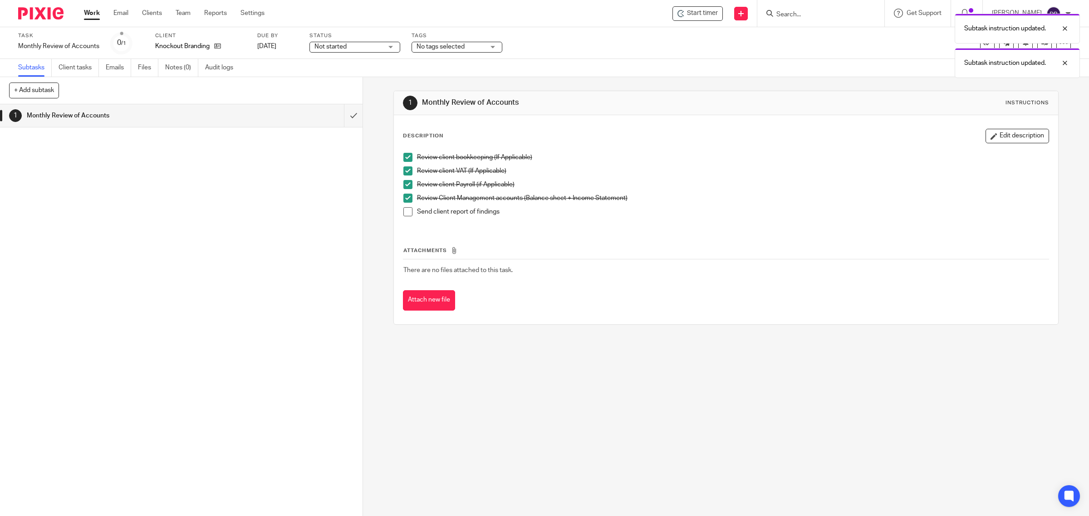
drag, startPoint x: 404, startPoint y: 210, endPoint x: 361, endPoint y: 162, distance: 64.2
click at [403, 210] on span at bounding box center [407, 211] width 9 height 9
click at [340, 117] on input "submit" at bounding box center [181, 115] width 363 height 23
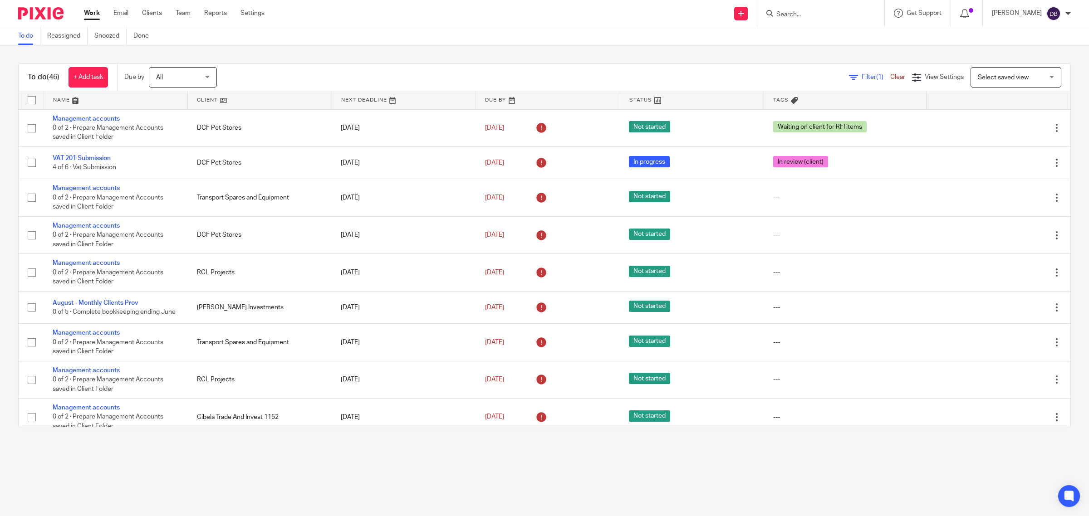
scroll to position [1341, 0]
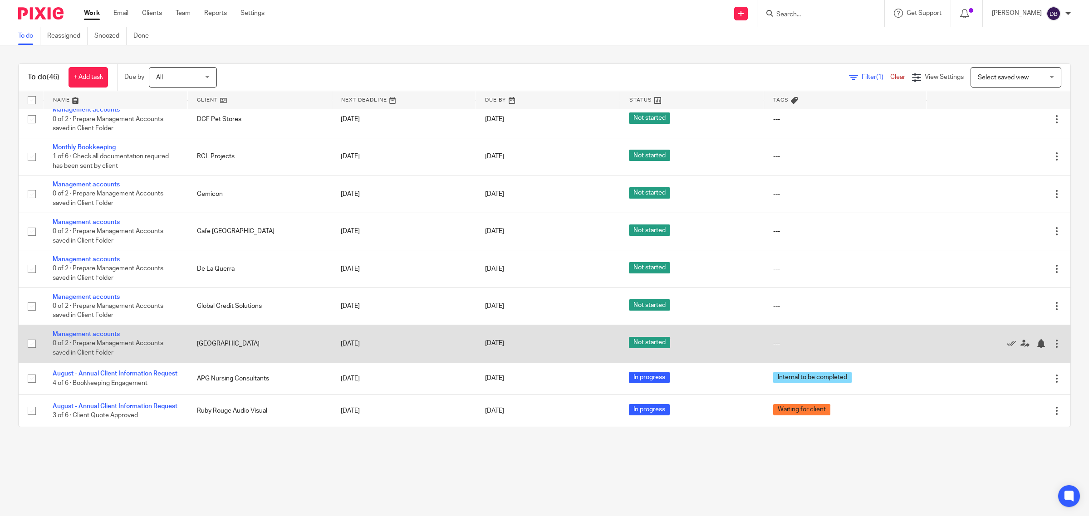
click at [100, 325] on td "Management accounts 0 of 2 · Prepare Management Accounts saved in Client Folder" at bounding box center [116, 343] width 144 height 37
click at [102, 331] on link "Management accounts" at bounding box center [86, 334] width 67 height 6
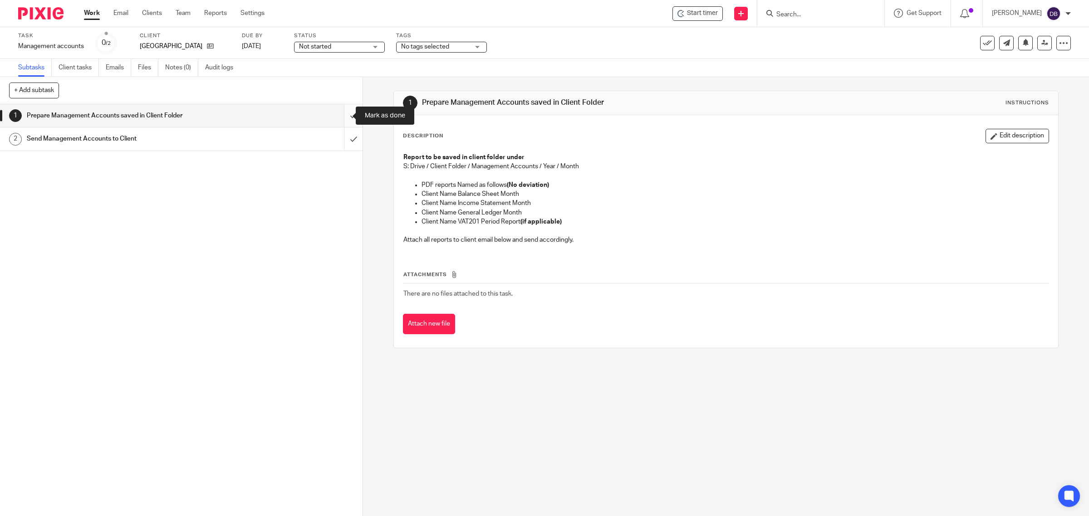
click at [345, 115] on input "submit" at bounding box center [181, 115] width 363 height 23
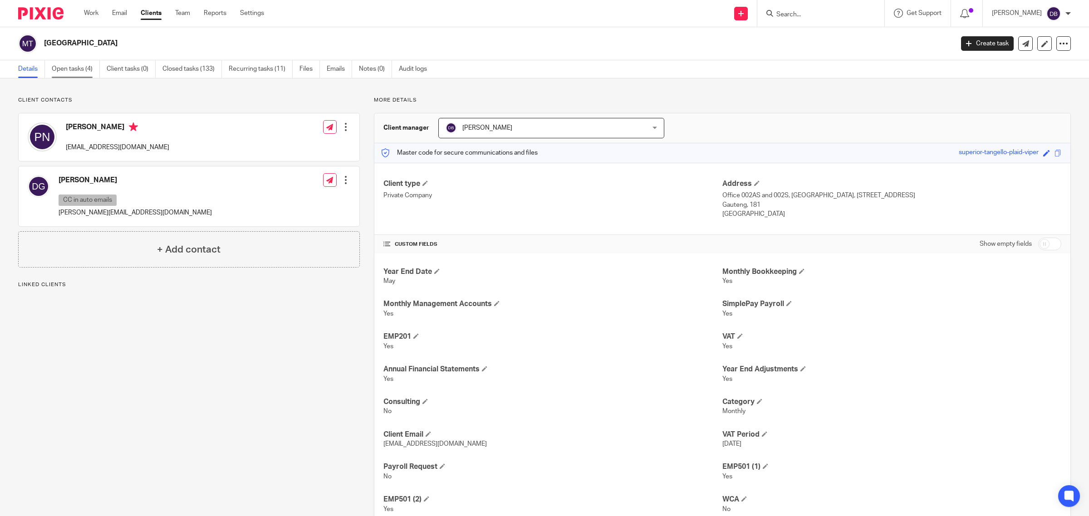
click at [84, 61] on link "Open tasks (4)" at bounding box center [76, 69] width 48 height 18
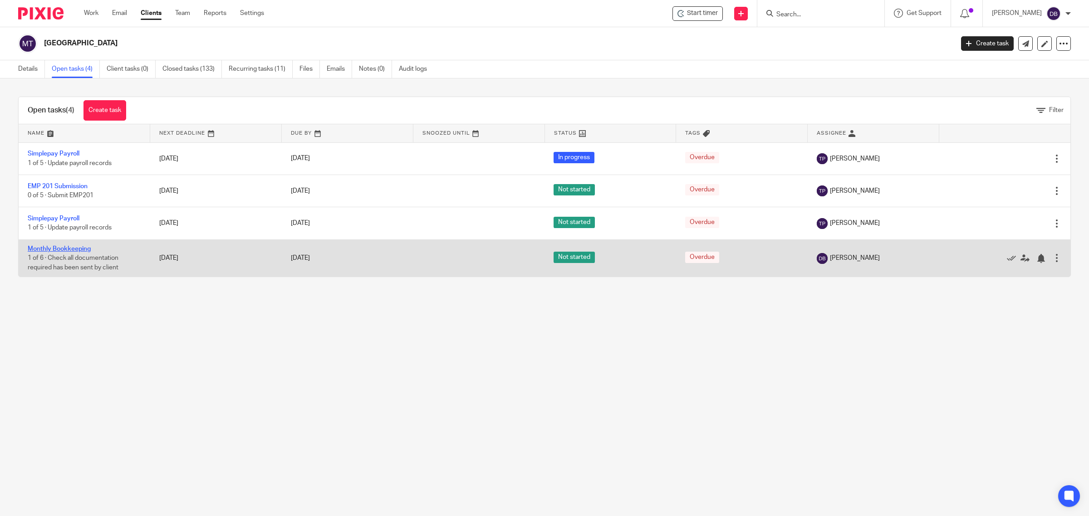
click at [73, 247] on link "Monthly Bookkeeping" at bounding box center [59, 249] width 63 height 6
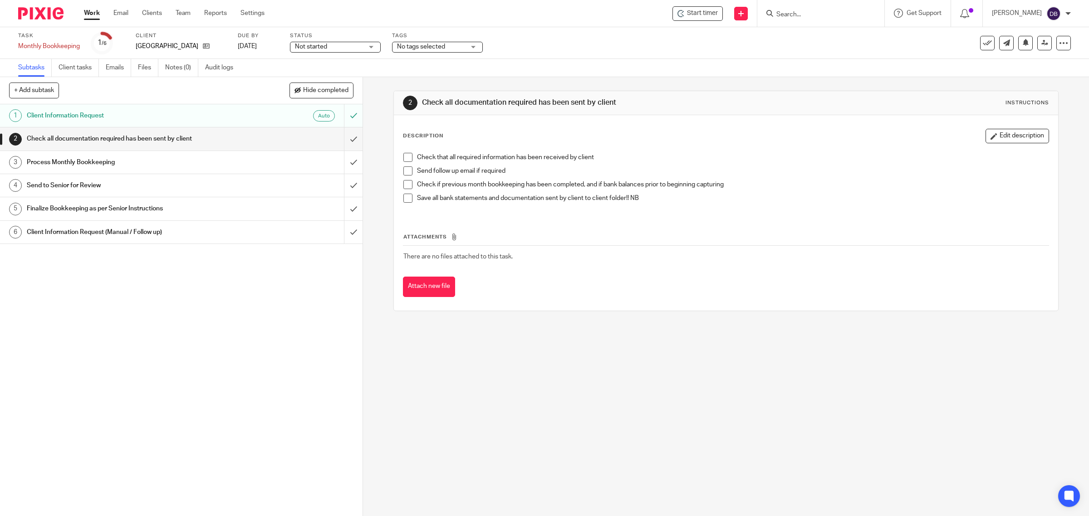
click at [403, 157] on span at bounding box center [407, 157] width 9 height 9
click at [403, 173] on span at bounding box center [407, 171] width 9 height 9
click at [403, 188] on span at bounding box center [407, 184] width 9 height 9
click at [405, 201] on span at bounding box center [407, 198] width 9 height 9
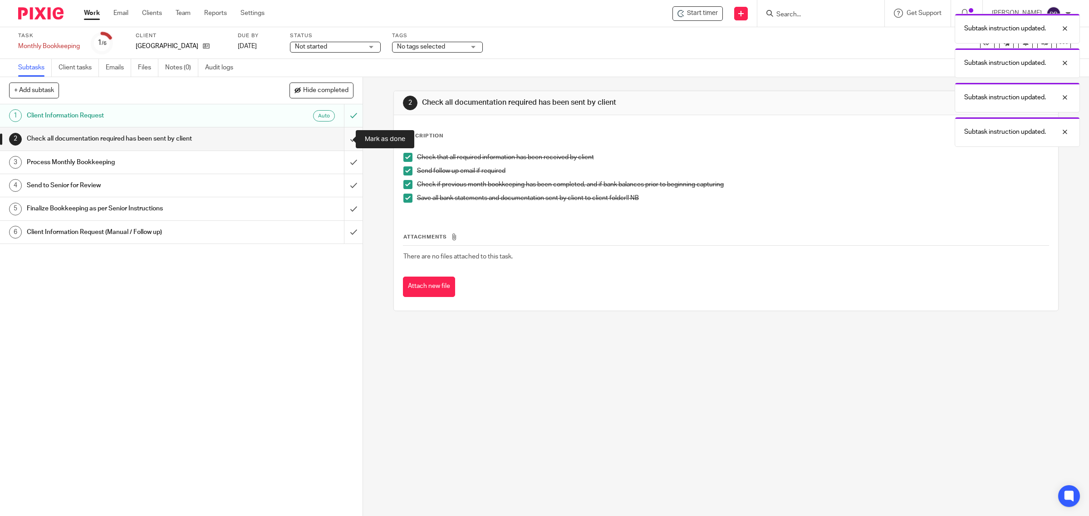
click at [339, 139] on input "submit" at bounding box center [181, 139] width 363 height 23
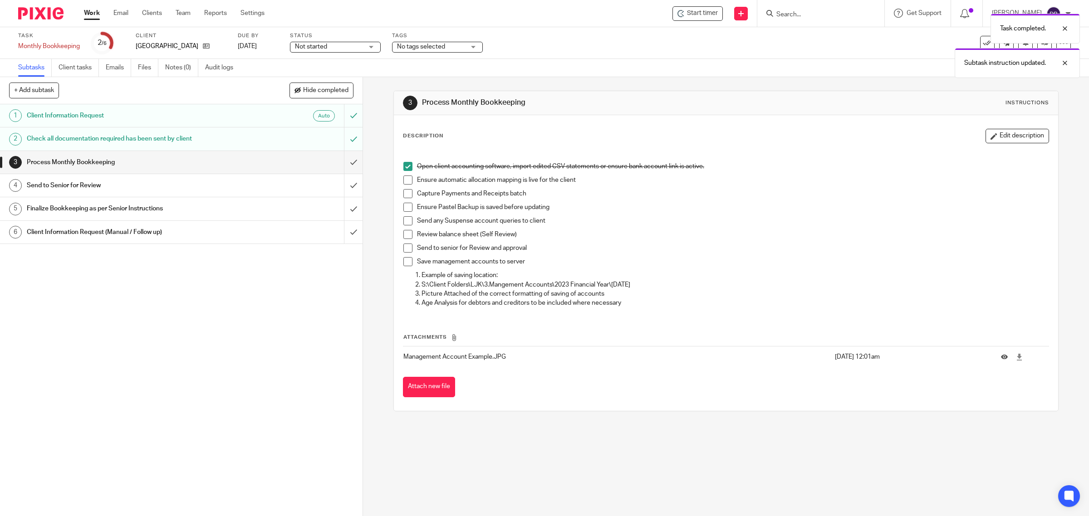
click at [404, 183] on span at bounding box center [407, 180] width 9 height 9
click at [405, 194] on span at bounding box center [407, 193] width 9 height 9
click at [404, 209] on span at bounding box center [407, 207] width 9 height 9
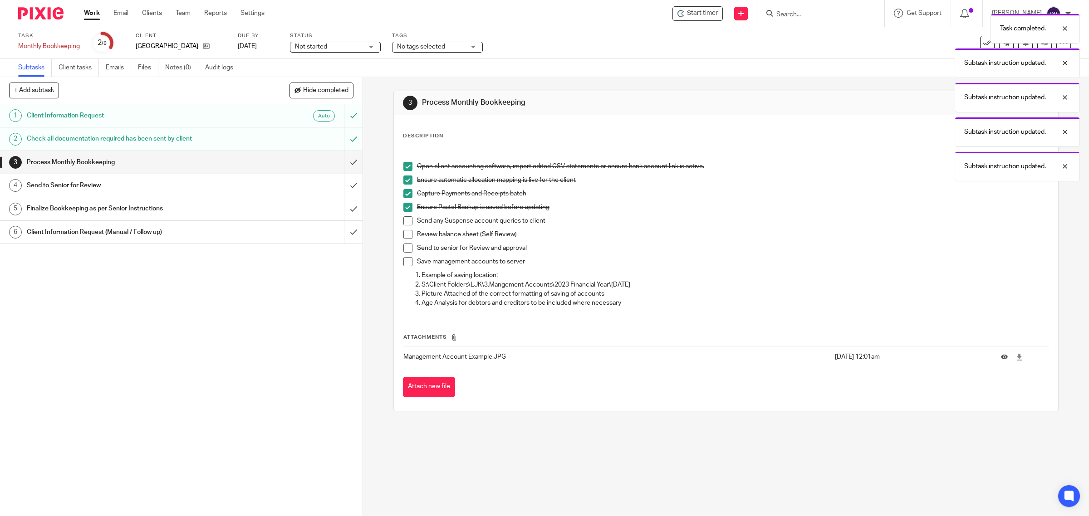
click at [403, 221] on span at bounding box center [407, 220] width 9 height 9
click at [403, 236] on span at bounding box center [407, 234] width 9 height 9
click at [404, 250] on span at bounding box center [407, 248] width 9 height 9
click at [405, 261] on span at bounding box center [407, 261] width 9 height 9
click at [344, 162] on input "submit" at bounding box center [181, 162] width 363 height 23
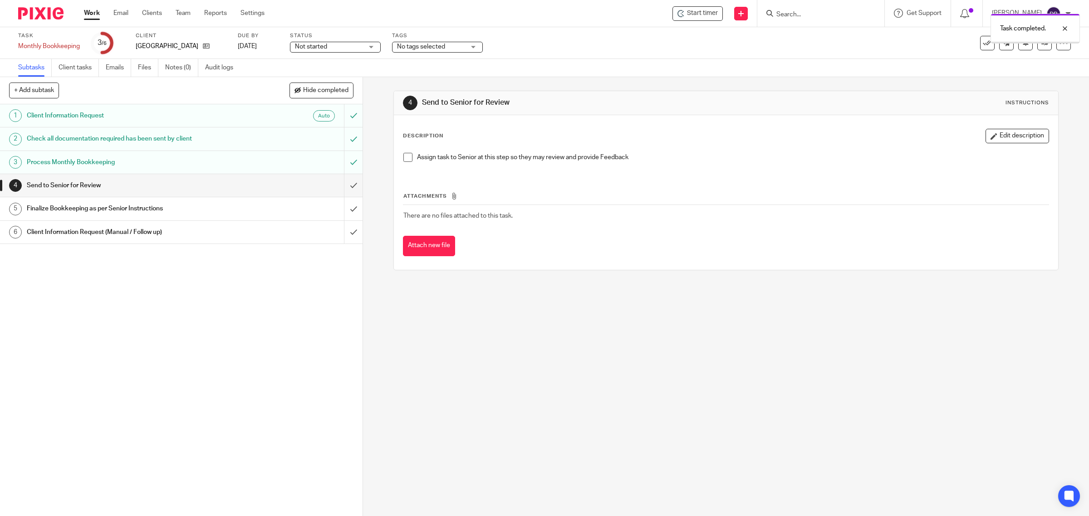
click at [404, 159] on span at bounding box center [407, 157] width 9 height 9
click at [343, 185] on input "submit" at bounding box center [181, 185] width 363 height 23
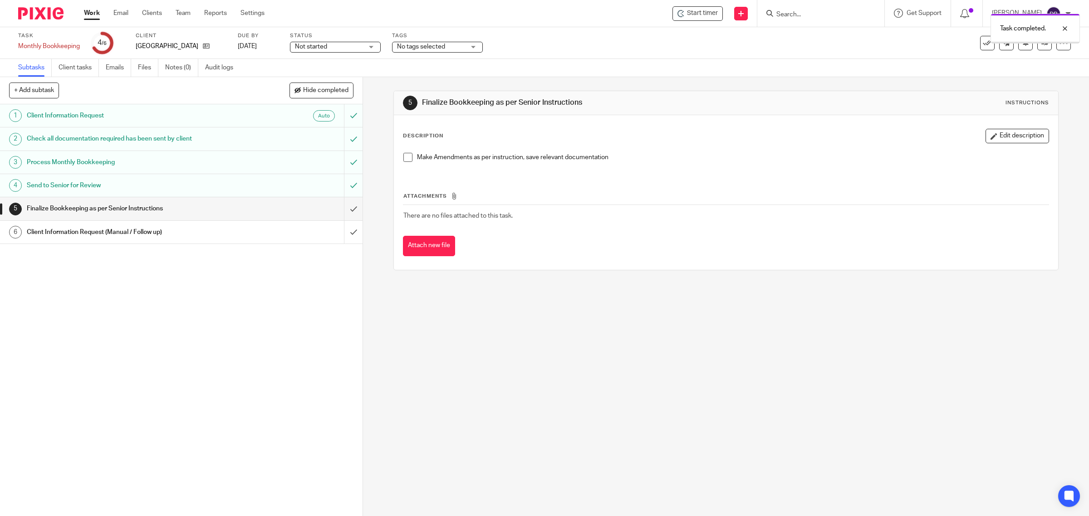
click at [403, 160] on span at bounding box center [407, 157] width 9 height 9
click at [338, 204] on input "submit" at bounding box center [181, 208] width 363 height 23
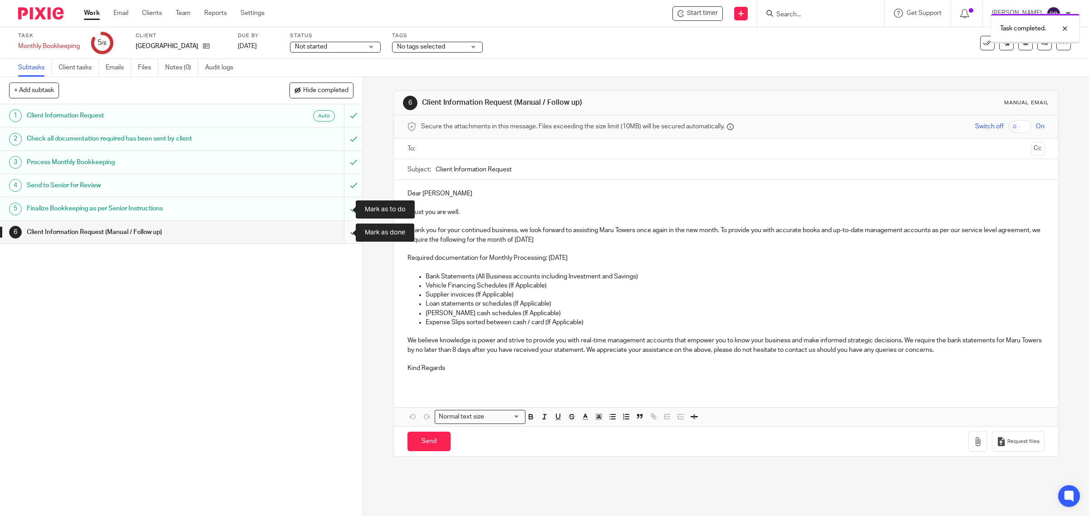
click at [339, 230] on input "submit" at bounding box center [181, 232] width 363 height 23
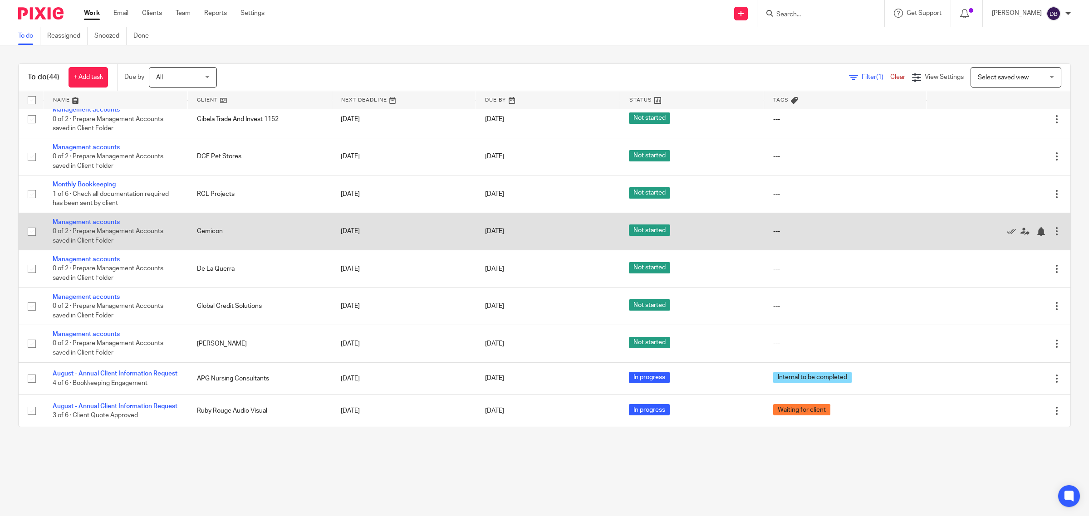
scroll to position [982, 0]
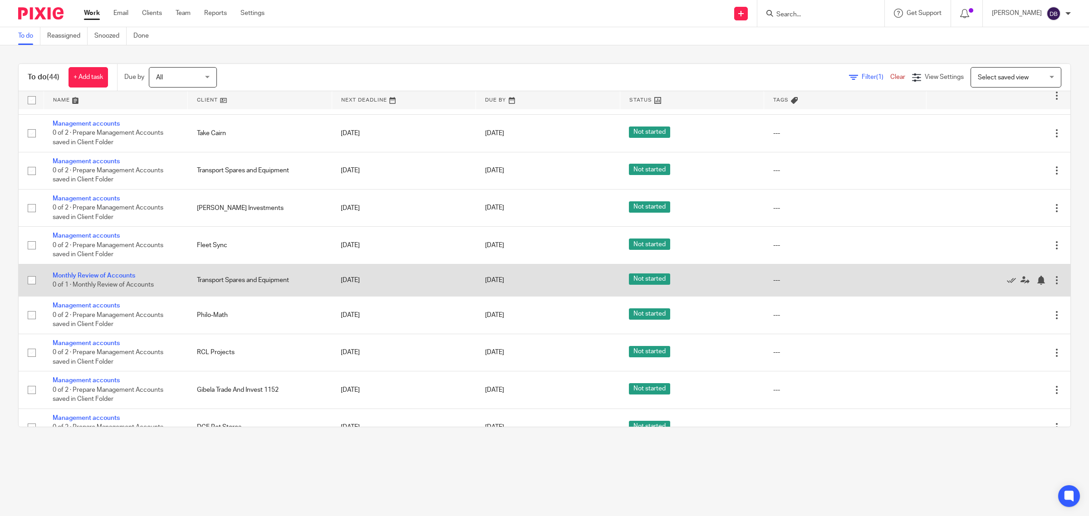
click at [1052, 284] on div at bounding box center [1056, 280] width 9 height 9
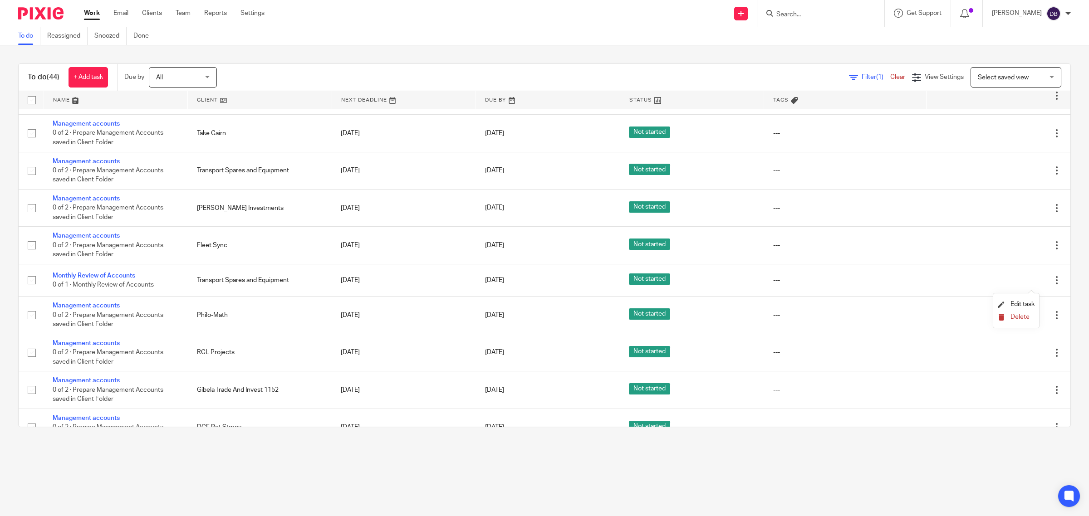
click at [1016, 317] on span "Delete" at bounding box center [1019, 317] width 19 height 6
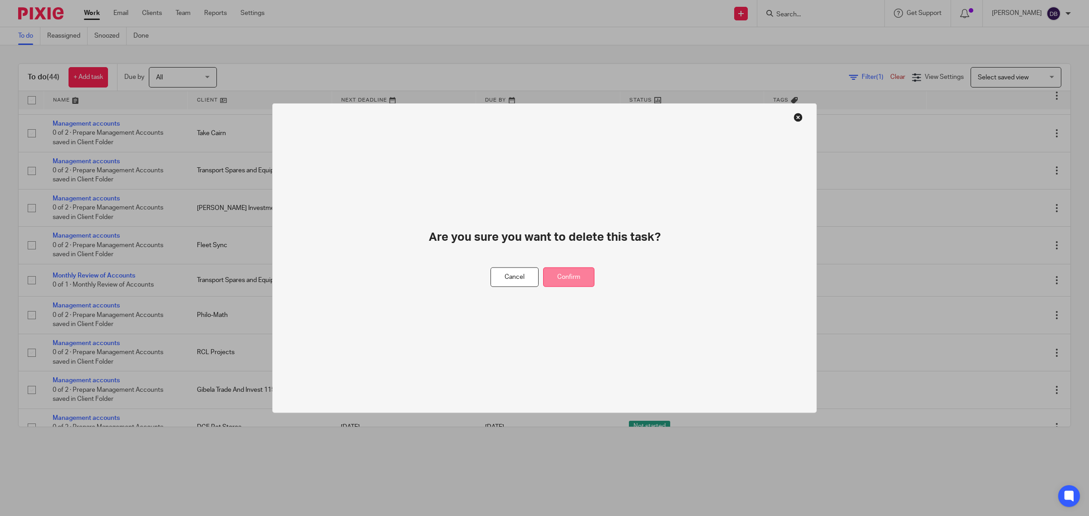
click at [575, 278] on button "Confirm" at bounding box center [568, 278] width 51 height 20
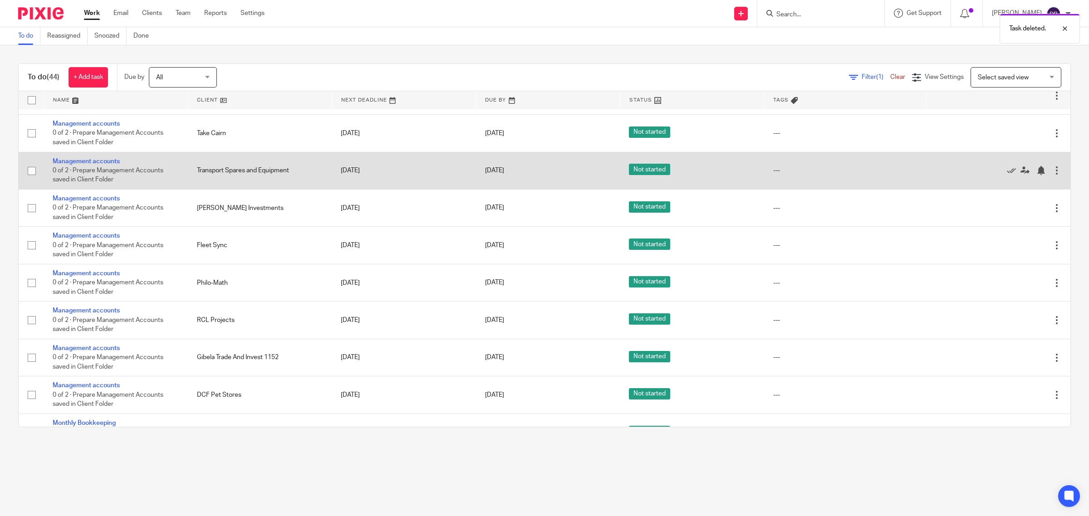
click at [1052, 175] on div at bounding box center [1056, 170] width 9 height 9
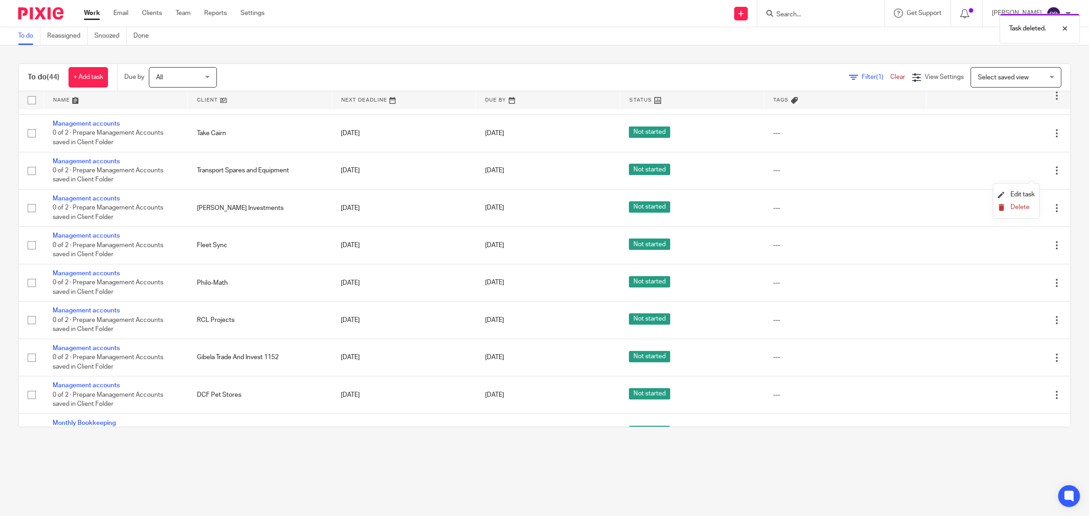
click at [1015, 206] on span "Delete" at bounding box center [1019, 207] width 19 height 6
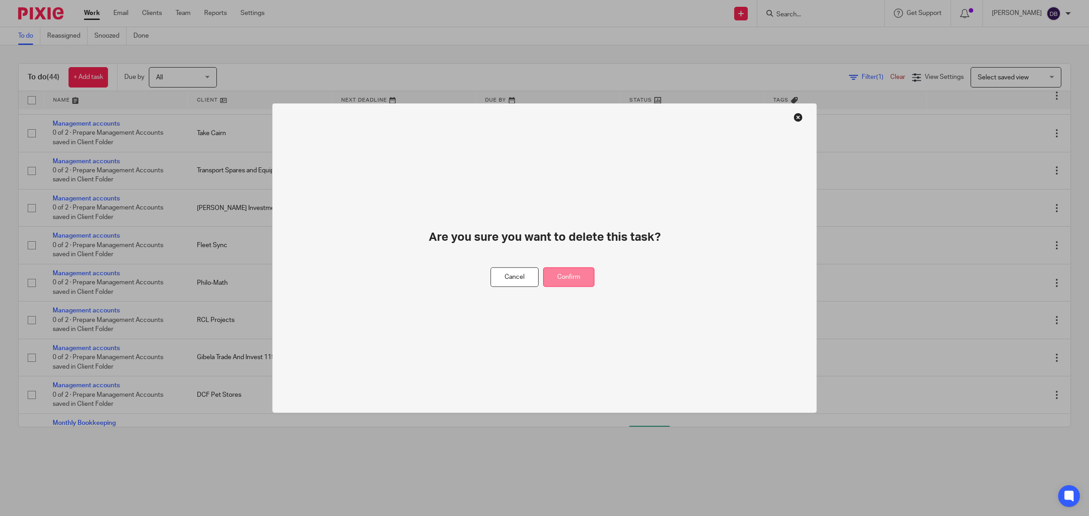
click at [568, 269] on button "Confirm" at bounding box center [568, 278] width 51 height 20
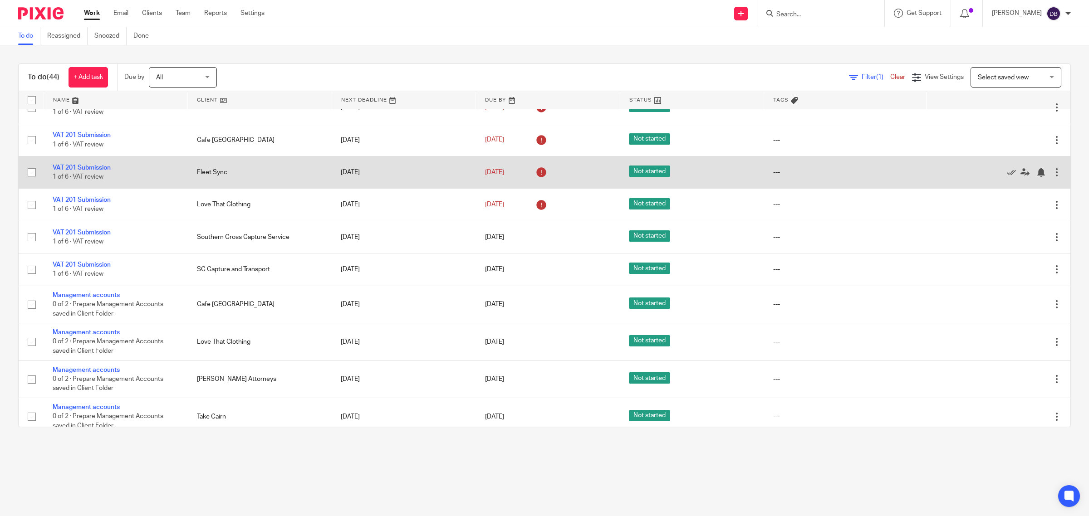
scroll to position [415, 0]
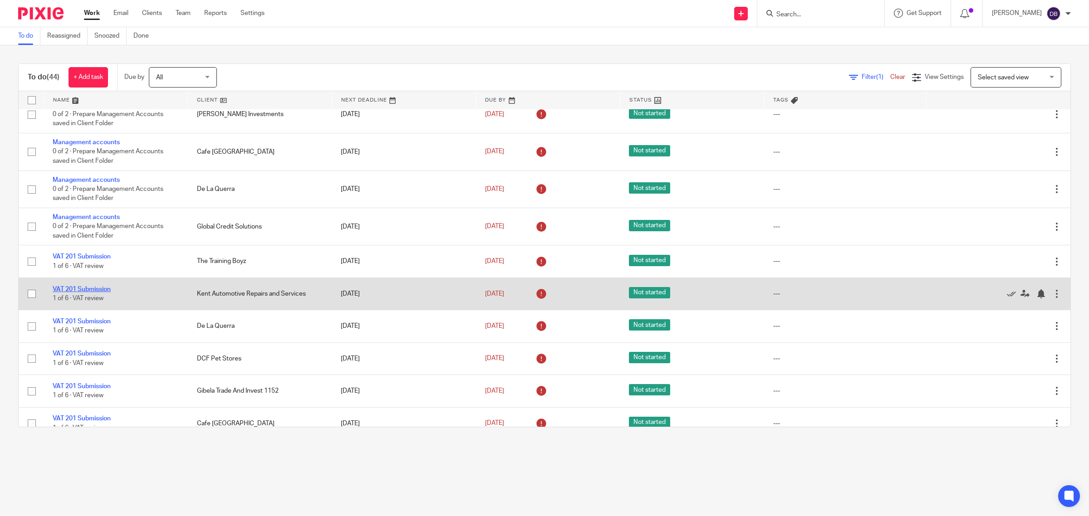
click at [108, 292] on link "VAT 201 Submission" at bounding box center [82, 289] width 58 height 6
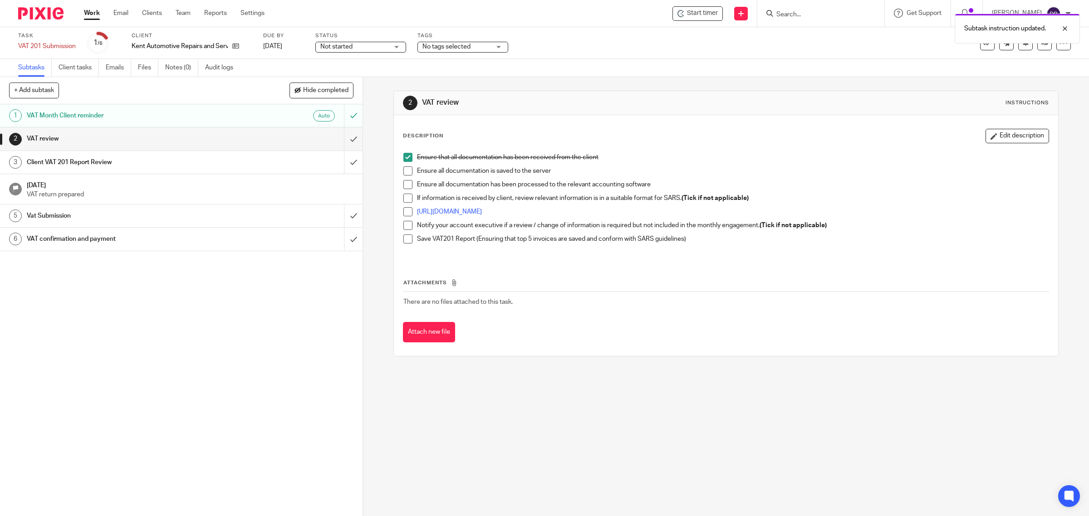
drag, startPoint x: 405, startPoint y: 172, endPoint x: 407, endPoint y: 190, distance: 18.2
click at [405, 172] on span at bounding box center [407, 171] width 9 height 9
click at [407, 190] on li "Ensure all documentation has been processed to the relevant accounting software" at bounding box center [726, 187] width 646 height 14
drag, startPoint x: 402, startPoint y: 182, endPoint x: 407, endPoint y: 213, distance: 31.2
click at [403, 183] on span at bounding box center [407, 184] width 9 height 9
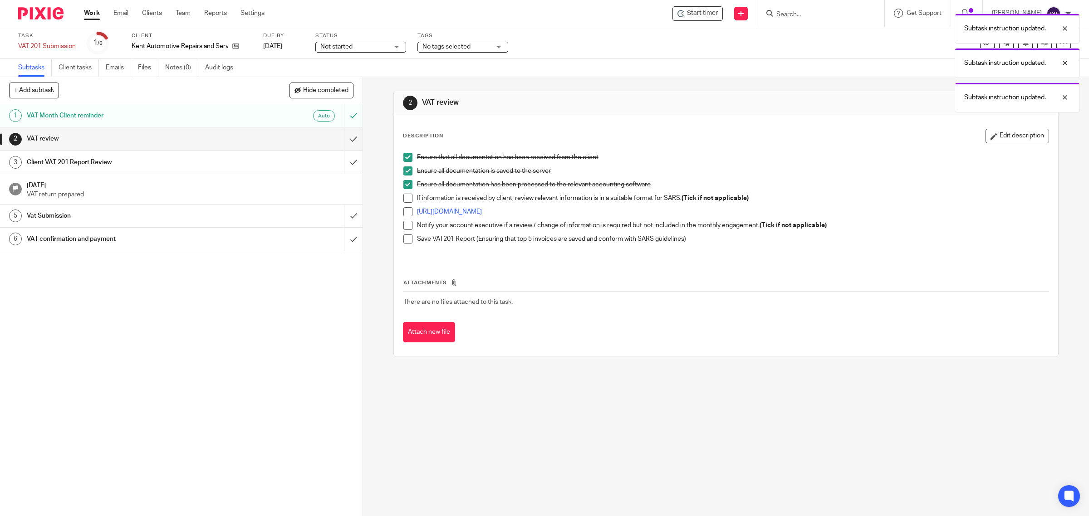
drag, startPoint x: 400, startPoint y: 196, endPoint x: 410, endPoint y: 205, distance: 12.9
click at [403, 197] on span at bounding box center [407, 198] width 9 height 9
click at [407, 209] on span at bounding box center [407, 211] width 9 height 9
click at [405, 223] on span at bounding box center [407, 225] width 9 height 9
click at [404, 237] on span at bounding box center [407, 239] width 9 height 9
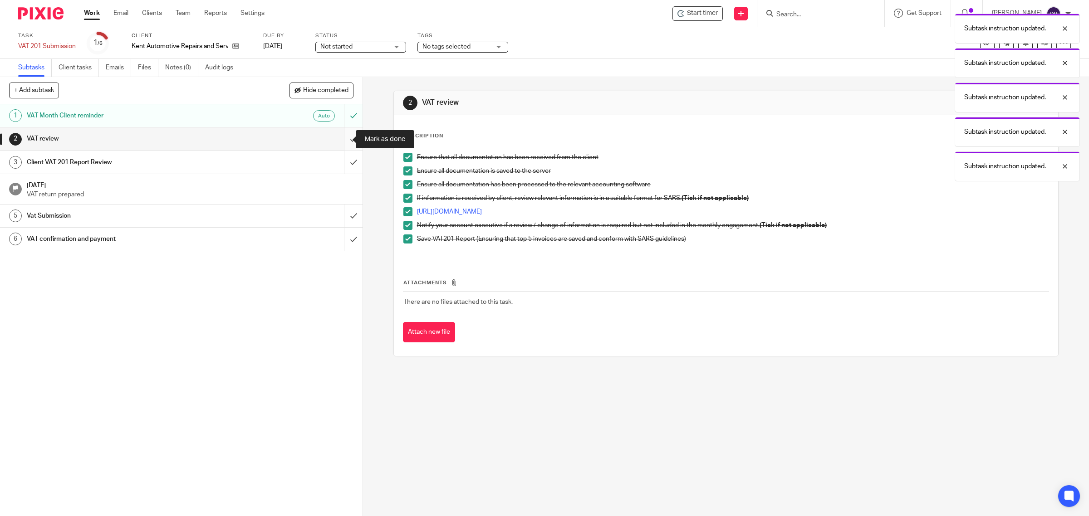
click at [338, 137] on input "submit" at bounding box center [181, 139] width 363 height 23
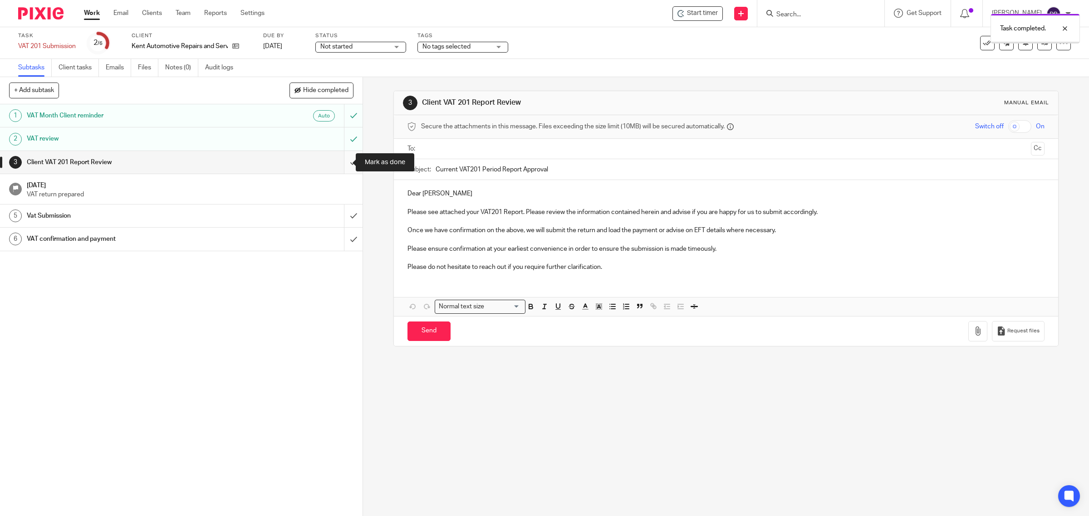
click at [343, 160] on input "submit" at bounding box center [181, 162] width 363 height 23
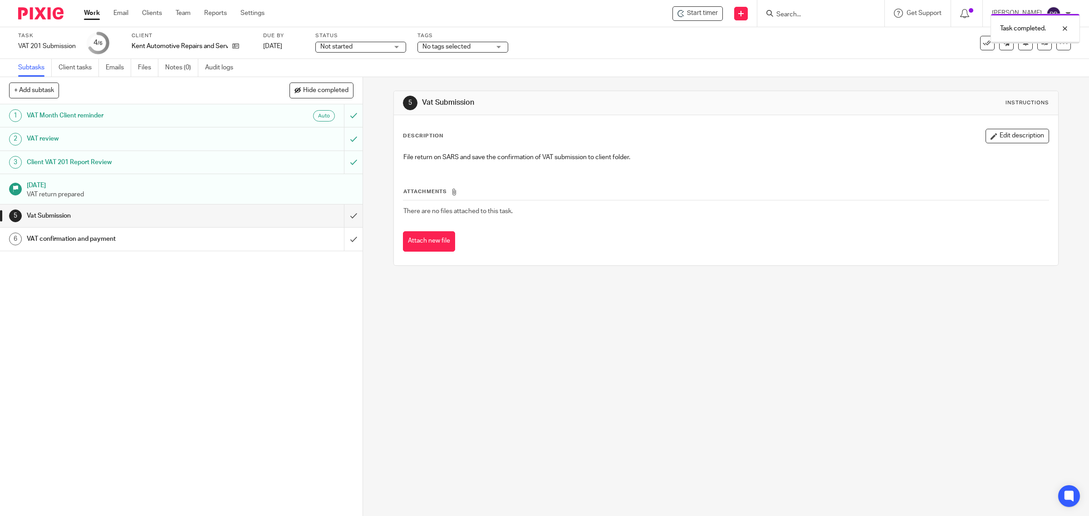
click at [342, 210] on input "submit" at bounding box center [181, 216] width 363 height 23
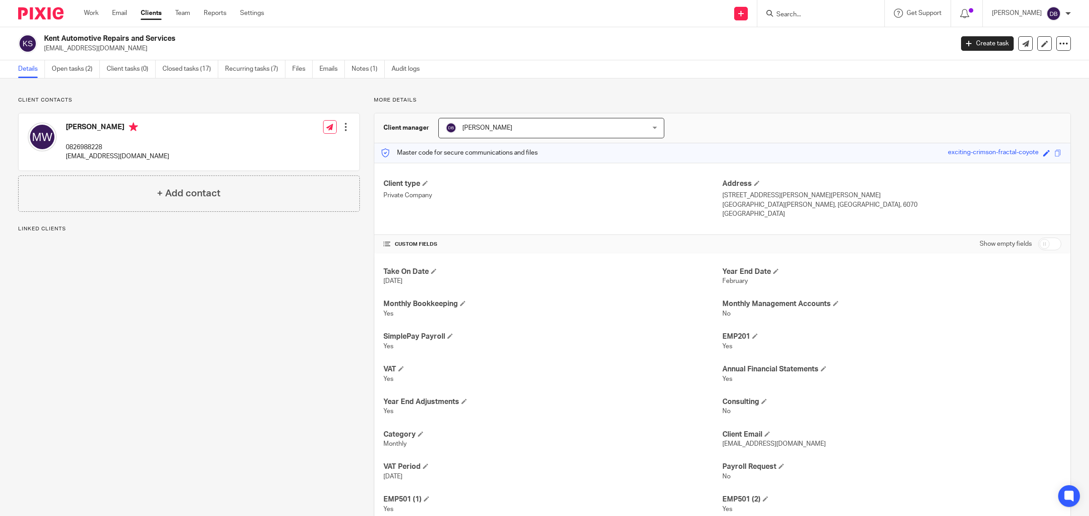
click at [88, 69] on link "Open tasks (2)" at bounding box center [76, 69] width 48 height 18
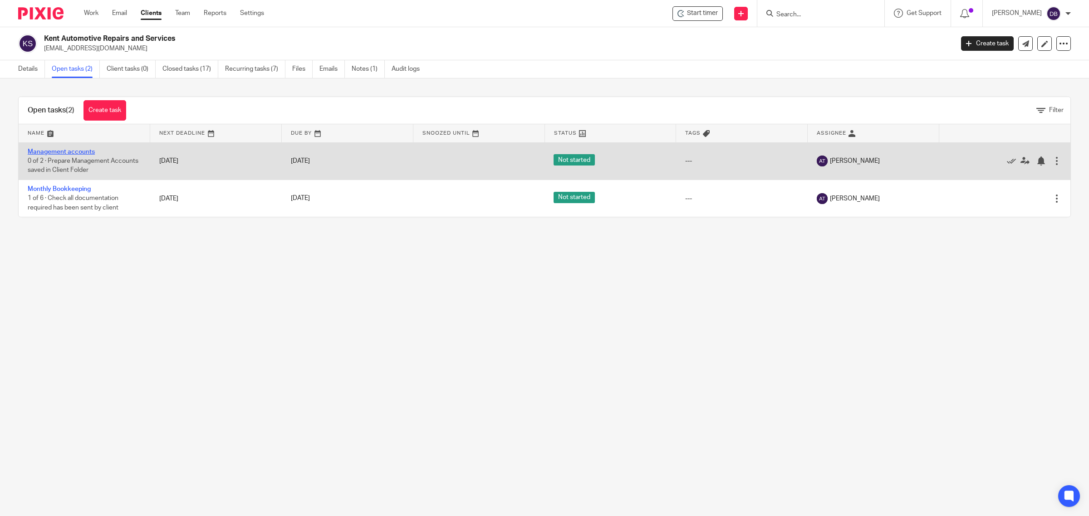
click at [90, 149] on link "Management accounts" at bounding box center [61, 152] width 67 height 6
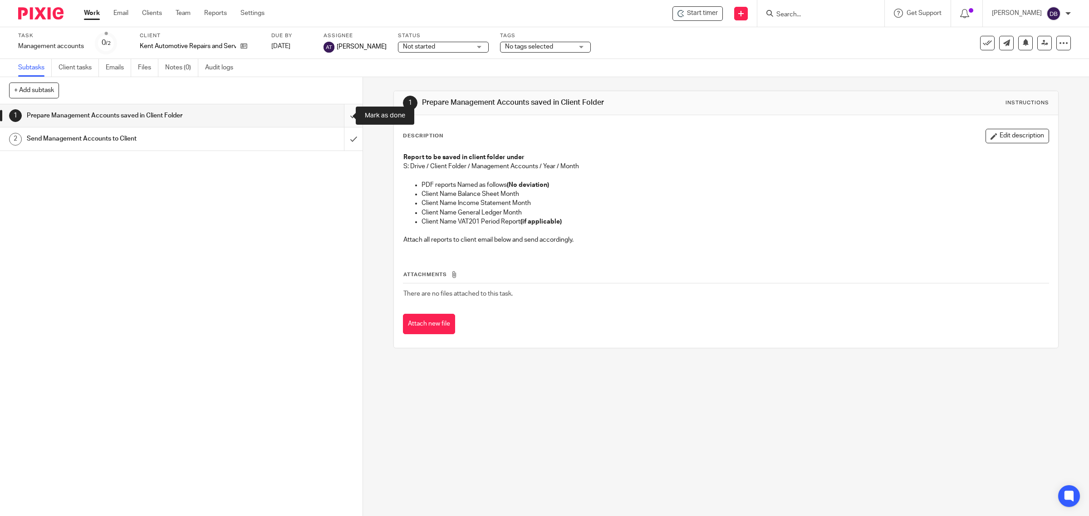
click at [339, 116] on input "submit" at bounding box center [181, 115] width 363 height 23
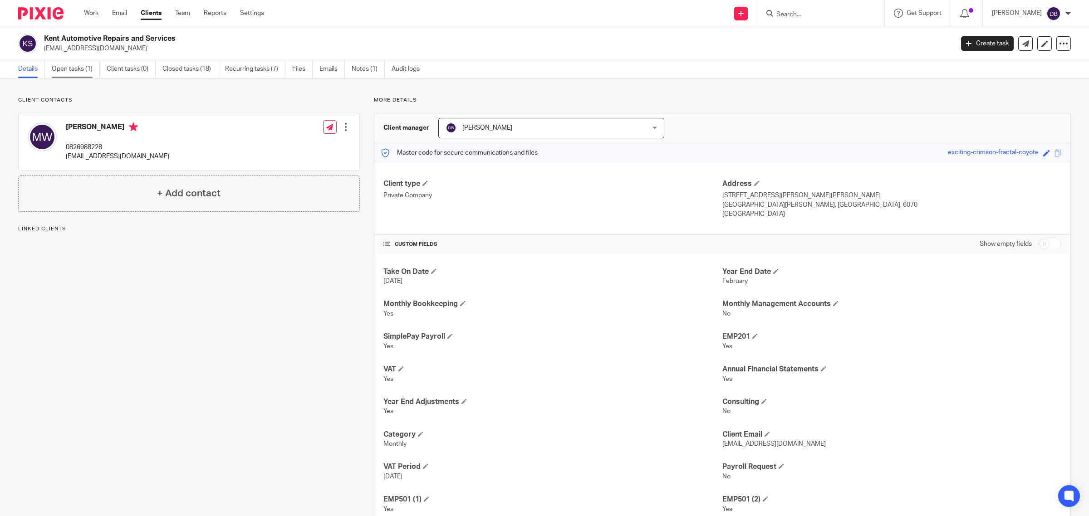
click at [86, 69] on link "Open tasks (1)" at bounding box center [76, 69] width 48 height 18
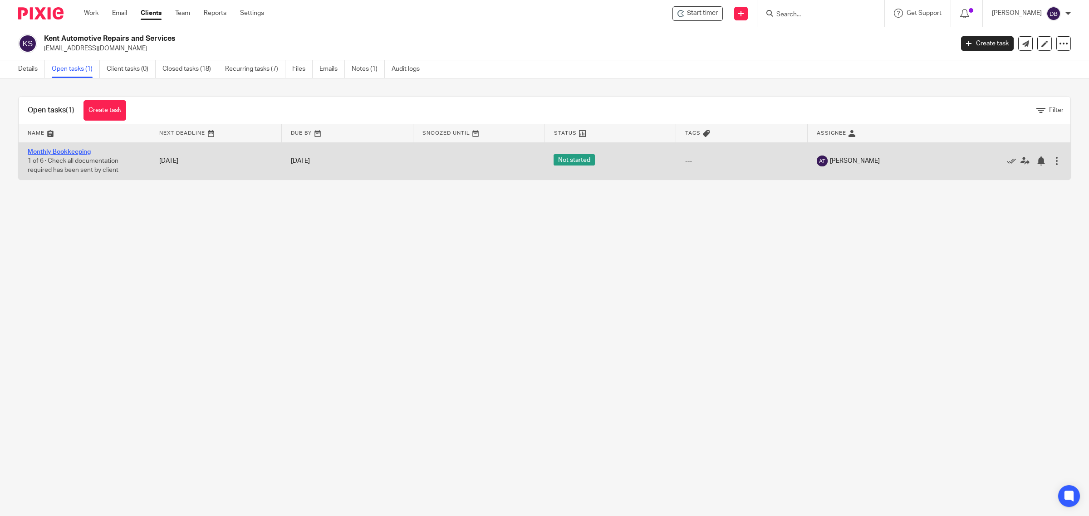
click at [77, 151] on link "Monthly Bookkeeping" at bounding box center [59, 152] width 63 height 6
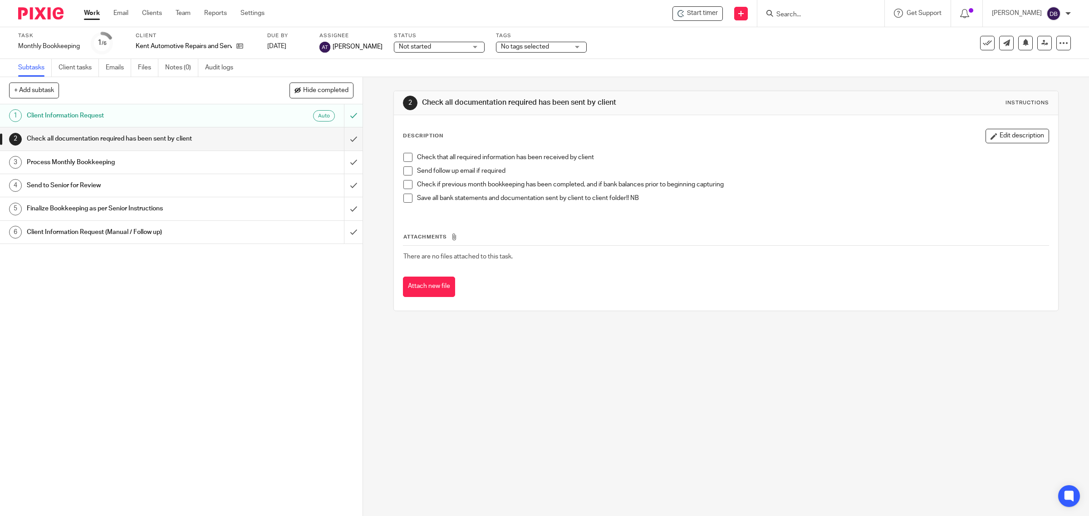
click at [407, 157] on span at bounding box center [407, 157] width 9 height 9
click at [404, 172] on span at bounding box center [407, 171] width 9 height 9
drag, startPoint x: 403, startPoint y: 180, endPoint x: 403, endPoint y: 187, distance: 7.3
click at [403, 180] on ul "Check that all required information has been received by client Send follow up …" at bounding box center [726, 180] width 646 height 54
click at [403, 187] on span at bounding box center [407, 184] width 9 height 9
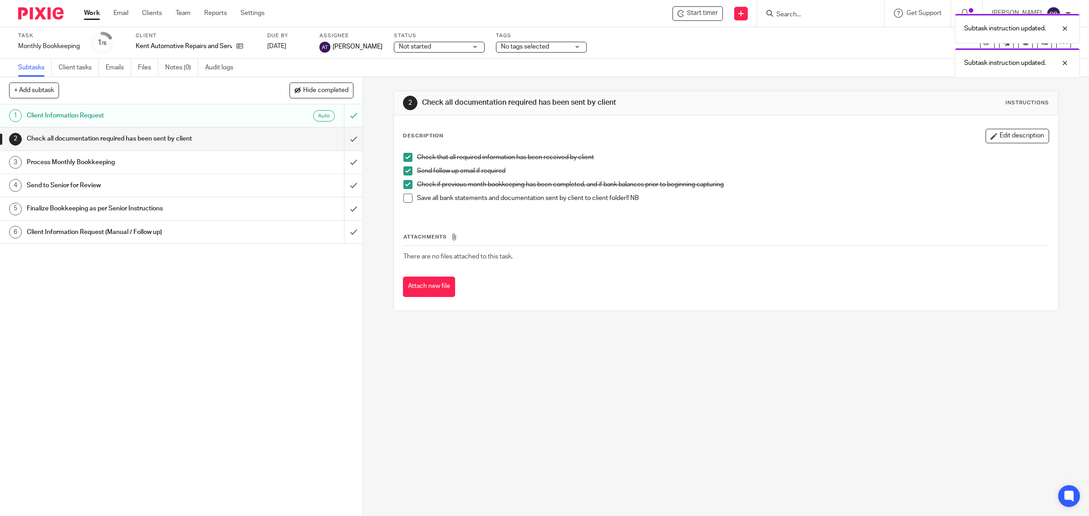
click at [403, 196] on span at bounding box center [407, 198] width 9 height 9
click at [345, 140] on input "submit" at bounding box center [181, 139] width 363 height 23
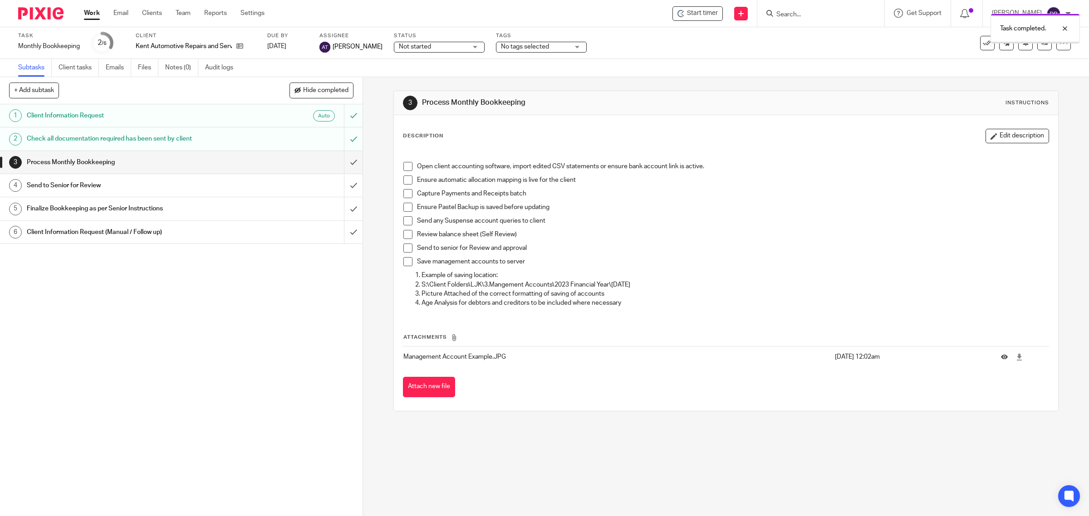
click at [406, 168] on span at bounding box center [407, 166] width 9 height 9
click at [405, 182] on span at bounding box center [407, 180] width 9 height 9
click at [405, 194] on span at bounding box center [407, 193] width 9 height 9
click at [403, 207] on span at bounding box center [407, 207] width 9 height 9
click at [403, 219] on span at bounding box center [407, 220] width 9 height 9
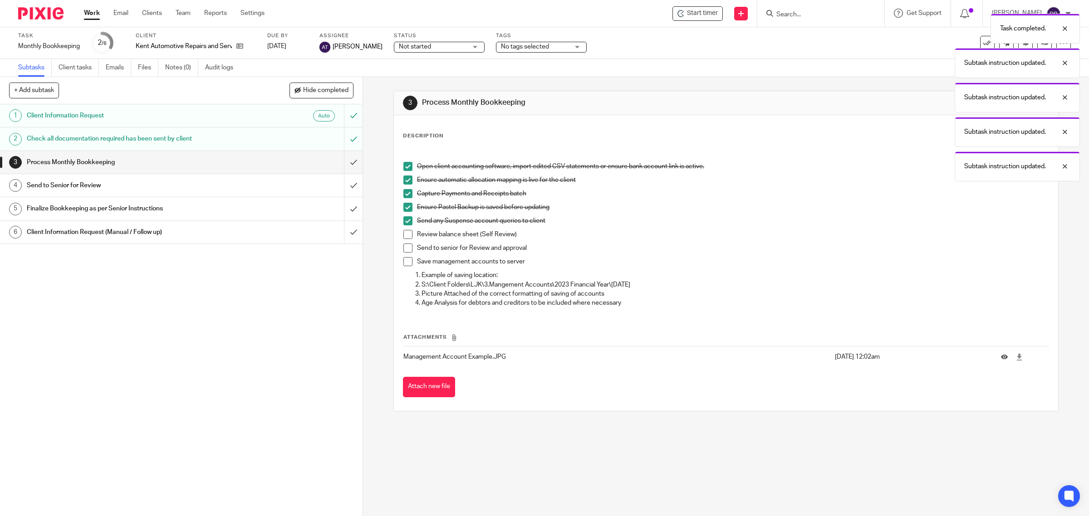
click at [403, 231] on span at bounding box center [407, 234] width 9 height 9
click at [403, 250] on span at bounding box center [407, 248] width 9 height 9
click at [405, 260] on span at bounding box center [407, 261] width 9 height 9
click at [340, 158] on input "submit" at bounding box center [181, 162] width 363 height 23
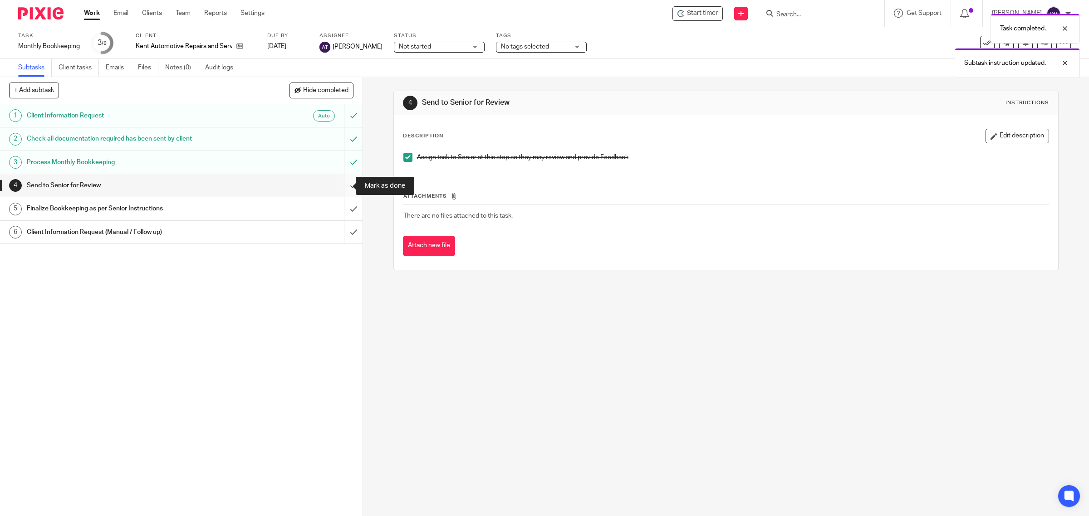
click at [336, 185] on input "submit" at bounding box center [181, 185] width 363 height 23
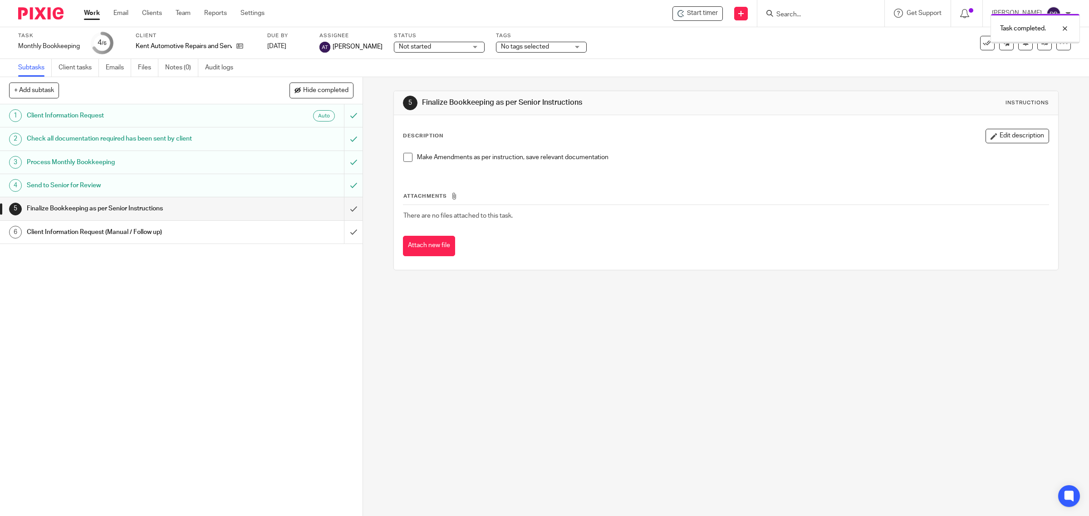
click at [404, 157] on span at bounding box center [407, 157] width 9 height 9
click at [343, 208] on input "submit" at bounding box center [181, 208] width 363 height 23
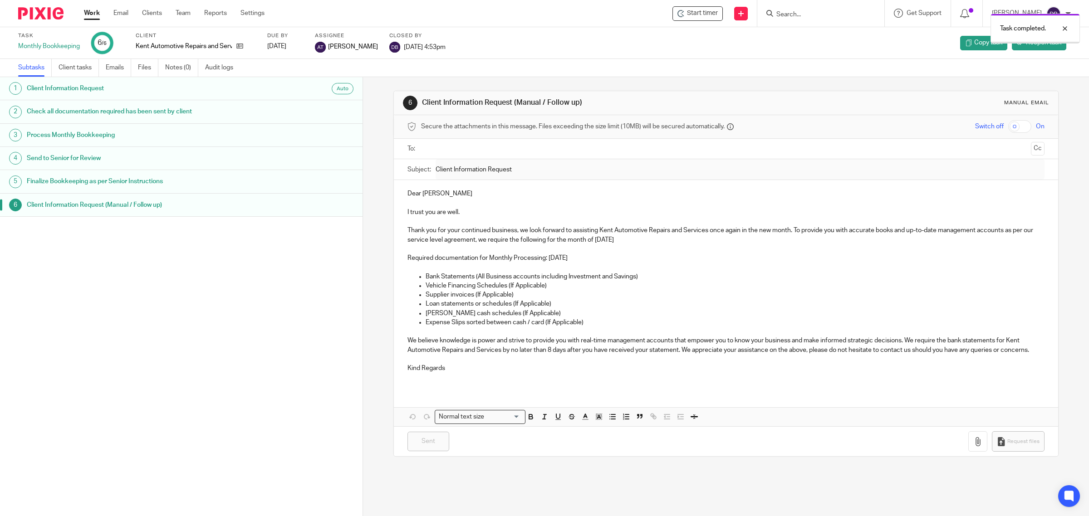
click at [236, 47] on link at bounding box center [237, 46] width 11 height 9
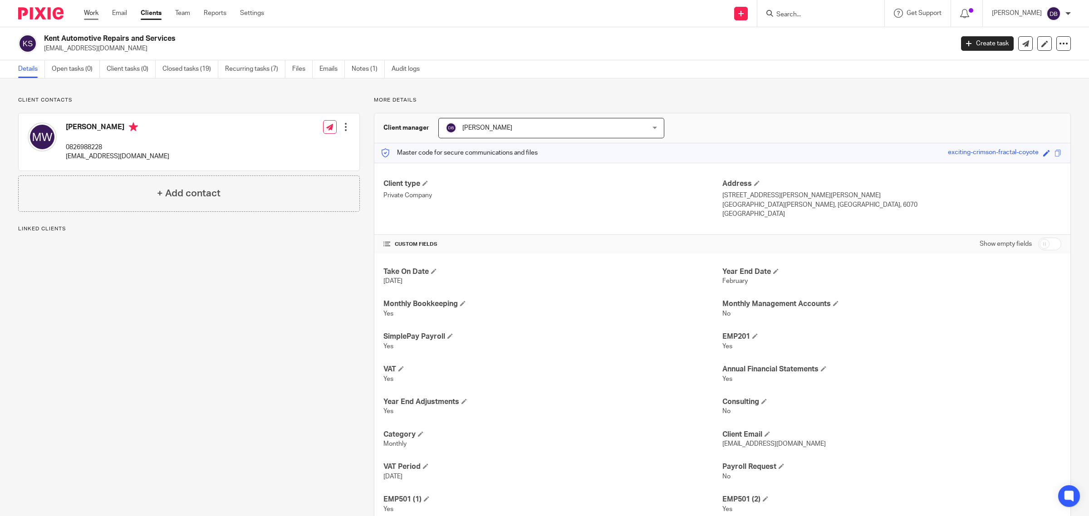
click at [92, 12] on link "Work" at bounding box center [91, 13] width 15 height 9
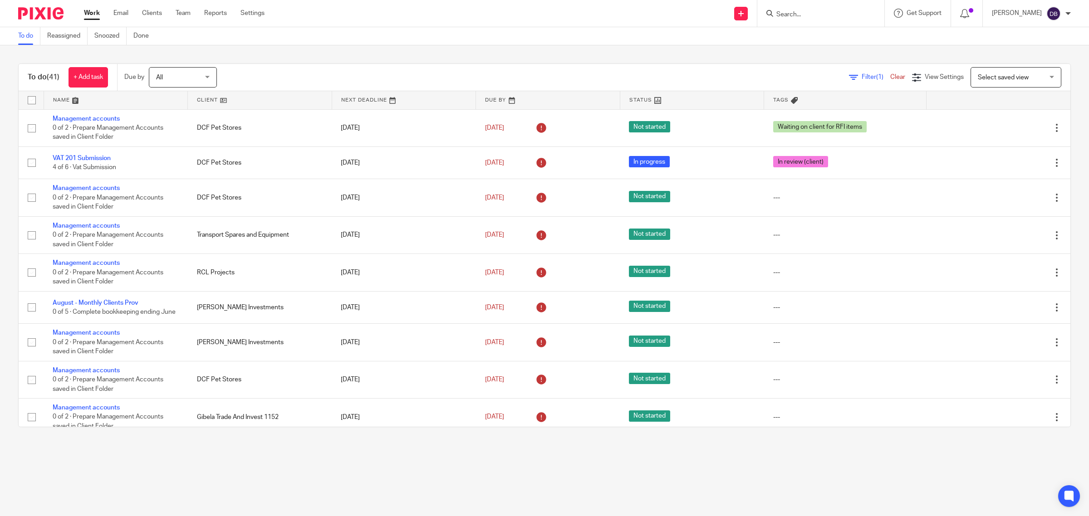
click at [87, 10] on link "Work" at bounding box center [92, 13] width 16 height 9
